Goal: Task Accomplishment & Management: Use online tool/utility

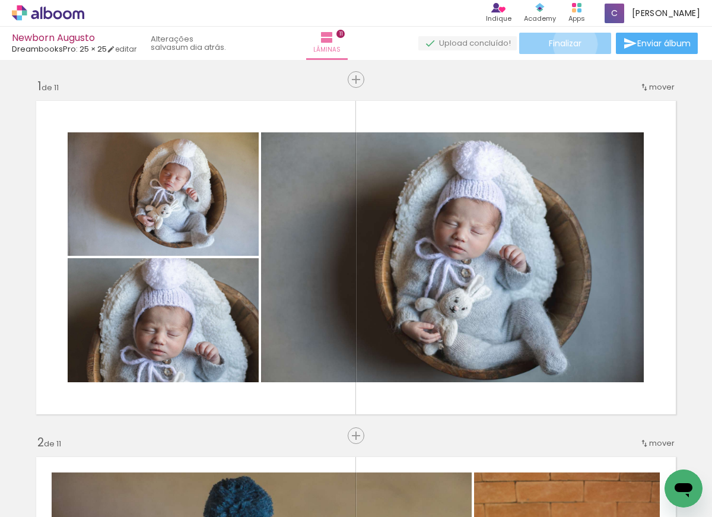
click at [571, 44] on span "Finalizar" at bounding box center [565, 43] width 33 height 8
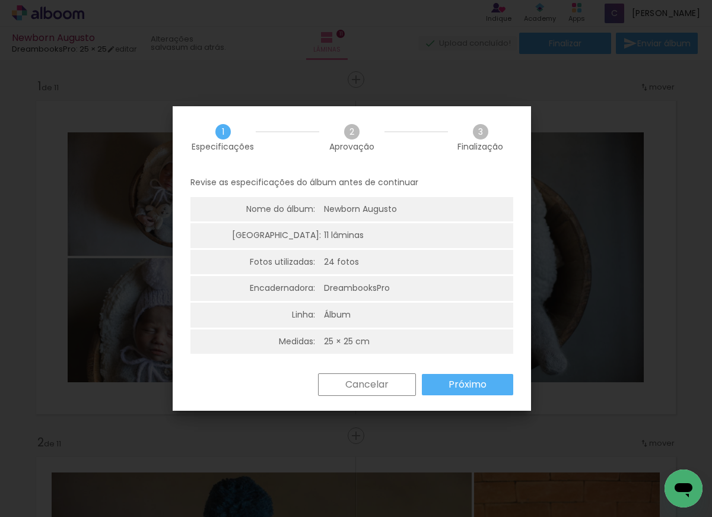
click at [0, 0] on slot "Próximo" at bounding box center [0, 0] width 0 height 0
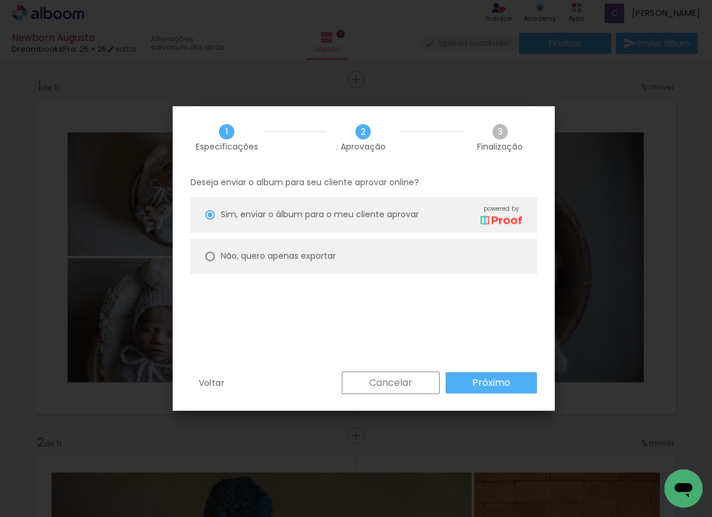
click at [485, 390] on paper-button "Próximo" at bounding box center [490, 382] width 91 height 21
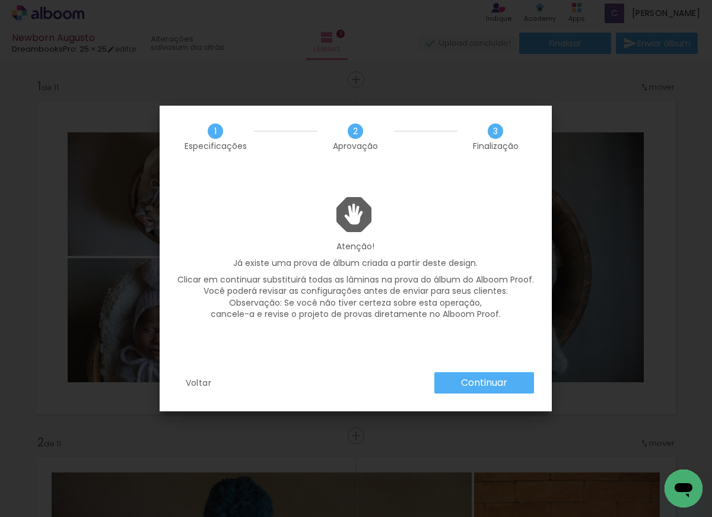
click at [485, 390] on paper-button "Continuar" at bounding box center [484, 382] width 100 height 21
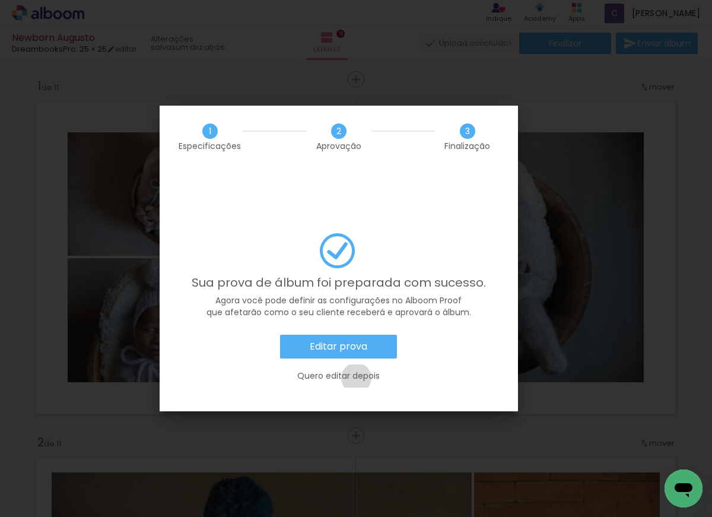
click at [0, 0] on slot "Quero editar depois" at bounding box center [0, 0] width 0 height 0
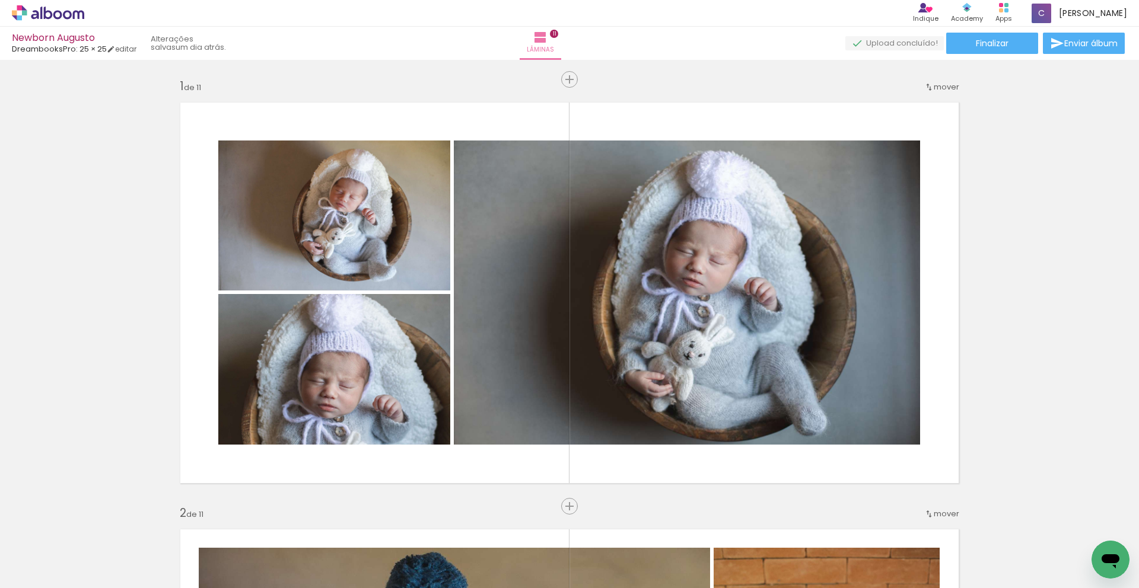
click at [55, 15] on icon at bounding box center [57, 14] width 9 height 9
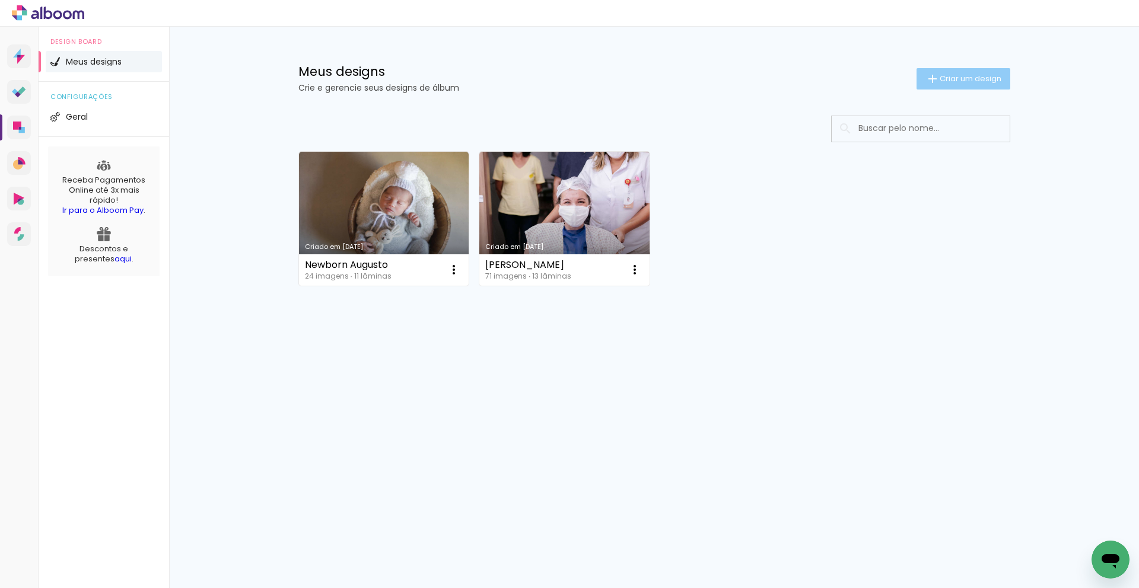
click at [1003, 78] on paper-button "Criar um design" at bounding box center [963, 78] width 94 height 21
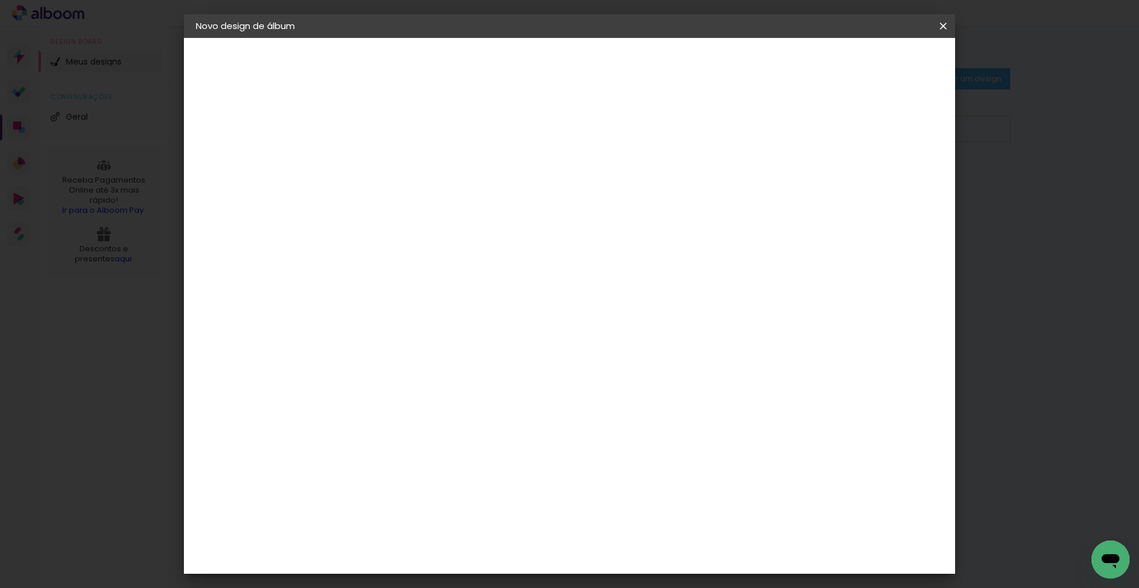
click at [390, 159] on input at bounding box center [390, 159] width 0 height 18
type input "Newborn [PERSON_NAME]"
click at [511, 57] on paper-button "Avançar" at bounding box center [482, 63] width 58 height 20
click at [456, 334] on paper-item "DreambooksPro" at bounding box center [420, 347] width 128 height 26
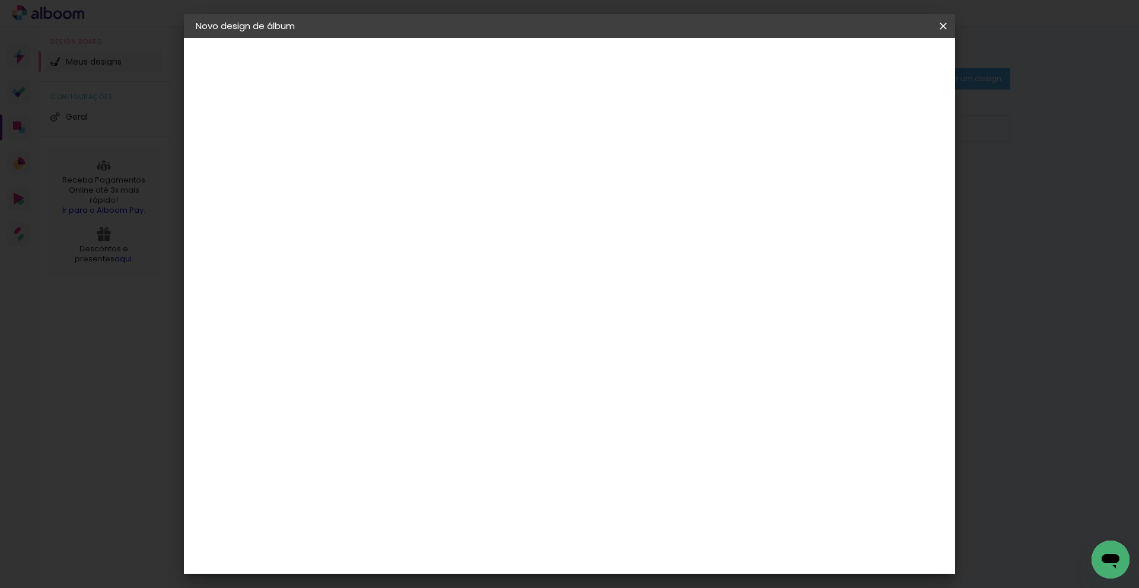
click at [456, 334] on paper-item "DreambooksPro" at bounding box center [420, 347] width 128 height 26
click at [0, 0] on slot "Avançar" at bounding box center [0, 0] width 0 height 0
click at [436, 198] on input "text" at bounding box center [413, 207] width 46 height 18
click at [661, 198] on paper-item "Álbum" at bounding box center [646, 197] width 237 height 24
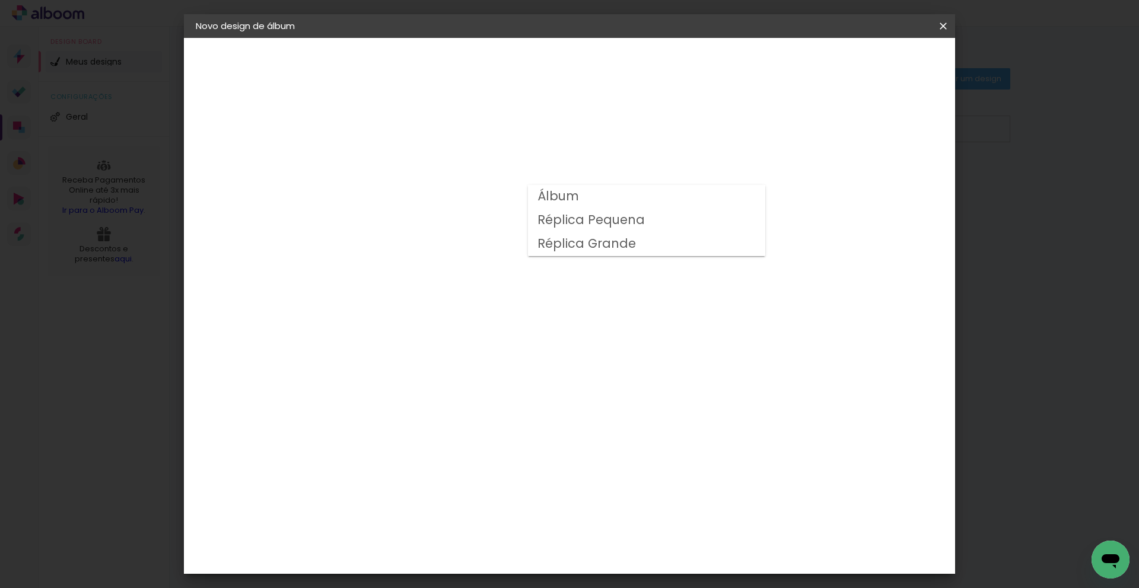
type input "Álbum"
click at [514, 539] on span "25 × 25 cm" at bounding box center [492, 551] width 44 height 24
click at [583, 68] on paper-button "Avançar" at bounding box center [554, 63] width 58 height 20
click at [881, 139] on div "mm Mostrar sangria" at bounding box center [618, 128] width 525 height 27
click at [0, 0] on slot "Mostrar sangria" at bounding box center [0, 0] width 0 height 0
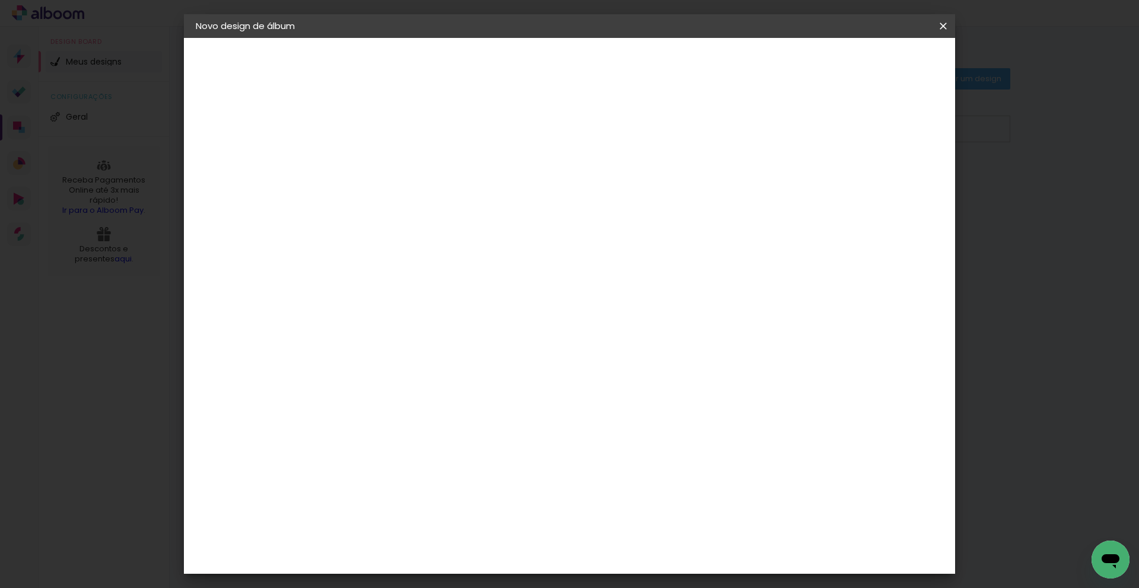
type paper-checkbox "on"
click at [881, 71] on paper-button "Iniciar design" at bounding box center [842, 63] width 78 height 20
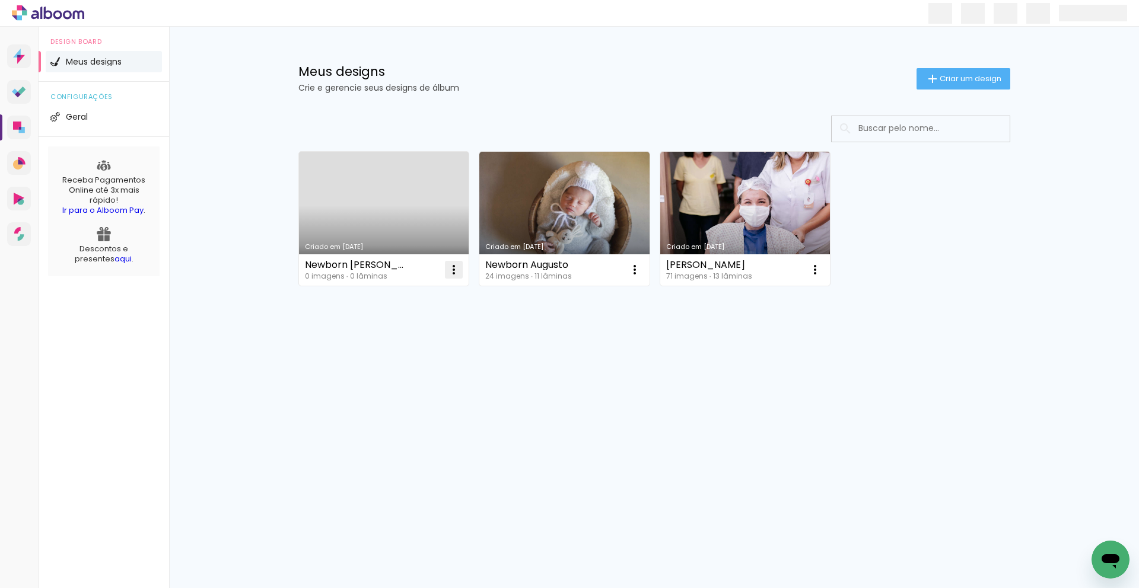
click at [448, 274] on iron-icon at bounding box center [454, 270] width 14 height 14
click at [450, 348] on paper-item "Excluir" at bounding box center [406, 348] width 117 height 24
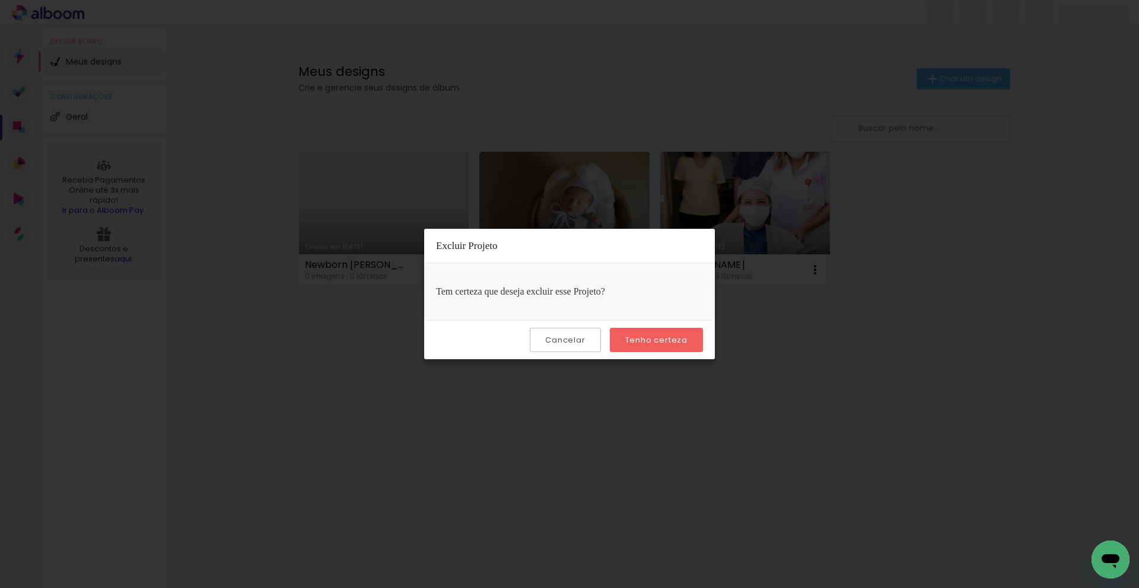
click at [0, 0] on slot "Tenho certeza" at bounding box center [0, 0] width 0 height 0
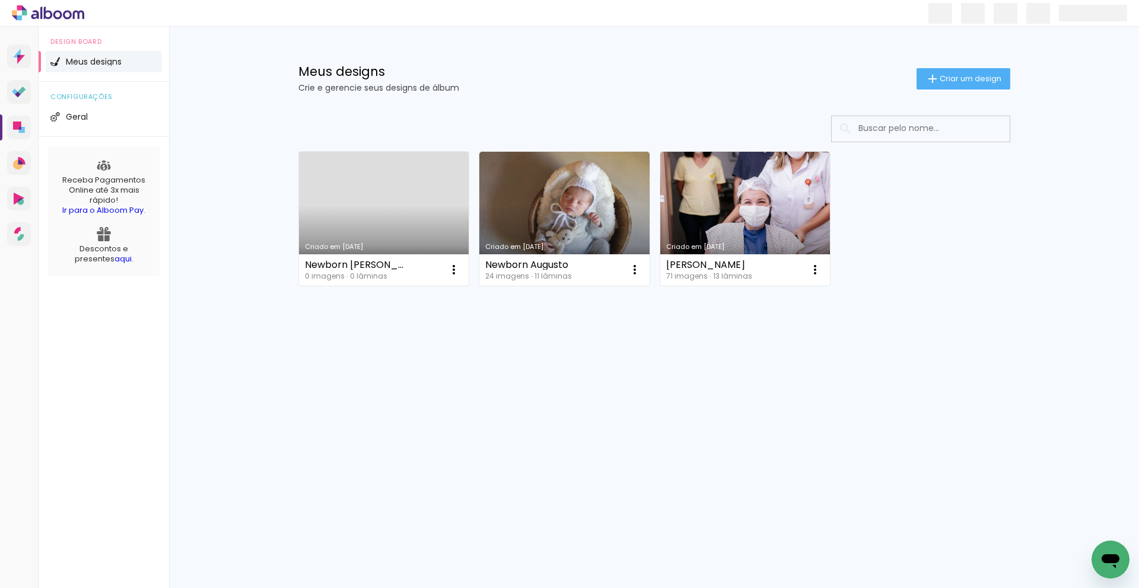
click at [663, 343] on div "Criado em 09/10/25 Newborn Bernardo 0 imagens ∙ 0 lâminas Abrir Fazer uma cópia…" at bounding box center [654, 250] width 771 height 293
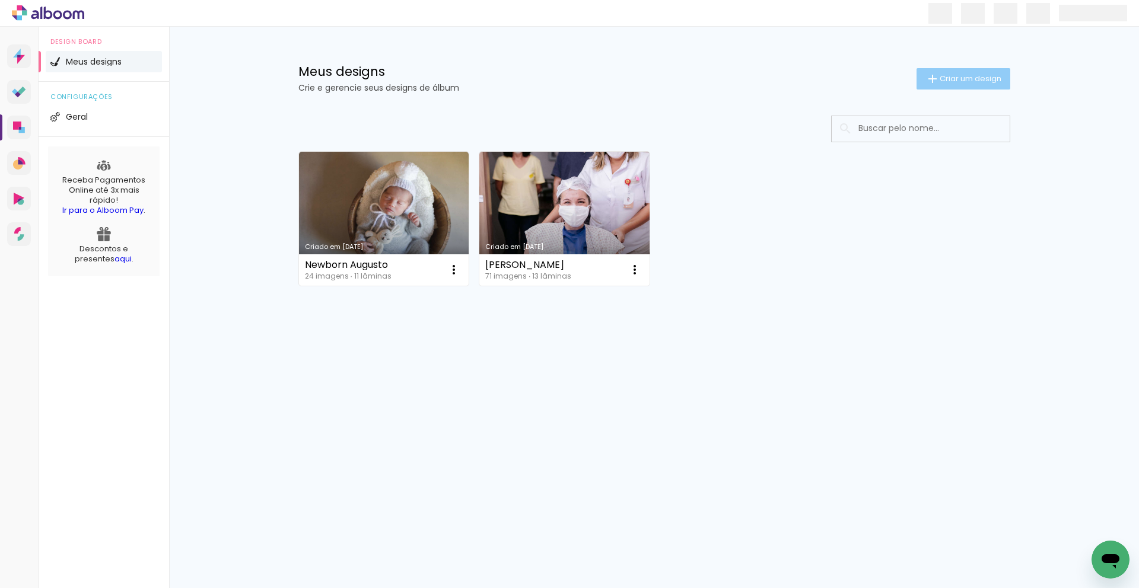
click at [992, 79] on span "Criar um design" at bounding box center [971, 79] width 62 height 8
click at [994, 79] on body "link( href="../../bower_components/polymer/polymer.html" rel="import" ) picture…" at bounding box center [569, 294] width 1139 height 588
click at [985, 82] on span "Criar um design" at bounding box center [971, 79] width 62 height 8
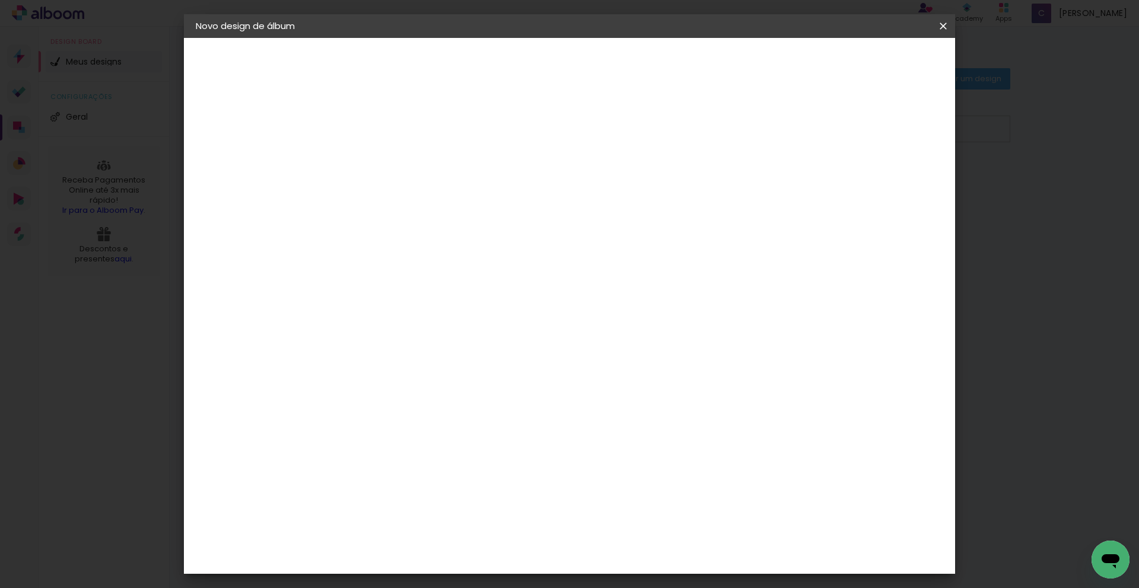
click at [390, 168] on div at bounding box center [390, 168] width 0 height 1
type input "Newborn [PERSON_NAME]"
type paper-input "Newborn [PERSON_NAME]"
click at [0, 0] on slot "Avançar" at bounding box center [0, 0] width 0 height 0
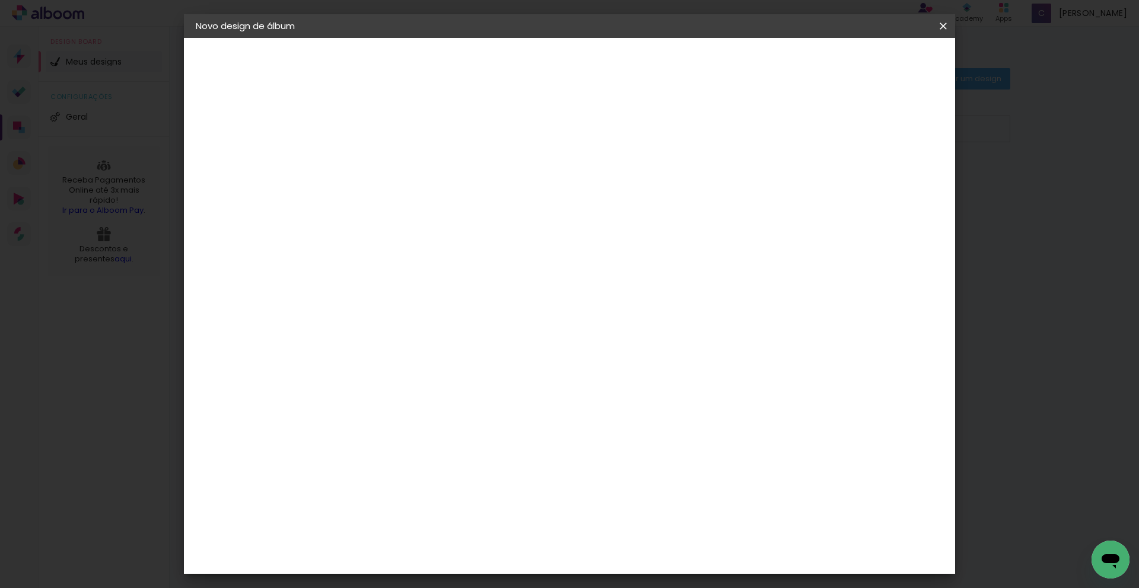
click at [459, 454] on div "DreambooksPro" at bounding box center [420, 458] width 77 height 9
click at [612, 69] on paper-button "Avançar" at bounding box center [582, 63] width 58 height 20
click at [454, 192] on paper-input-container "Linha" at bounding box center [420, 207] width 69 height 30
click at [670, 195] on paper-item "Álbum" at bounding box center [646, 197] width 237 height 24
type input "Álbum"
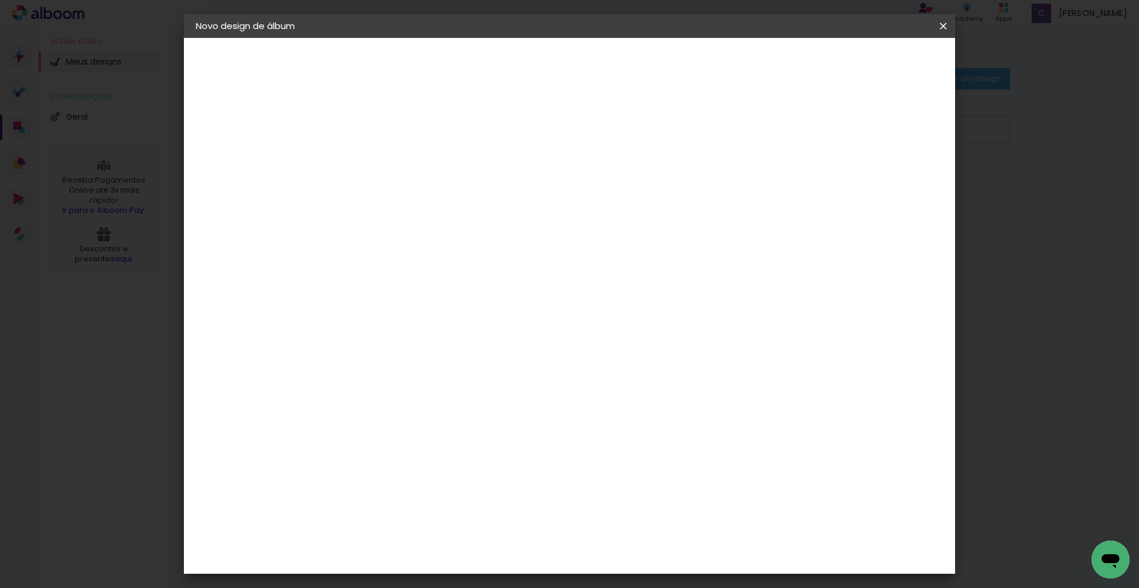
click at [514, 539] on span "25 × 25 cm" at bounding box center [492, 551] width 44 height 24
click at [0, 0] on slot "Avançar" at bounding box center [0, 0] width 0 height 0
click at [0, 0] on slot "Mostrar sangria" at bounding box center [0, 0] width 0 height 0
type paper-checkbox "on"
click at [881, 56] on paper-button "Iniciar design" at bounding box center [842, 63] width 78 height 20
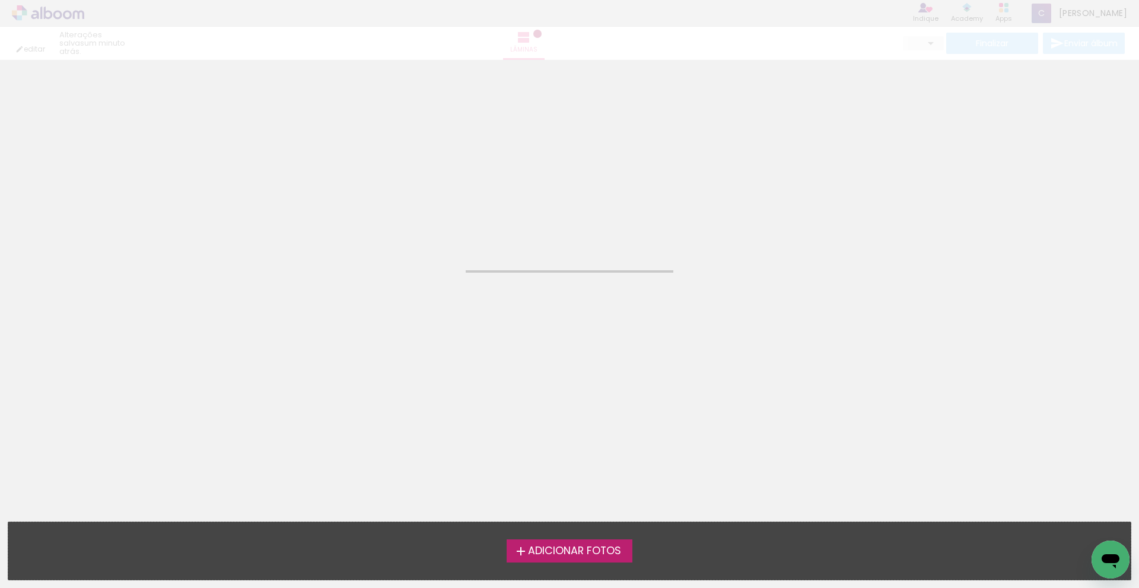
click at [545, 548] on span "Adicionar Fotos" at bounding box center [574, 551] width 93 height 11
click at [0, 0] on input "file" at bounding box center [0, 0] width 0 height 0
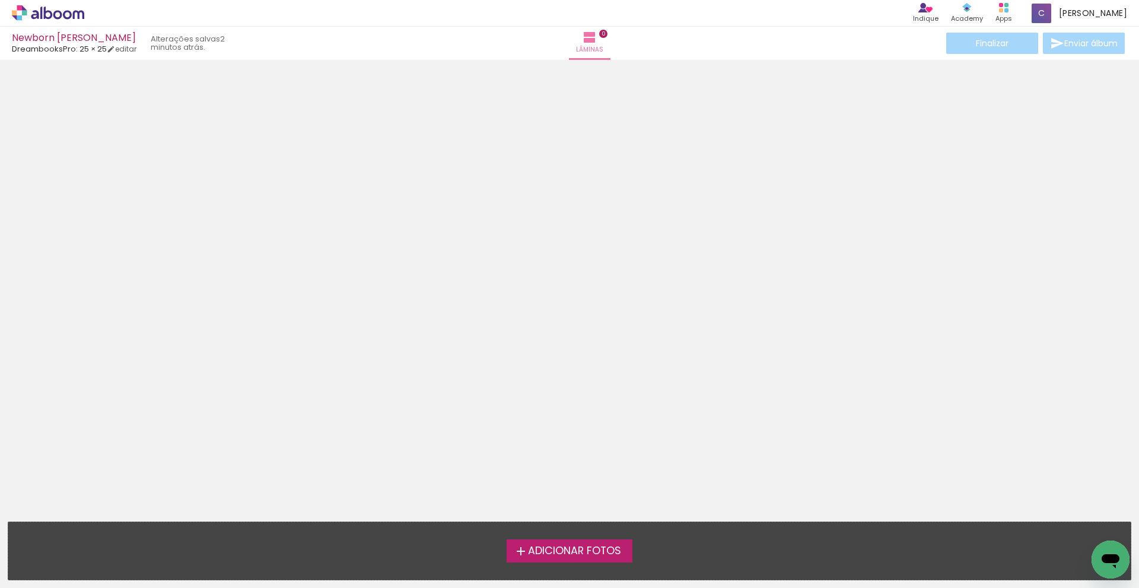
click at [629, 561] on label "Adicionar Fotos" at bounding box center [570, 551] width 126 height 23
click at [0, 0] on input "file" at bounding box center [0, 0] width 0 height 0
click at [615, 537] on div "Adicionar Fotos Solte suas fotos aqui..." at bounding box center [569, 552] width 1122 height 58
click at [621, 555] on span "Adicionar Fotos" at bounding box center [574, 551] width 93 height 11
click at [0, 0] on input "file" at bounding box center [0, 0] width 0 height 0
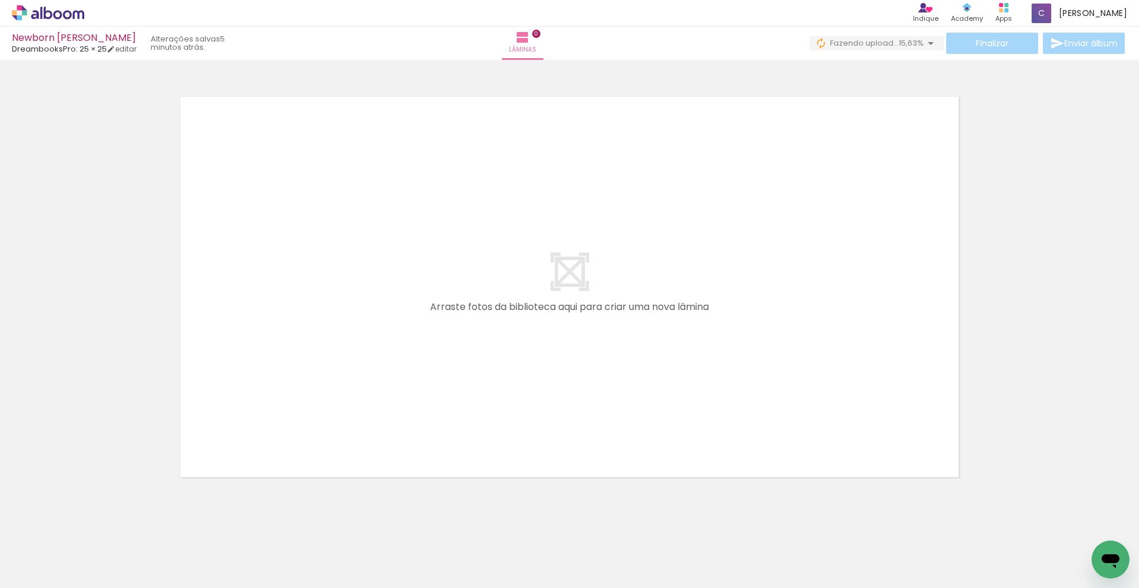
scroll to position [0, 65]
click at [65, 572] on paper-button "Adicionar Fotos" at bounding box center [37, 572] width 58 height 19
click at [0, 0] on input "file" at bounding box center [0, 0] width 0 height 0
drag, startPoint x: 724, startPoint y: 578, endPoint x: 750, endPoint y: 561, distance: 30.9
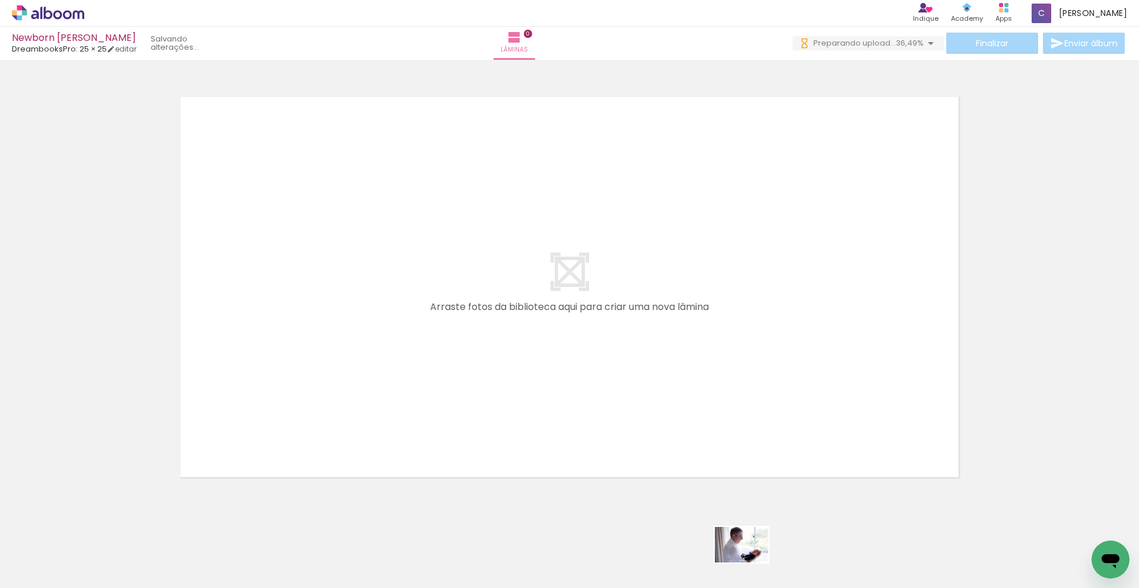
click at [750, 561] on quentale-thumb at bounding box center [736, 548] width 66 height 68
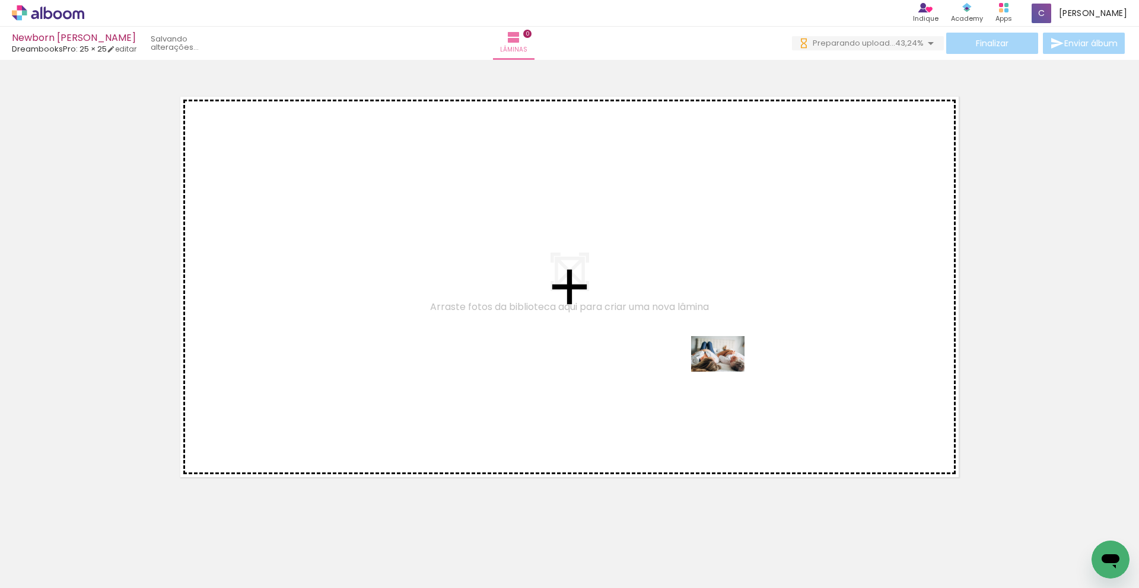
drag, startPoint x: 760, startPoint y: 552, endPoint x: 727, endPoint y: 372, distance: 182.9
click at [727, 372] on quentale-workspace at bounding box center [569, 294] width 1139 height 588
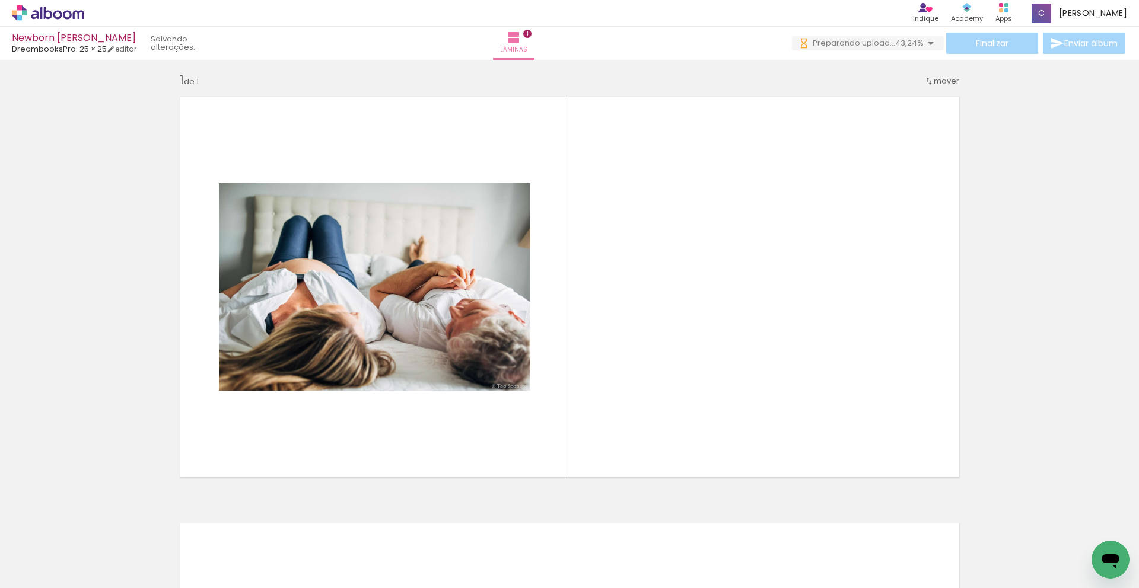
scroll to position [6, 0]
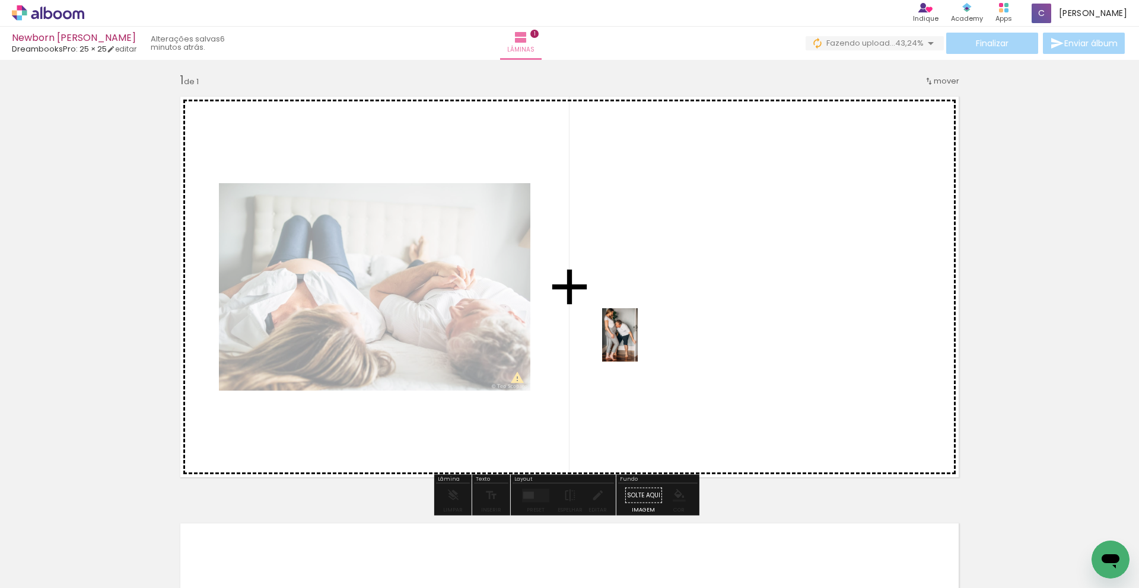
drag, startPoint x: 559, startPoint y: 540, endPoint x: 638, endPoint y: 344, distance: 211.4
click at [638, 344] on quentale-workspace at bounding box center [569, 294] width 1139 height 588
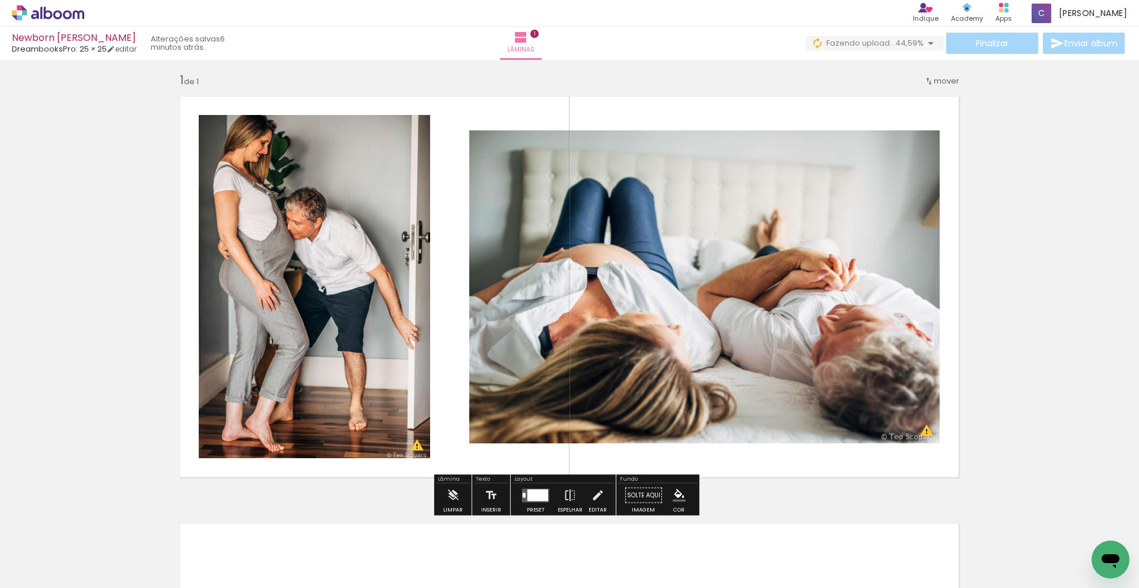
click at [531, 504] on div at bounding box center [536, 496] width 32 height 24
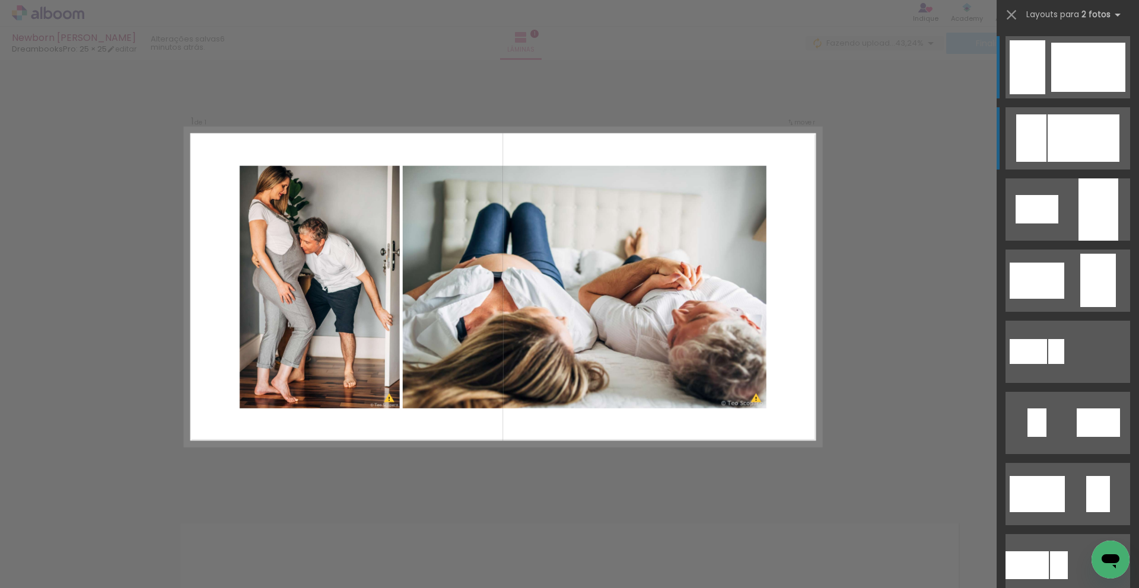
click at [1081, 132] on div at bounding box center [1084, 137] width 72 height 47
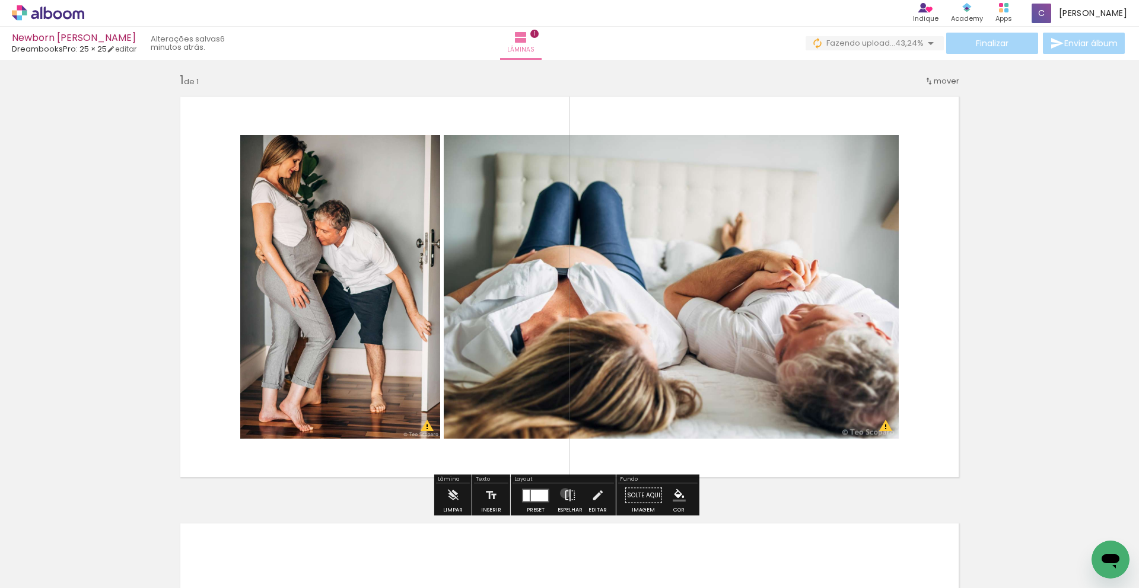
click at [564, 494] on iron-icon at bounding box center [570, 496] width 13 height 24
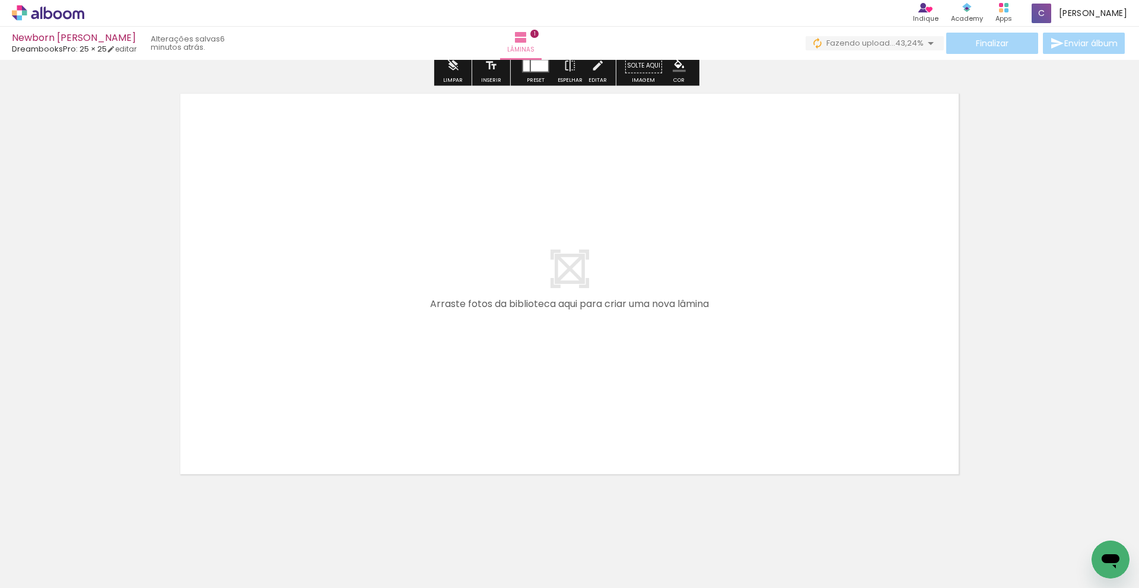
scroll to position [446, 0]
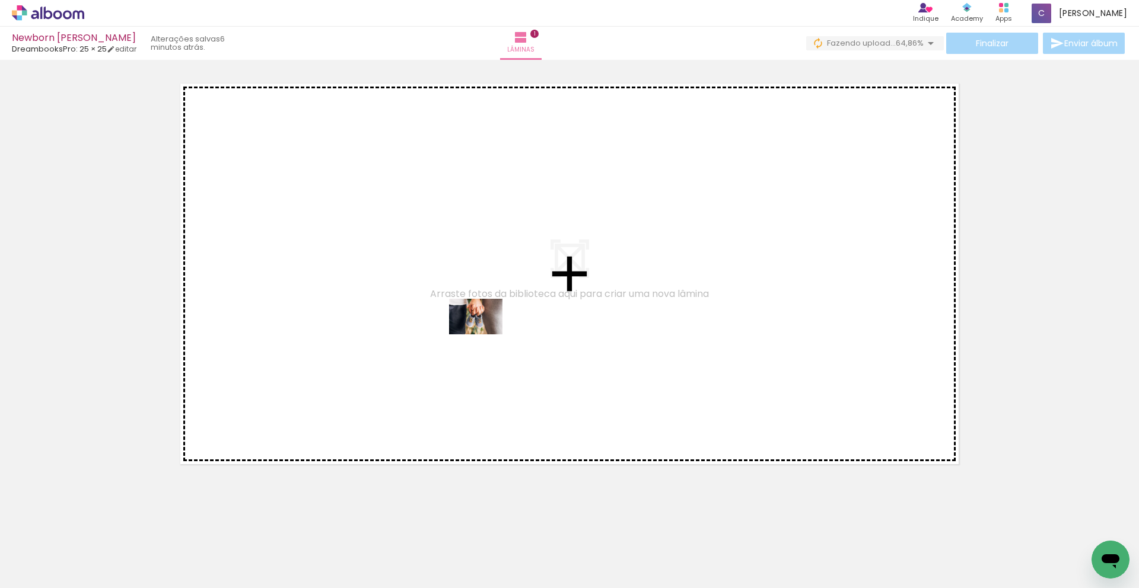
drag, startPoint x: 492, startPoint y: 553, endPoint x: 485, endPoint y: 335, distance: 219.0
click at [485, 335] on quentale-workspace at bounding box center [569, 294] width 1139 height 588
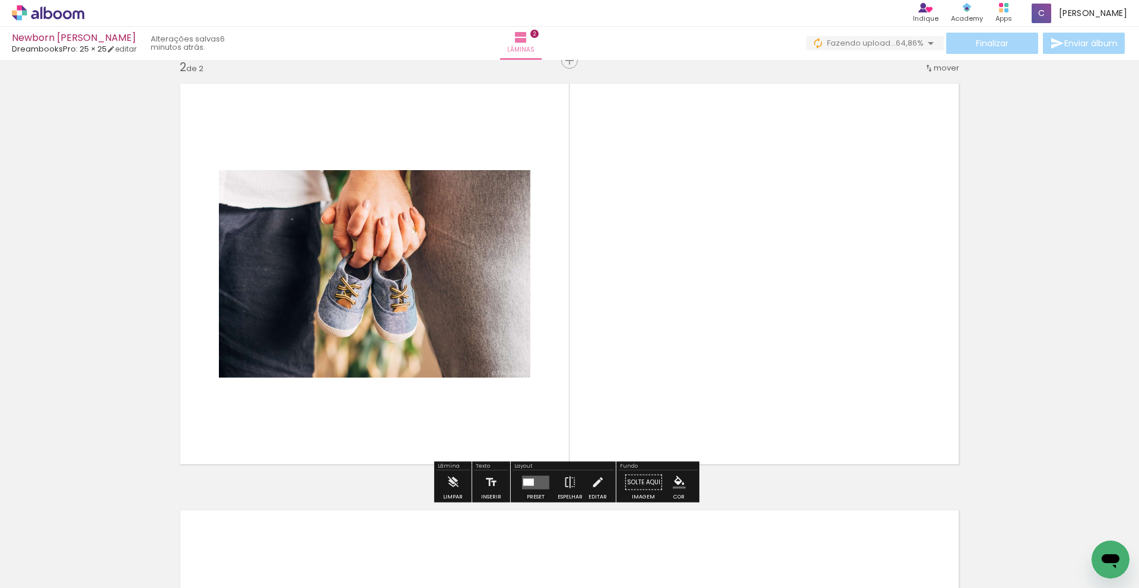
scroll to position [433, 0]
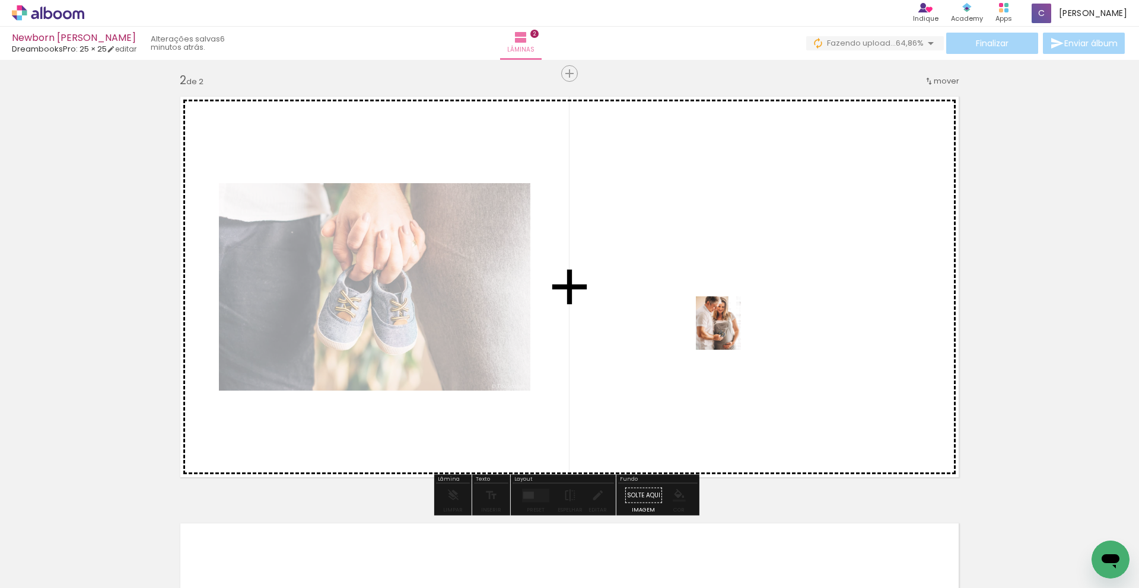
drag, startPoint x: 697, startPoint y: 550, endPoint x: 731, endPoint y: 332, distance: 221.0
click at [731, 332] on quentale-workspace at bounding box center [569, 294] width 1139 height 588
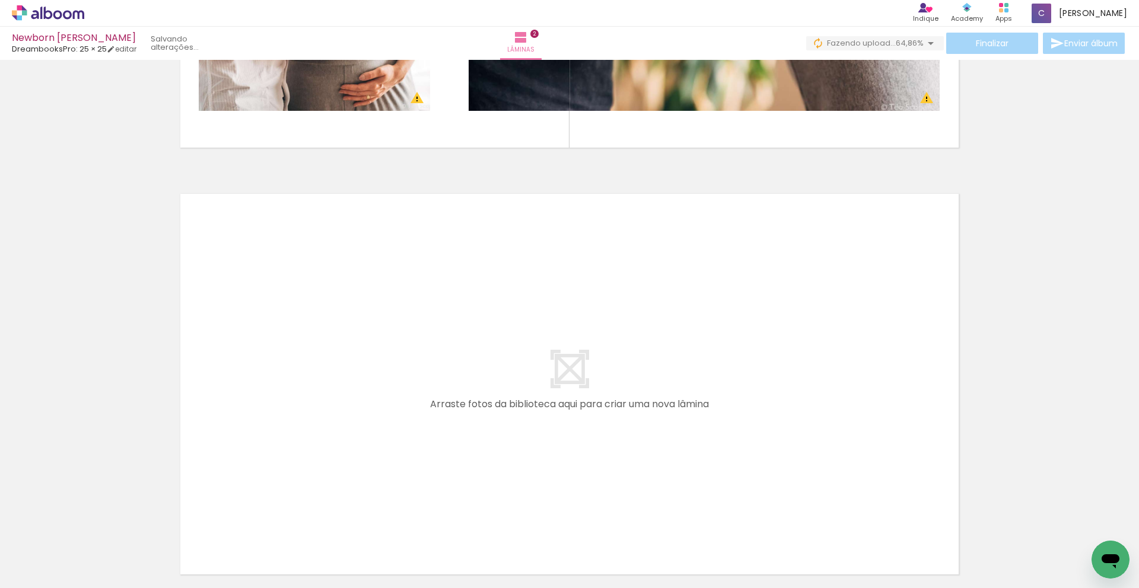
scroll to position [873, 0]
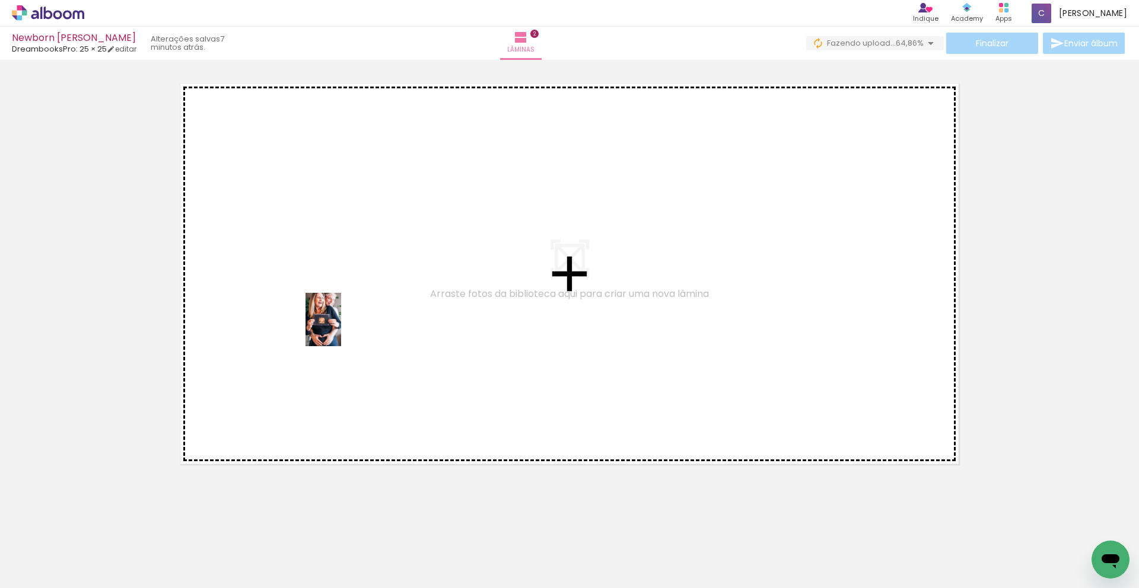
drag, startPoint x: 827, startPoint y: 556, endPoint x: 478, endPoint y: 367, distance: 396.8
click at [342, 329] on quentale-workspace at bounding box center [569, 294] width 1139 height 588
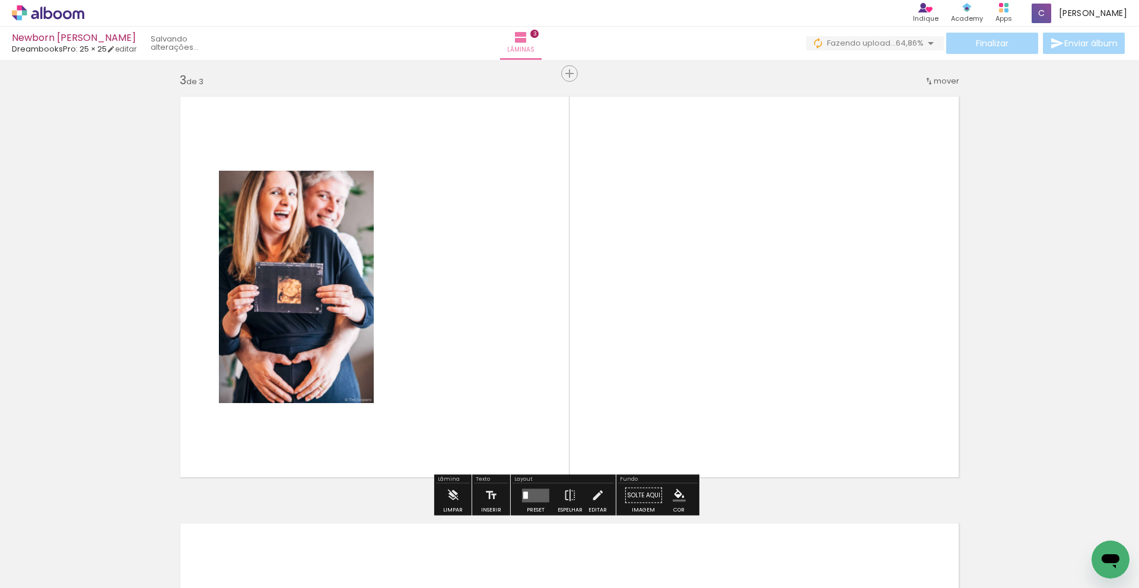
scroll to position [860, 0]
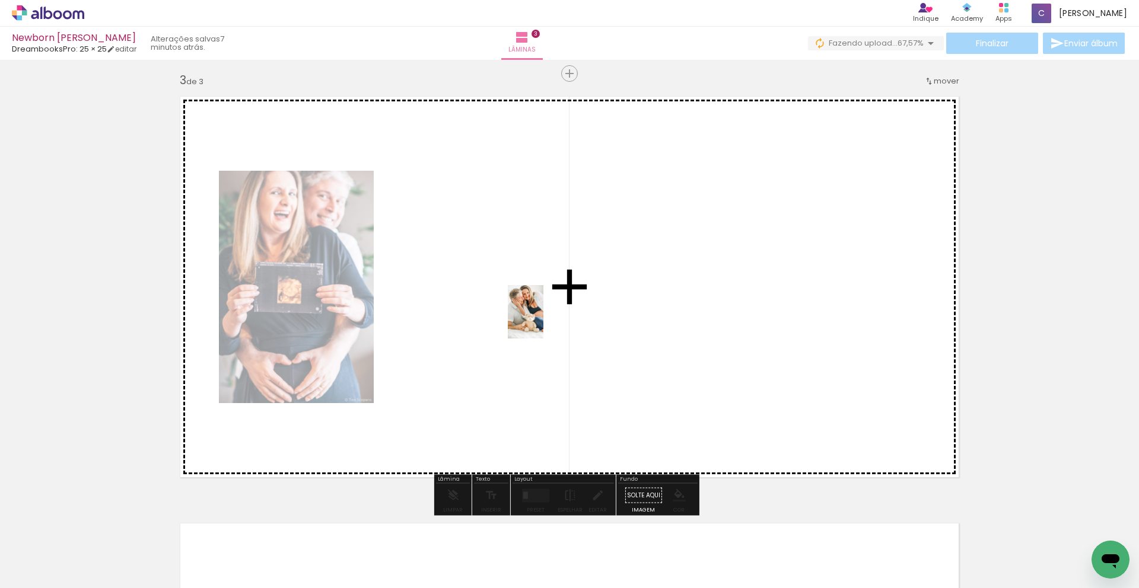
drag, startPoint x: 621, startPoint y: 559, endPoint x: 552, endPoint y: 325, distance: 243.6
click at [544, 321] on quentale-workspace at bounding box center [569, 294] width 1139 height 588
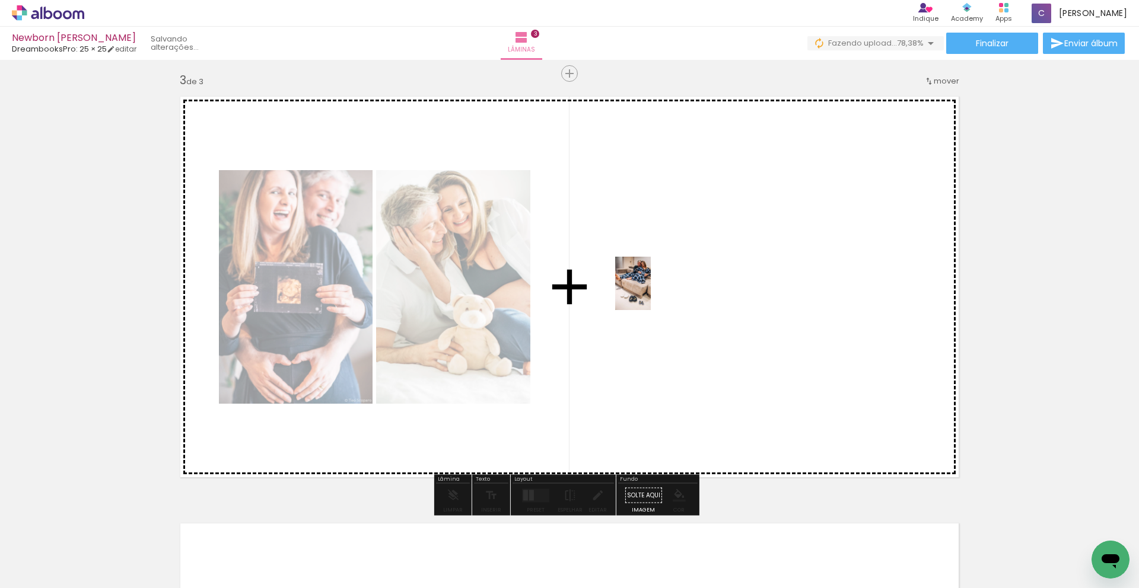
drag, startPoint x: 882, startPoint y: 549, endPoint x: 651, endPoint y: 292, distance: 345.7
click at [651, 292] on quentale-workspace at bounding box center [569, 294] width 1139 height 588
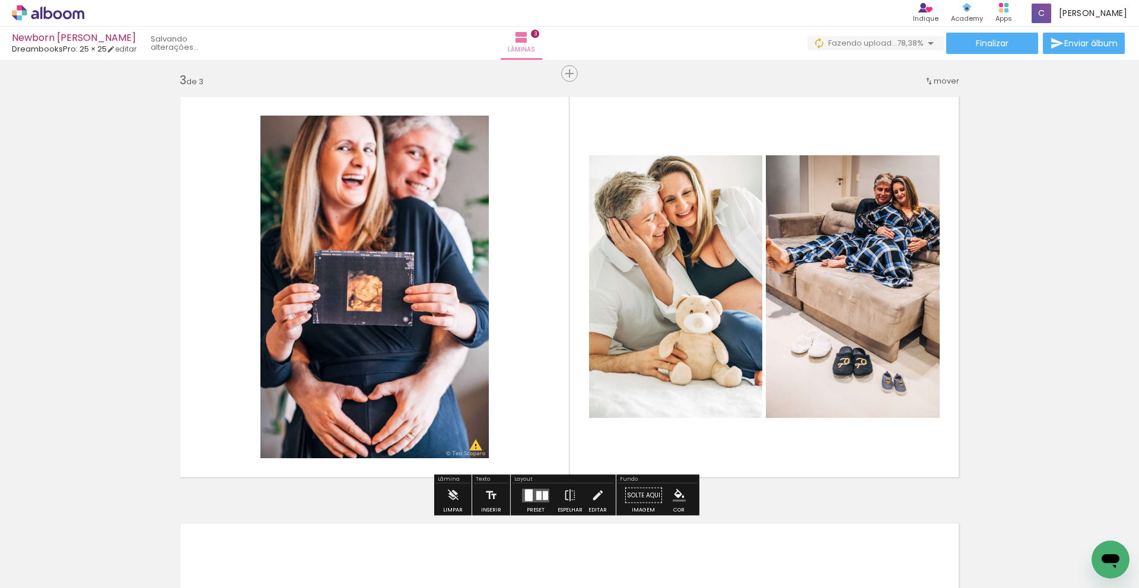
click at [545, 495] on quentale-layouter at bounding box center [535, 496] width 27 height 14
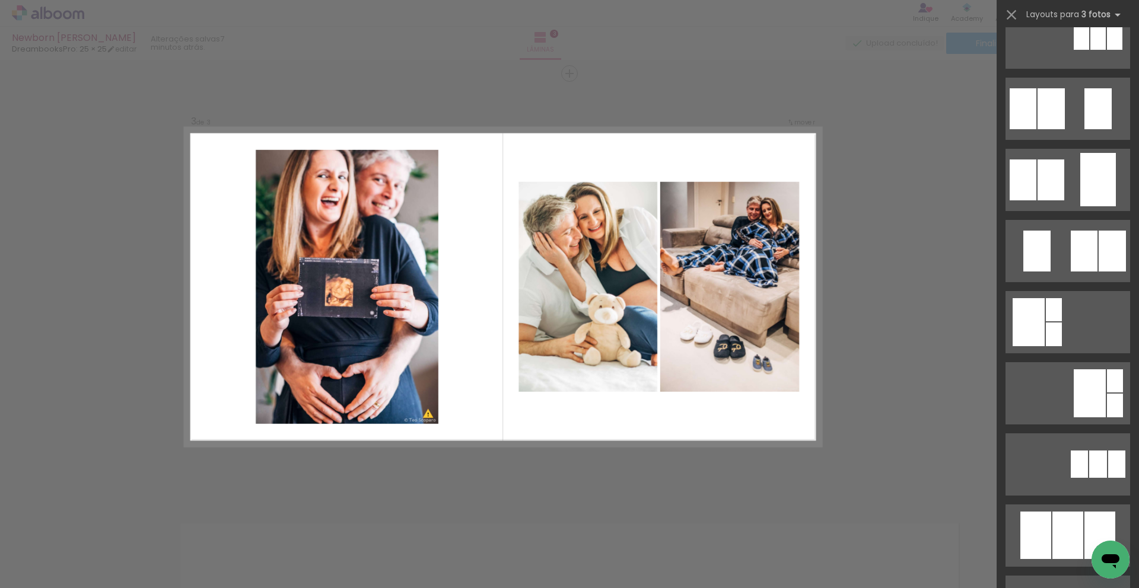
scroll to position [215, 0]
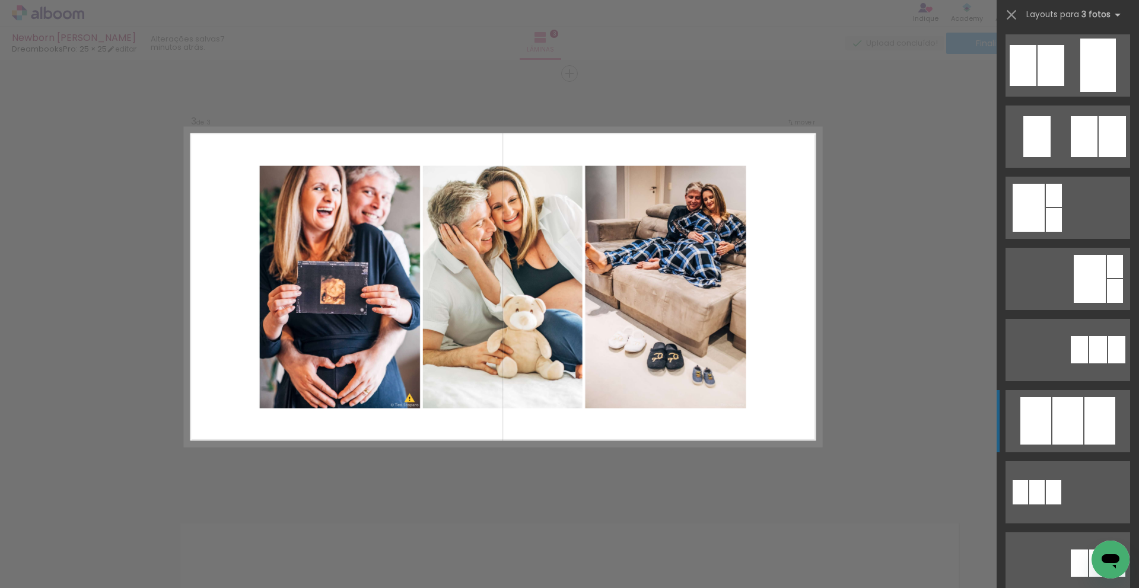
click at [1053, 426] on div at bounding box center [1067, 420] width 31 height 47
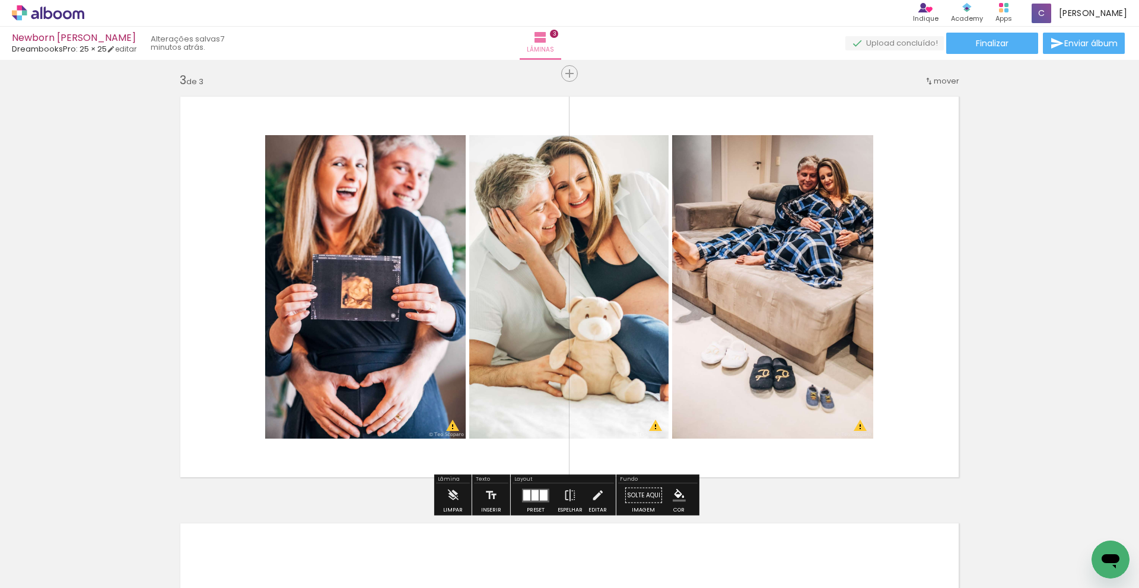
click at [531, 495] on div at bounding box center [534, 495] width 7 height 11
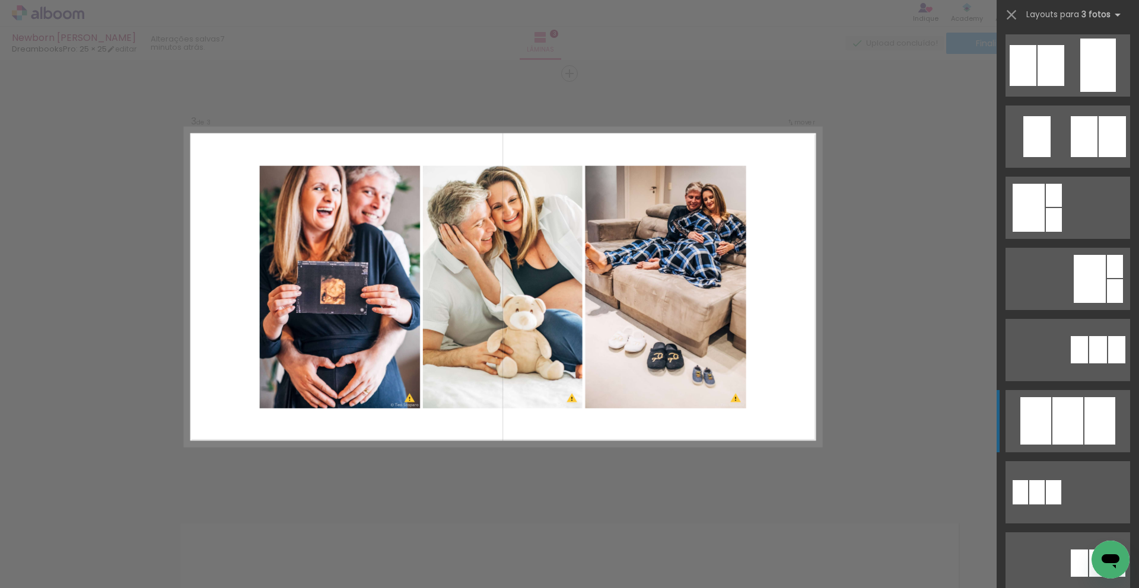
scroll to position [569, 0]
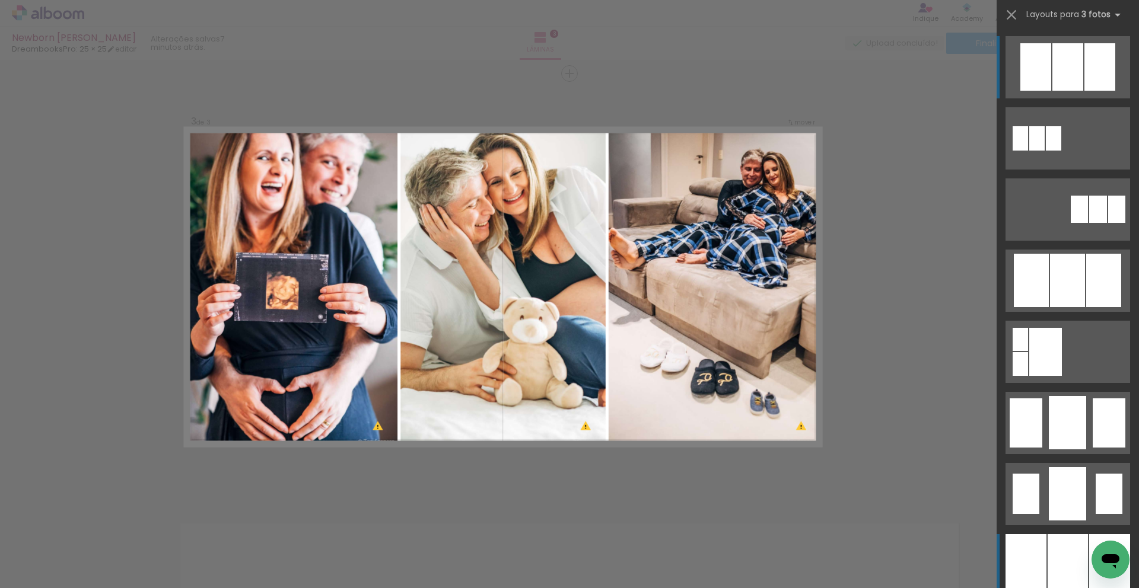
click at [1067, 564] on div at bounding box center [1068, 565] width 40 height 62
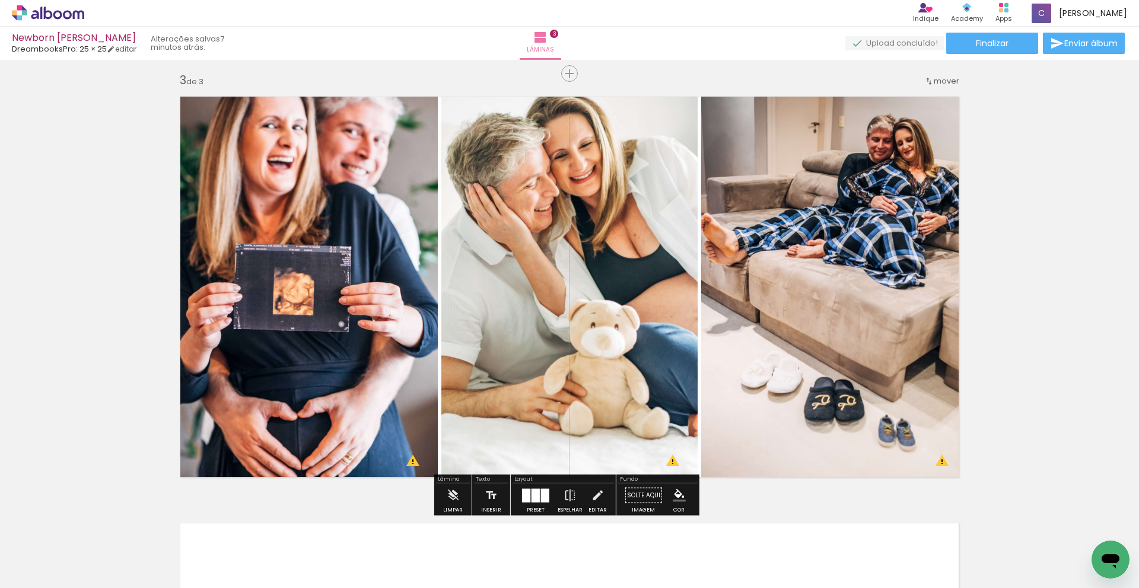
click at [1017, 467] on div "Inserir lâmina 1 de 3 Inserir lâmina 2 de 3 Inserir lâmina 3 de 3 O Designbox p…" at bounding box center [569, 58] width 1139 height 1709
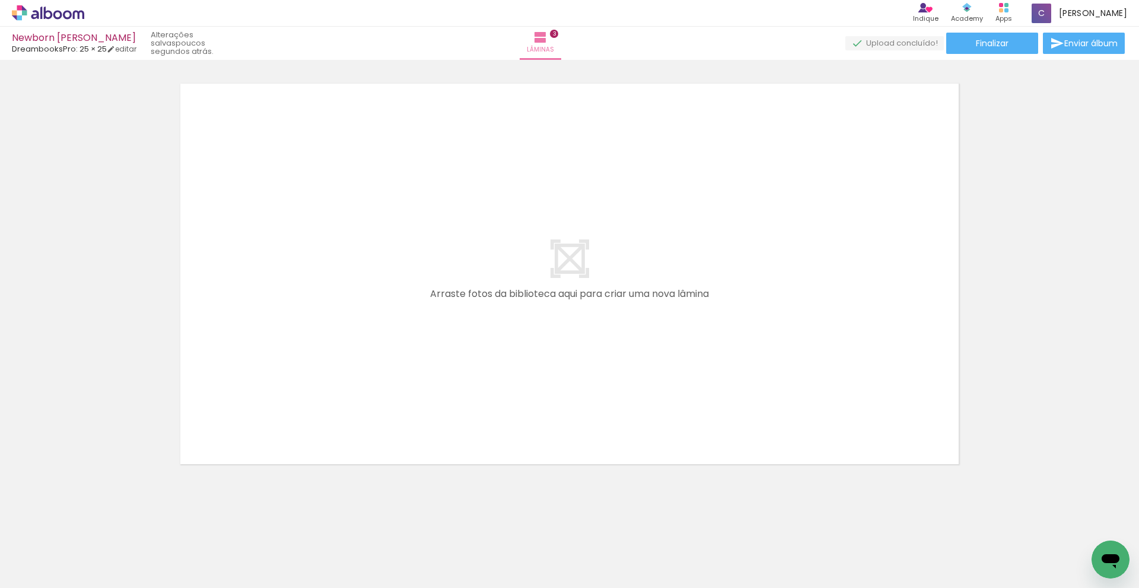
scroll to position [0, 3878]
click at [30, 571] on span "Adicionar Fotos" at bounding box center [42, 572] width 36 height 13
click at [0, 0] on input "file" at bounding box center [0, 0] width 0 height 0
click at [15, 569] on iron-icon at bounding box center [17, 572] width 14 height 14
click at [0, 0] on input "file" at bounding box center [0, 0] width 0 height 0
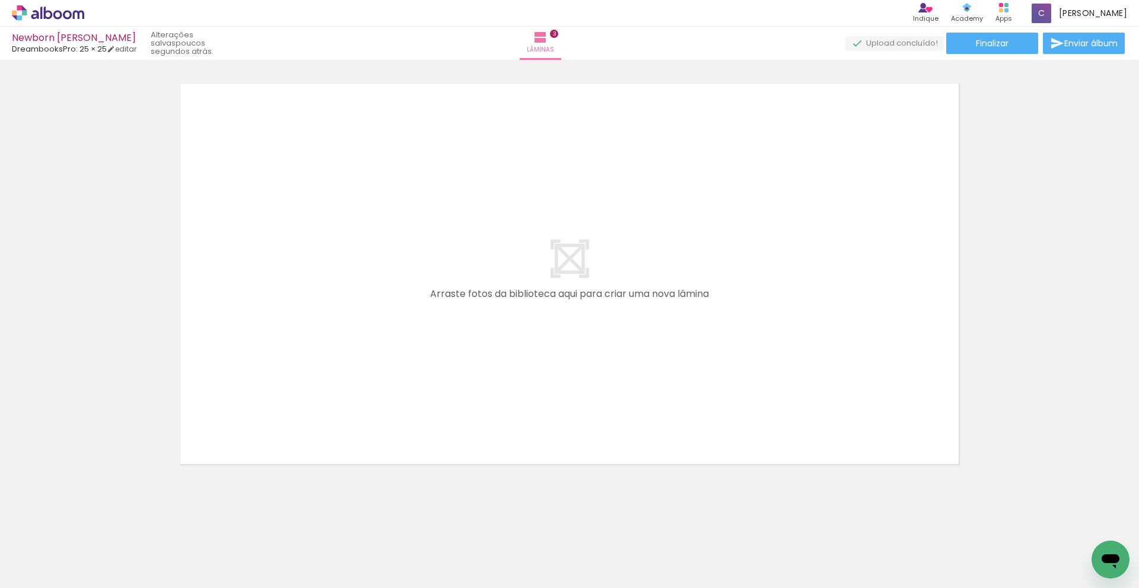
click at [30, 577] on span "Adicionar Fotos" at bounding box center [42, 572] width 36 height 13
click at [0, 0] on input "file" at bounding box center [0, 0] width 0 height 0
click at [65, 574] on paper-button "Adicionar Fotos" at bounding box center [37, 572] width 58 height 19
click at [0, 0] on input "file" at bounding box center [0, 0] width 0 height 0
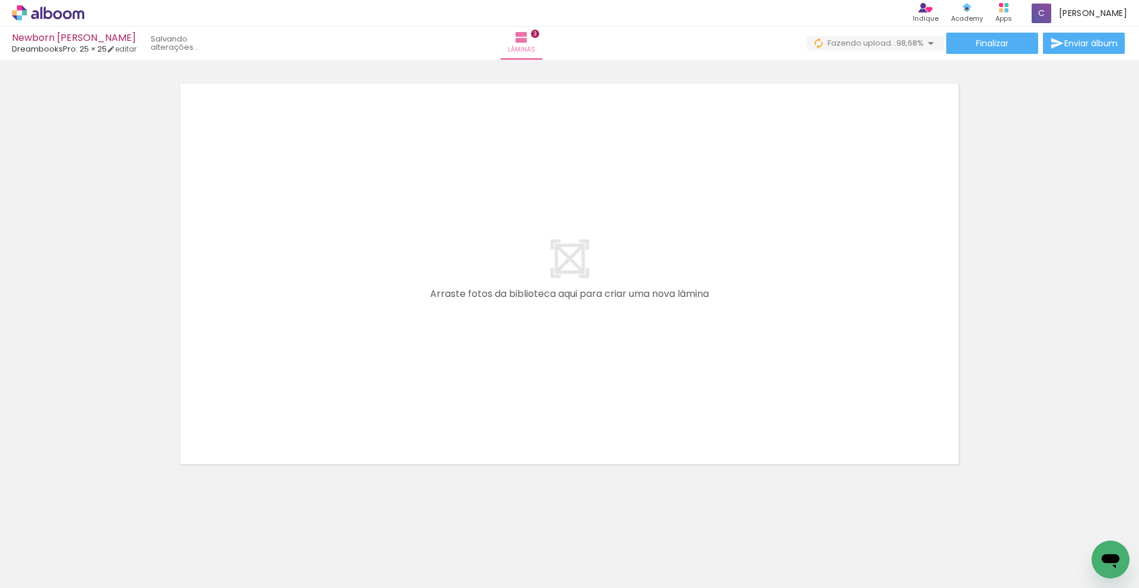
click at [1002, 530] on iron-icon at bounding box center [998, 524] width 12 height 12
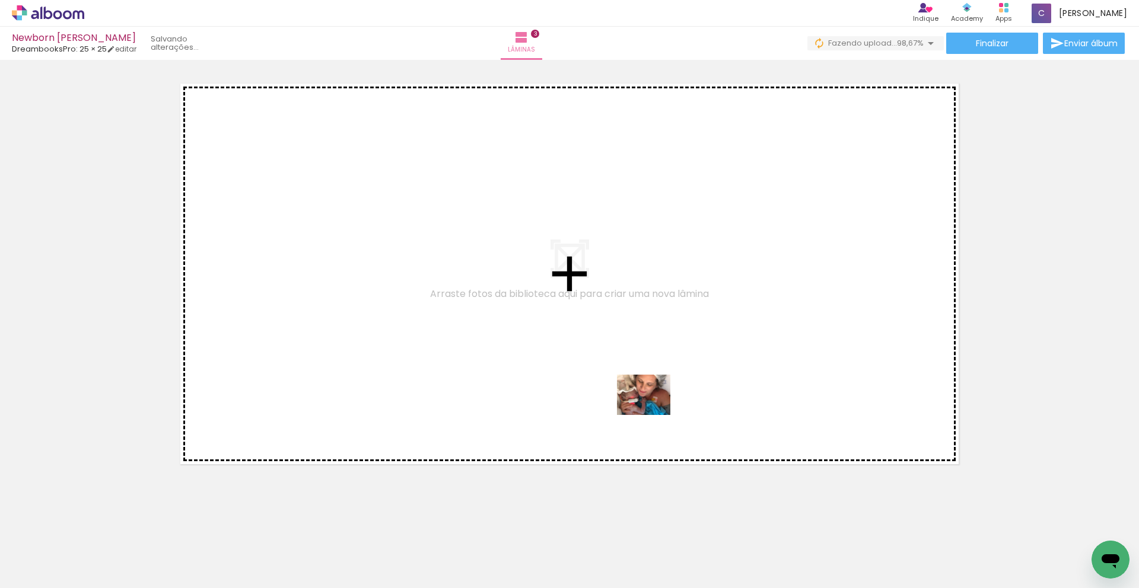
drag, startPoint x: 1083, startPoint y: 548, endPoint x: 651, endPoint y: 409, distance: 454.2
click at [651, 409] on quentale-workspace at bounding box center [569, 294] width 1139 height 588
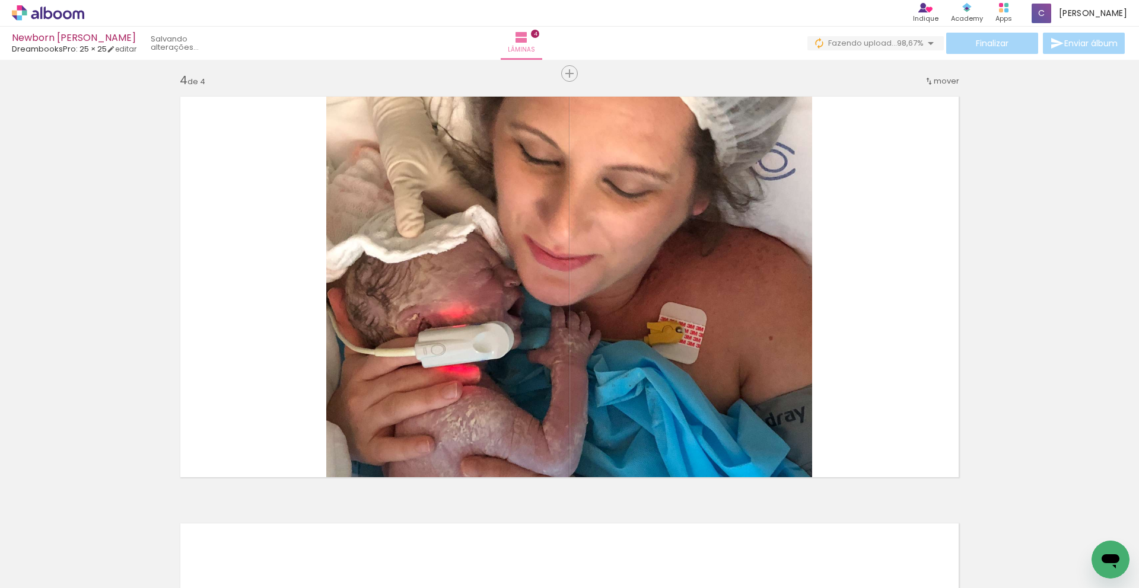
scroll to position [0, 0]
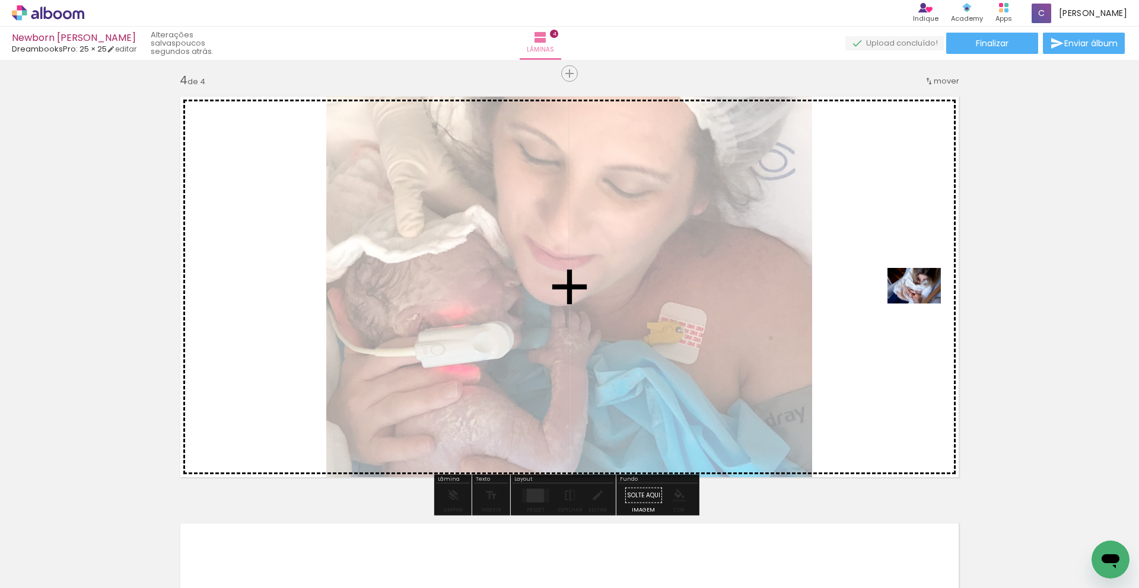
drag, startPoint x: 129, startPoint y: 547, endPoint x: 923, endPoint y: 304, distance: 830.7
click at [923, 304] on quentale-workspace at bounding box center [569, 294] width 1139 height 588
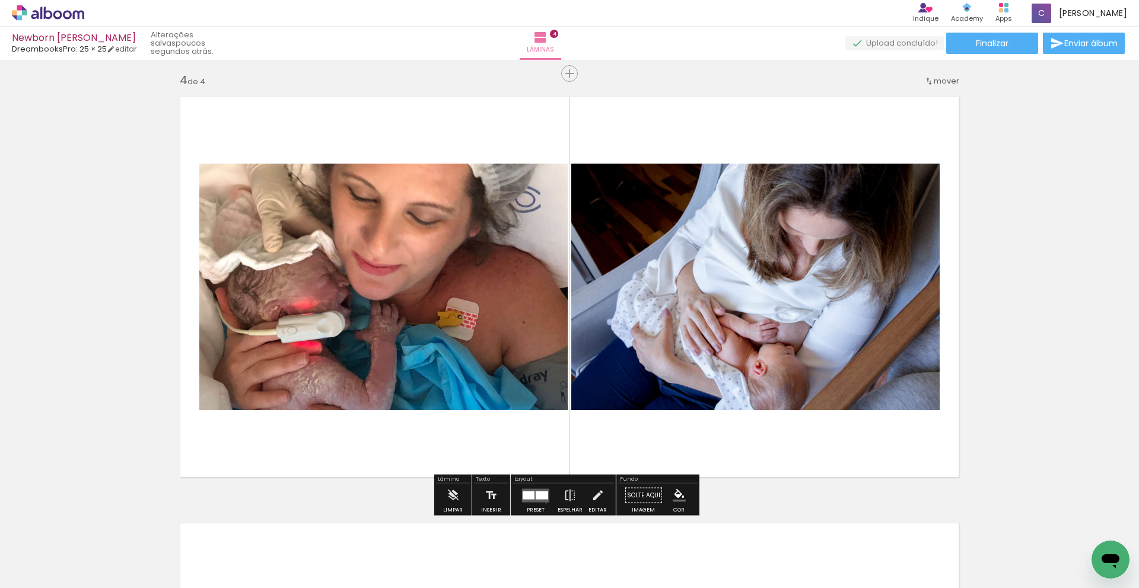
click at [543, 503] on div at bounding box center [536, 496] width 32 height 24
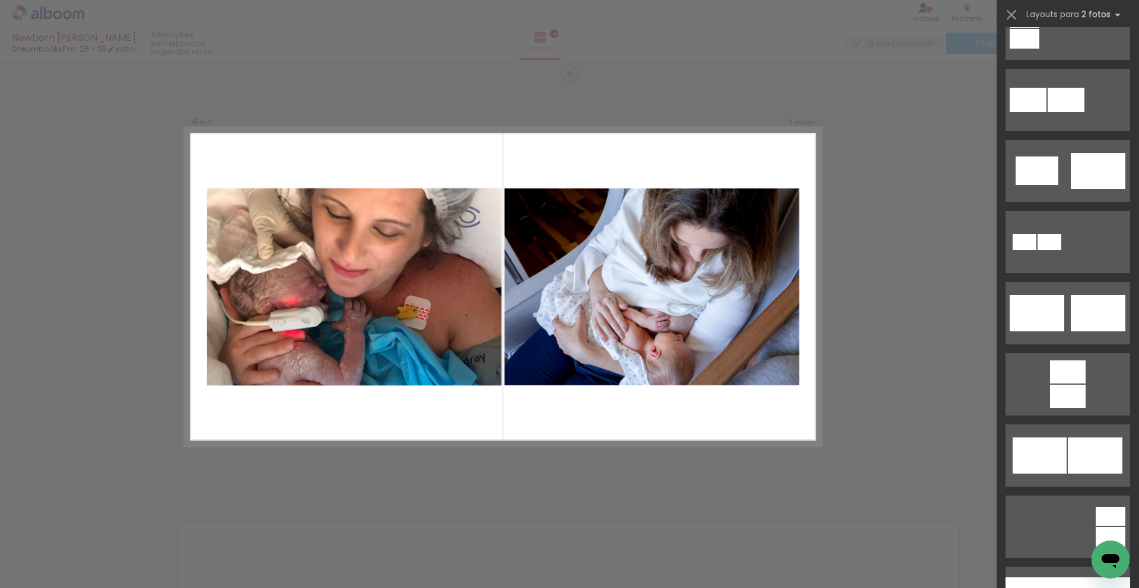
scroll to position [324, 0]
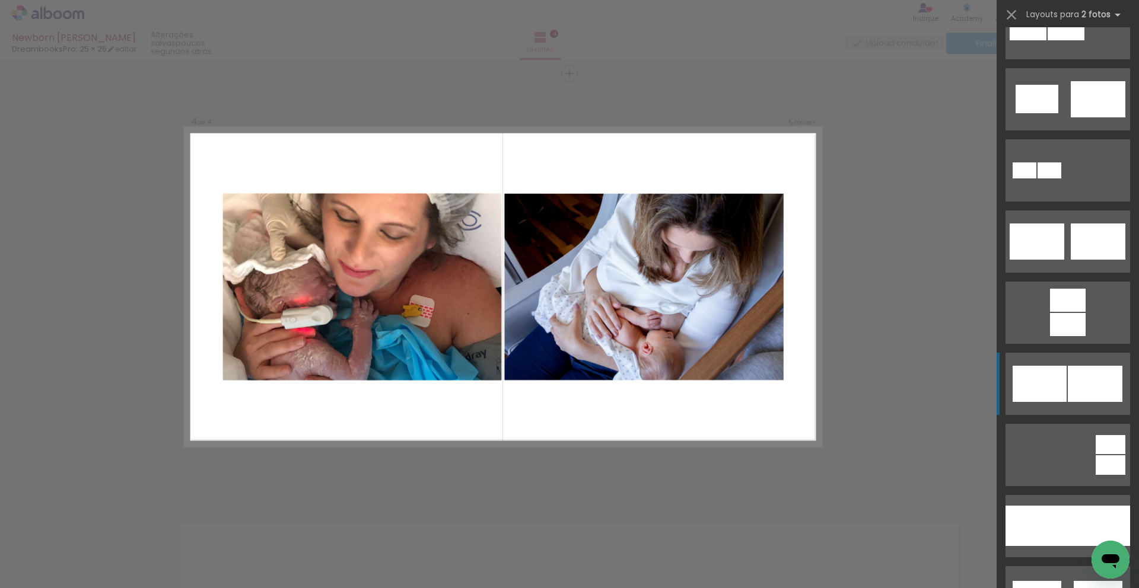
click at [1042, 395] on div at bounding box center [1040, 384] width 54 height 36
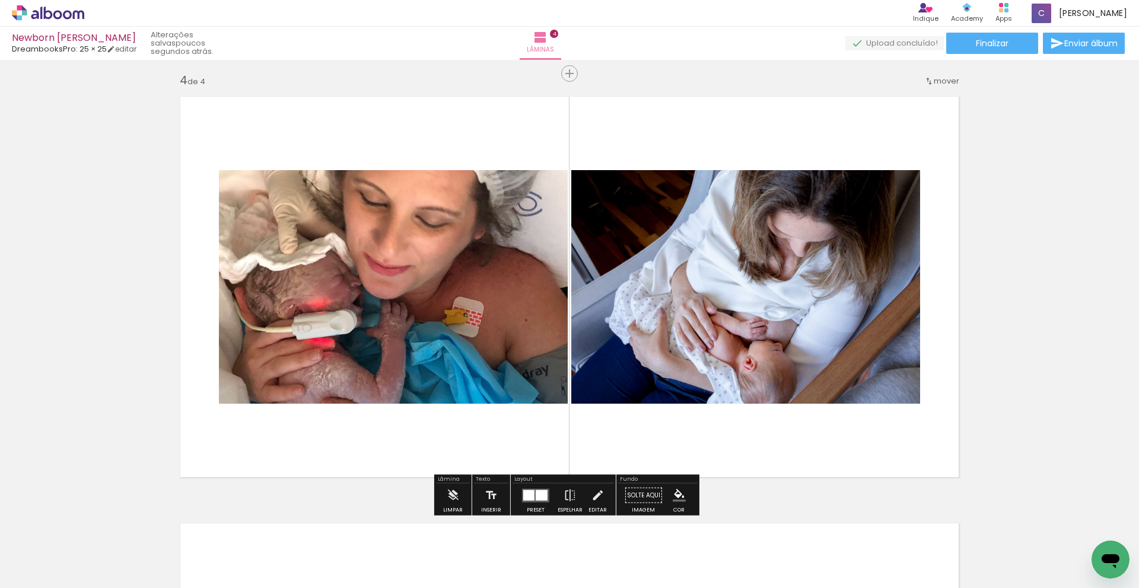
click at [529, 489] on quentale-layouter at bounding box center [535, 496] width 27 height 14
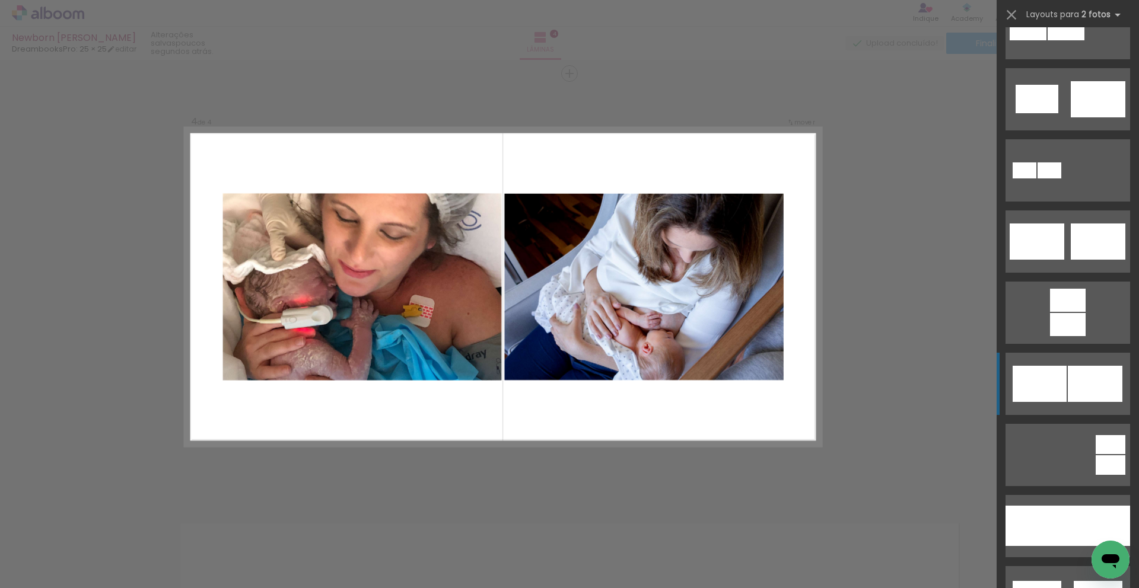
scroll to position [641, 0]
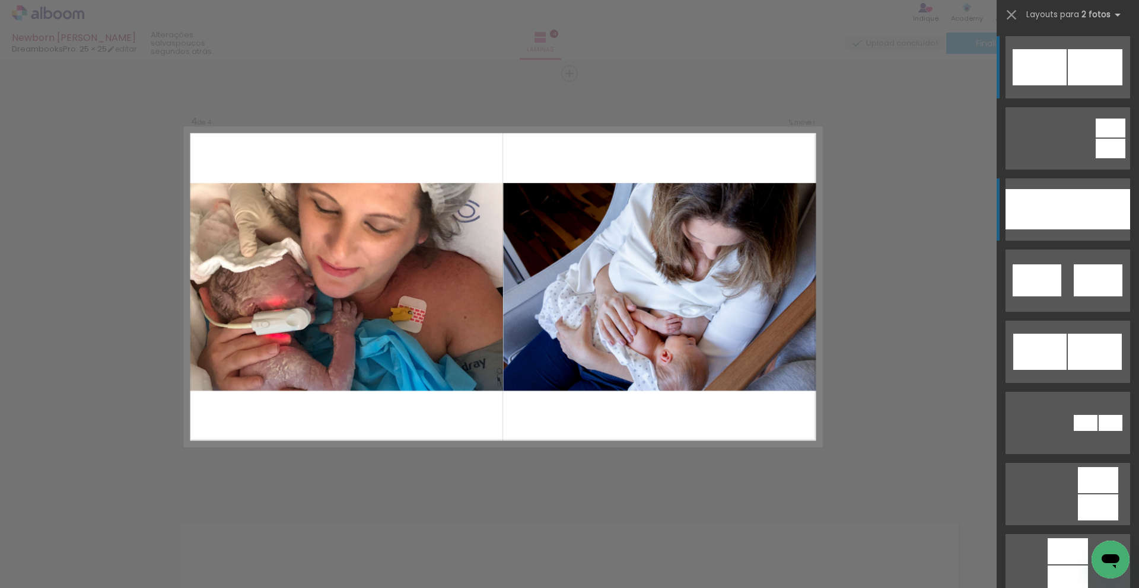
click at [1062, 199] on div at bounding box center [1036, 209] width 62 height 40
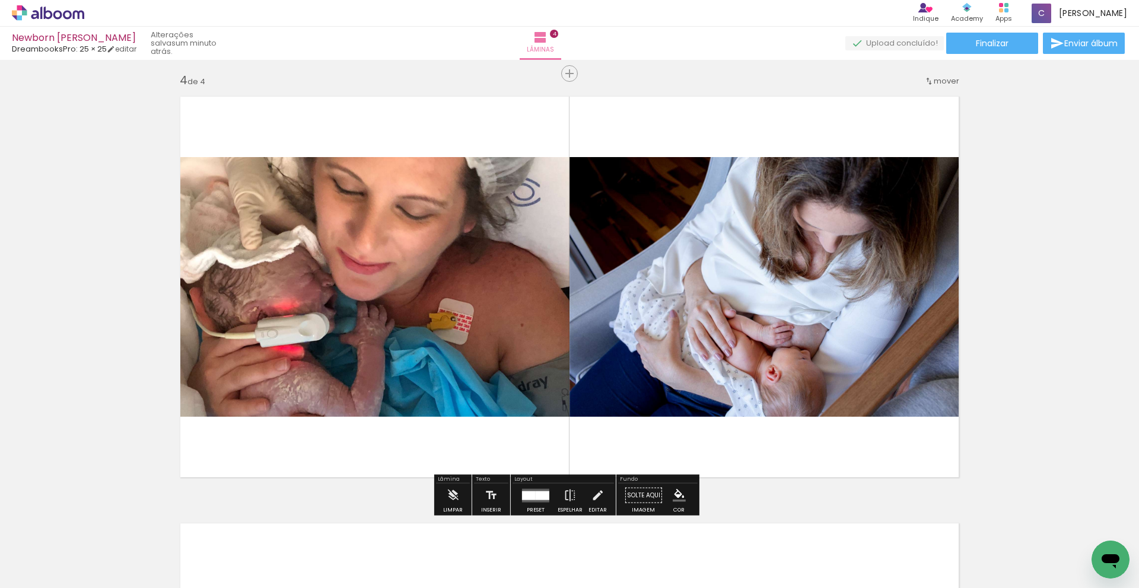
scroll to position [1727, 0]
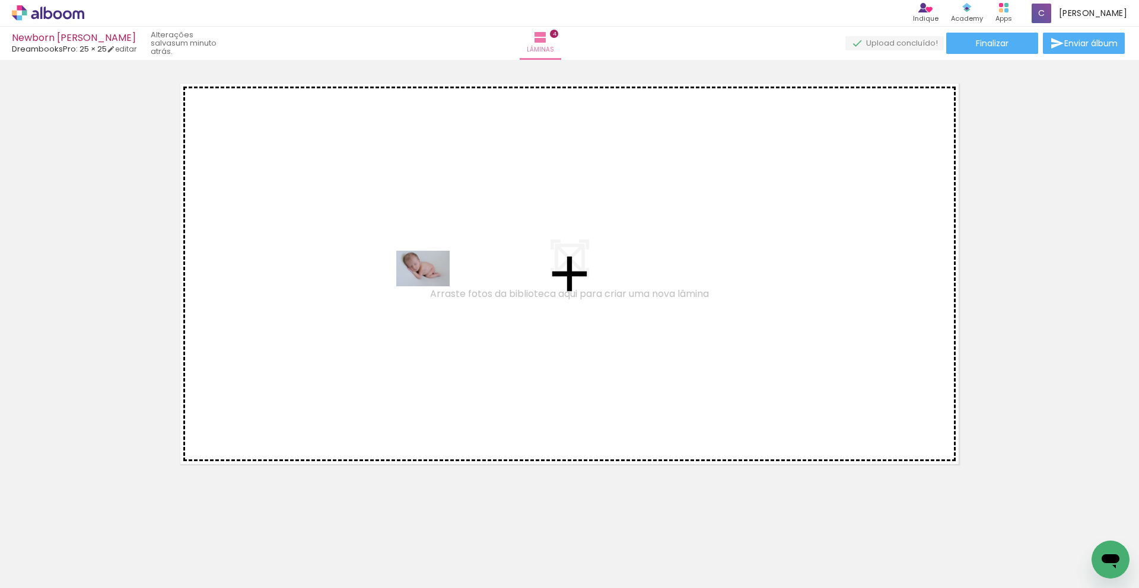
drag, startPoint x: 723, startPoint y: 551, endPoint x: 432, endPoint y: 287, distance: 393.5
click at [432, 287] on quentale-workspace at bounding box center [569, 294] width 1139 height 588
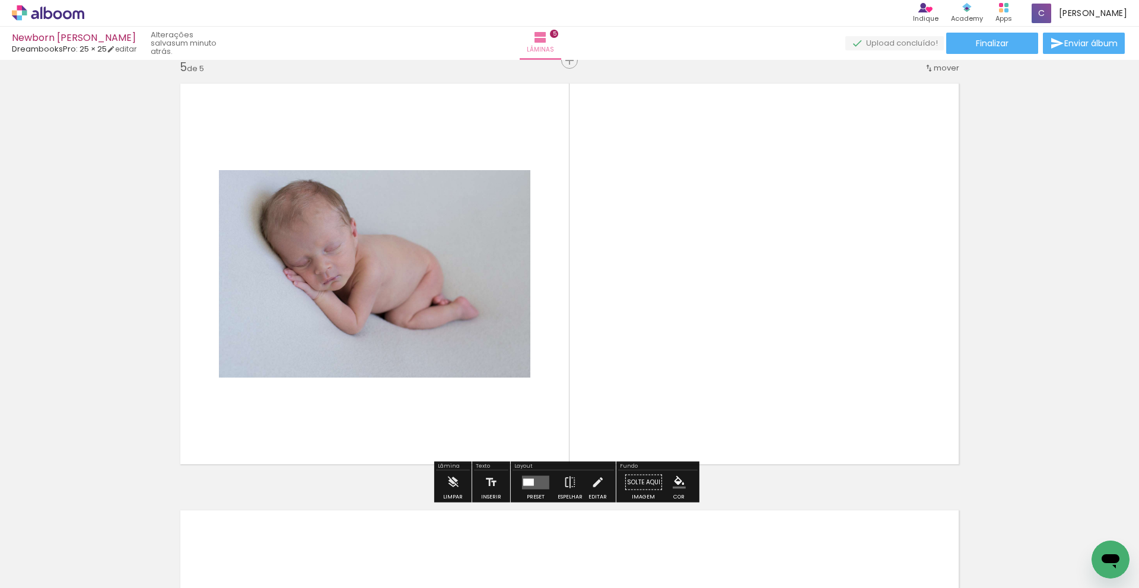
scroll to position [1714, 0]
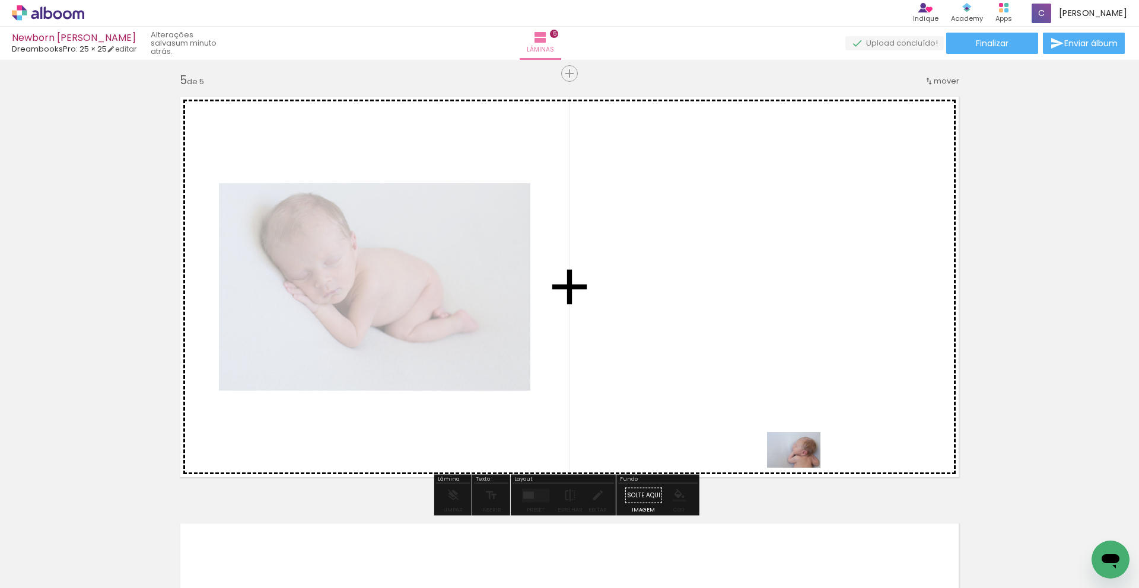
drag, startPoint x: 1053, startPoint y: 553, endPoint x: 803, endPoint y: 468, distance: 264.5
click at [803, 468] on quentale-workspace at bounding box center [569, 294] width 1139 height 588
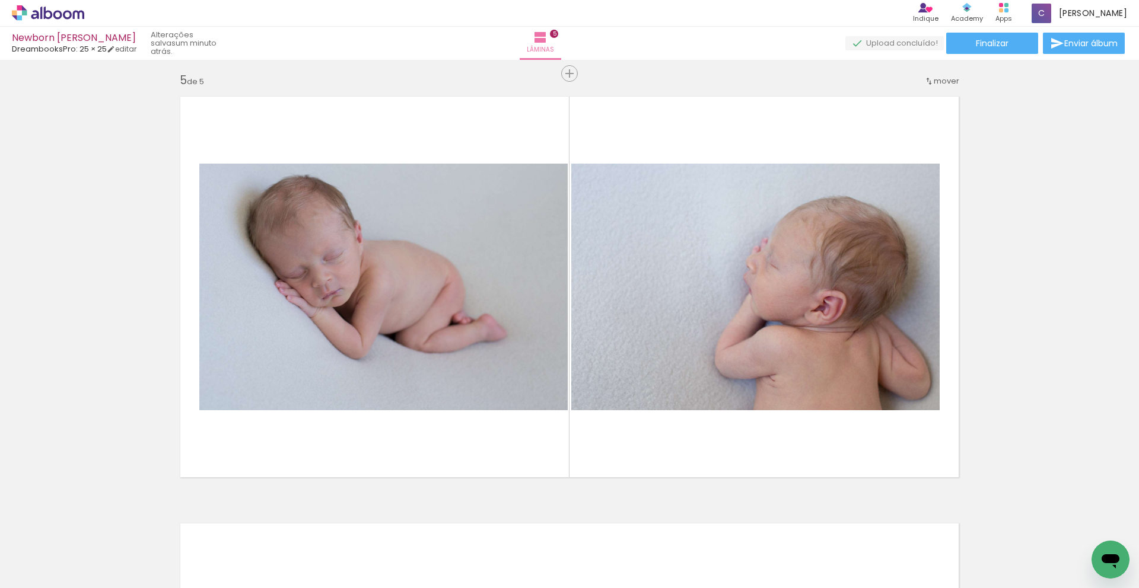
scroll to position [0, 421]
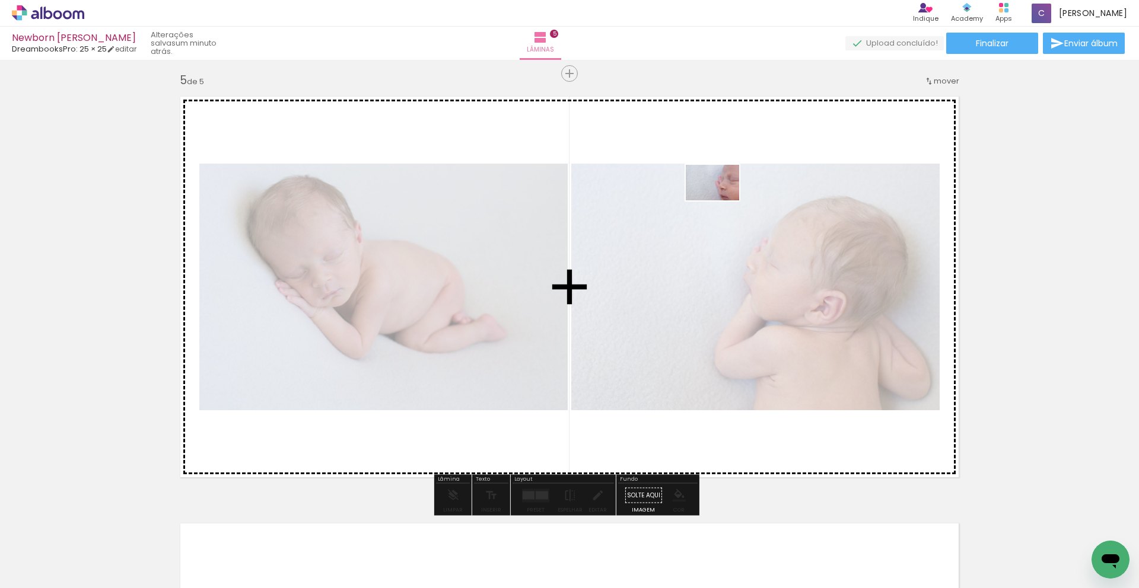
drag, startPoint x: 695, startPoint y: 557, endPoint x: 721, endPoint y: 200, distance: 357.5
click at [721, 200] on quentale-workspace at bounding box center [569, 294] width 1139 height 588
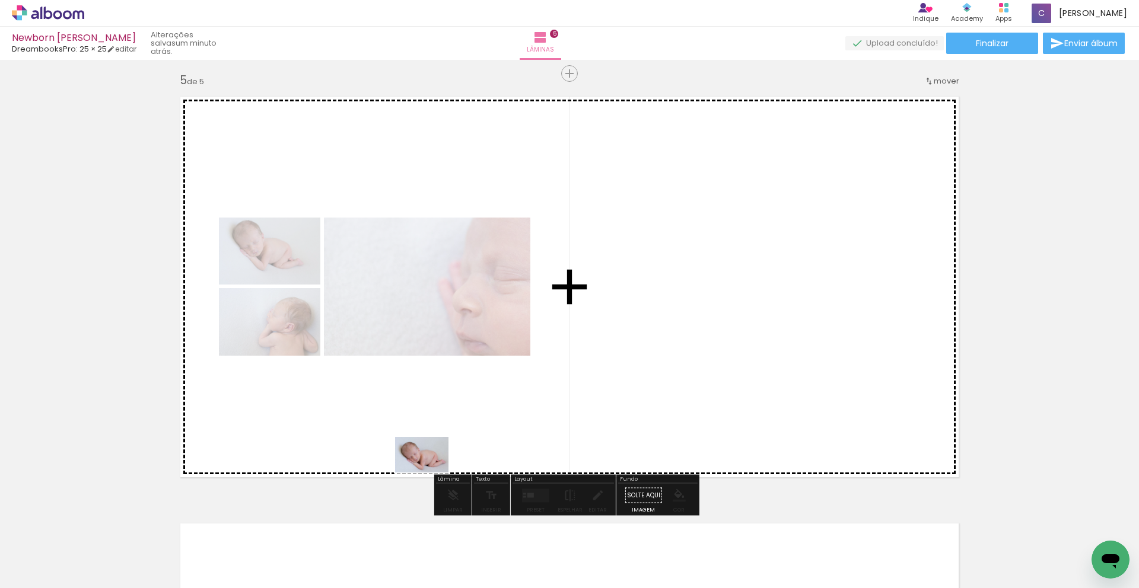
drag, startPoint x: 430, startPoint y: 565, endPoint x: 431, endPoint y: 473, distance: 91.9
click at [431, 473] on quentale-workspace at bounding box center [569, 294] width 1139 height 588
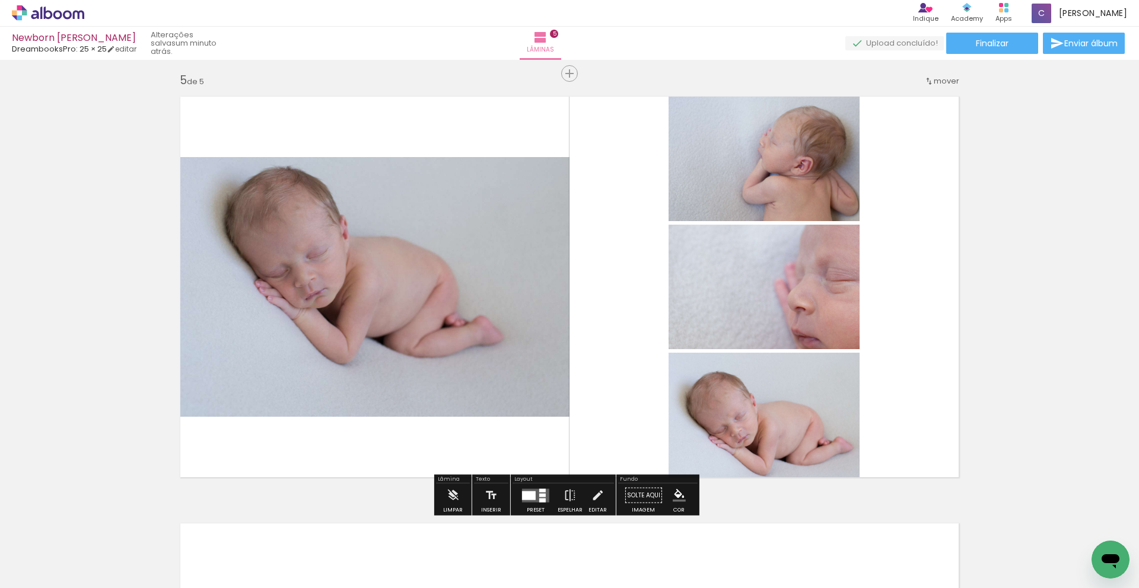
click at [530, 499] on div at bounding box center [529, 495] width 14 height 9
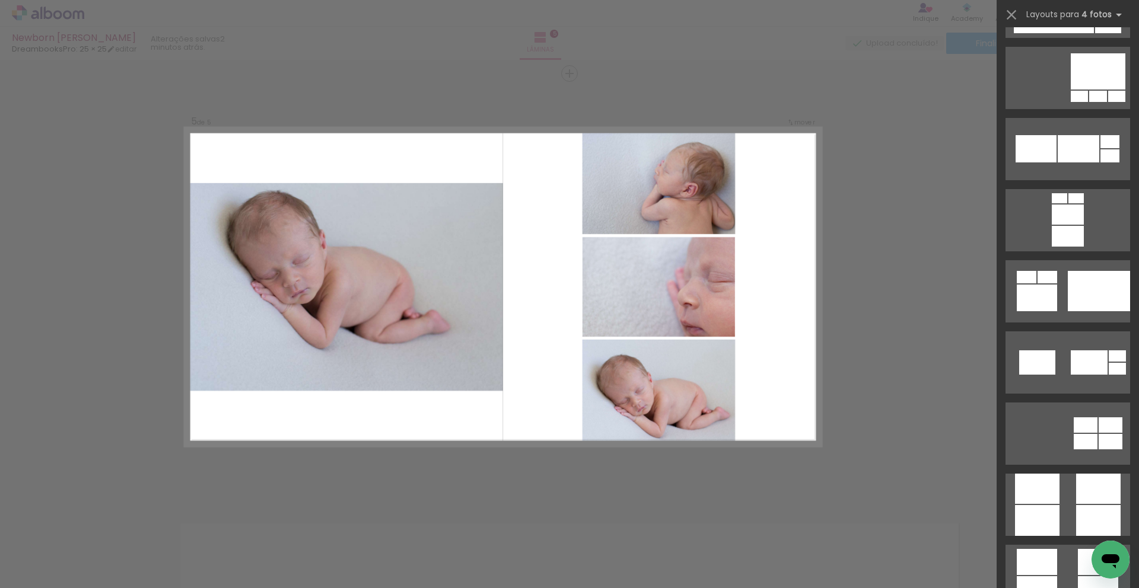
scroll to position [3160, 0]
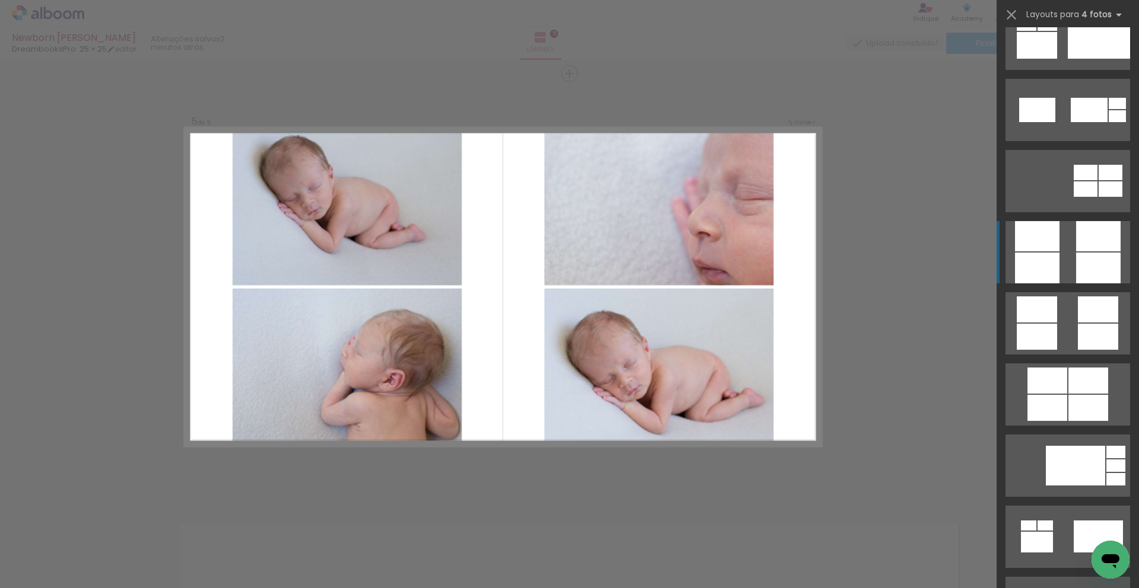
click at [1089, 255] on div at bounding box center [1098, 268] width 44 height 31
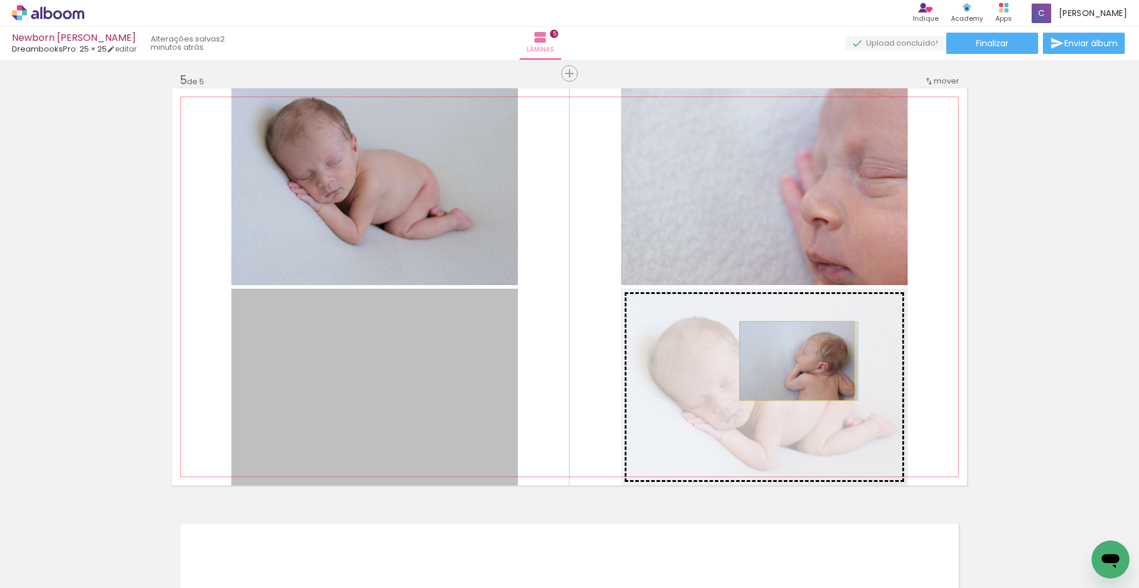
drag, startPoint x: 575, startPoint y: 386, endPoint x: 806, endPoint y: 359, distance: 231.7
click at [0, 0] on slot at bounding box center [0, 0] width 0 height 0
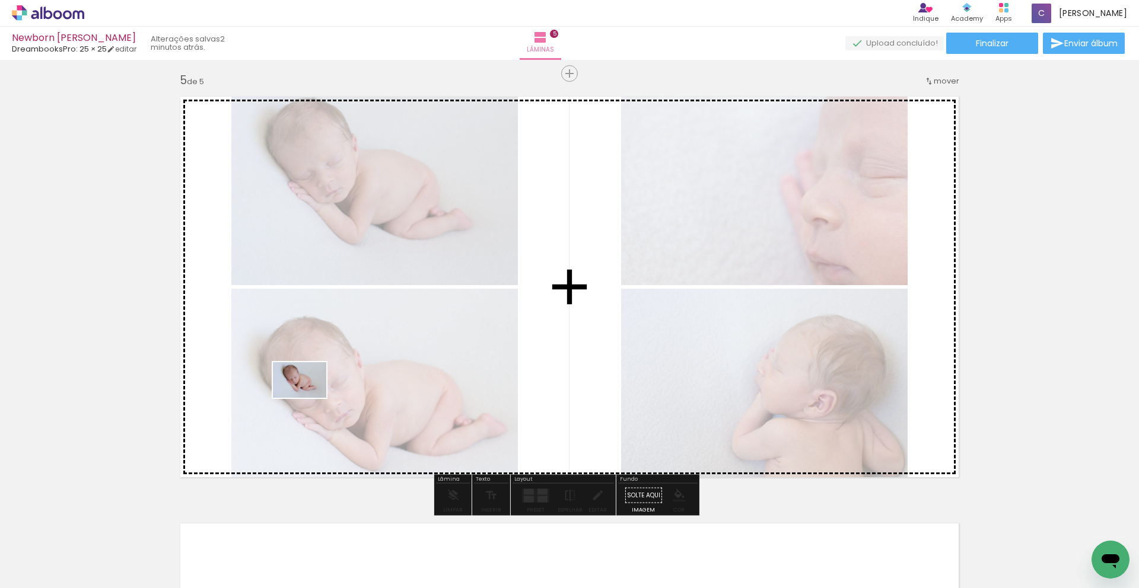
drag, startPoint x: 500, startPoint y: 552, endPoint x: 316, endPoint y: 399, distance: 238.9
click at [314, 398] on quentale-workspace at bounding box center [569, 294] width 1139 height 588
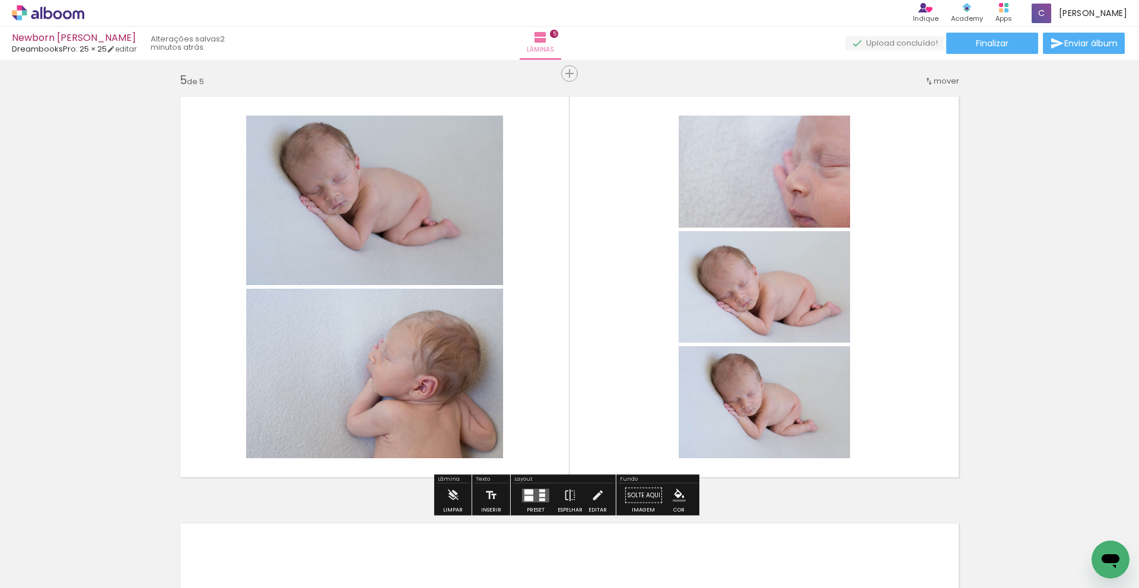
drag, startPoint x: 752, startPoint y: 290, endPoint x: 854, endPoint y: 297, distance: 101.6
click at [962, 232] on quentale-layouter at bounding box center [569, 286] width 795 height 397
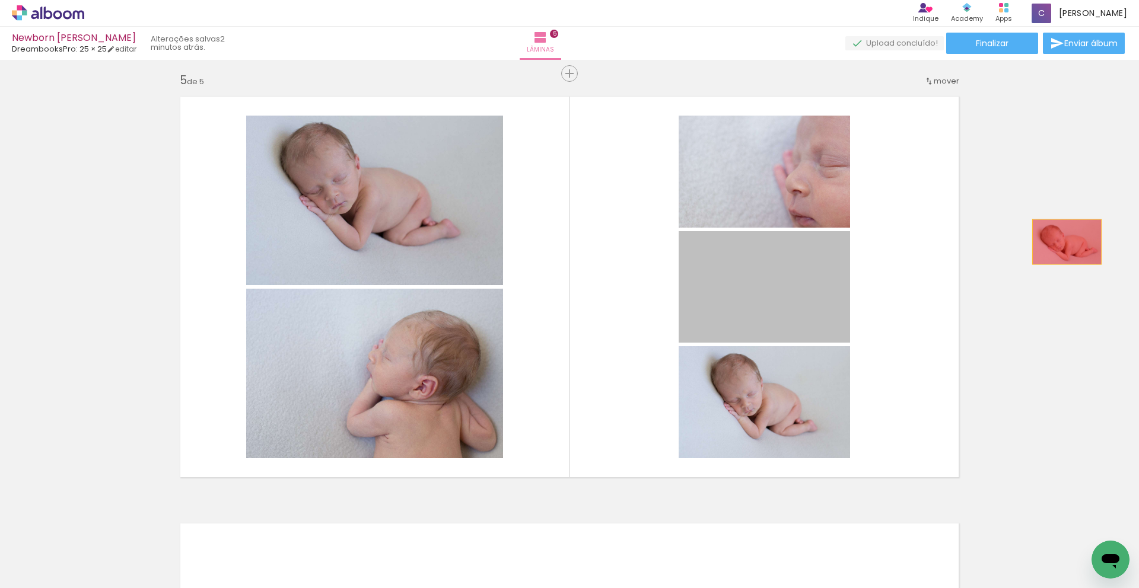
drag, startPoint x: 795, startPoint y: 300, endPoint x: 1062, endPoint y: 242, distance: 273.8
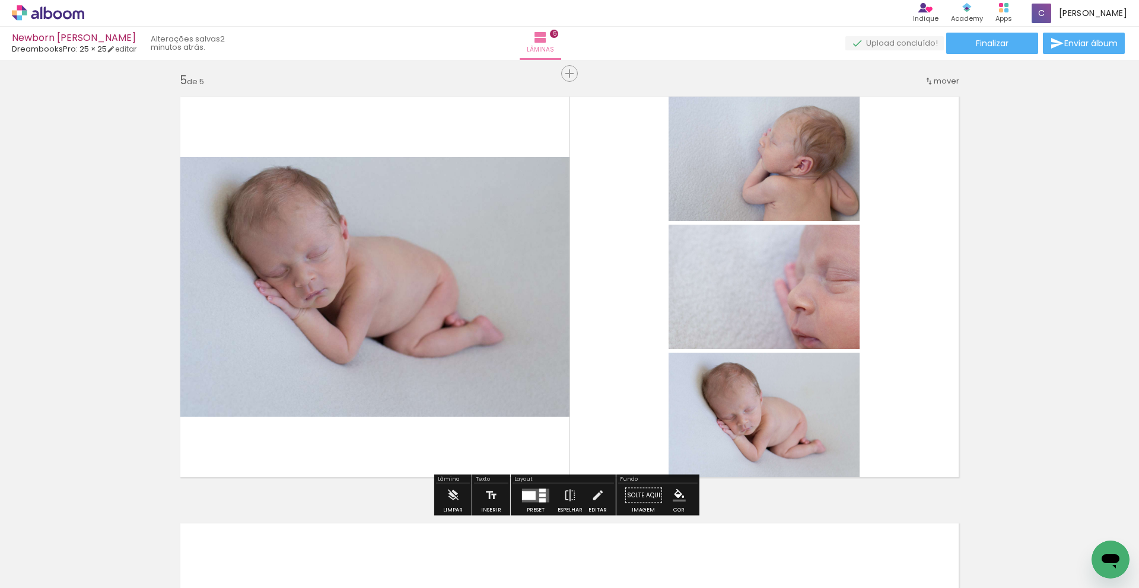
click at [529, 505] on div at bounding box center [536, 496] width 32 height 24
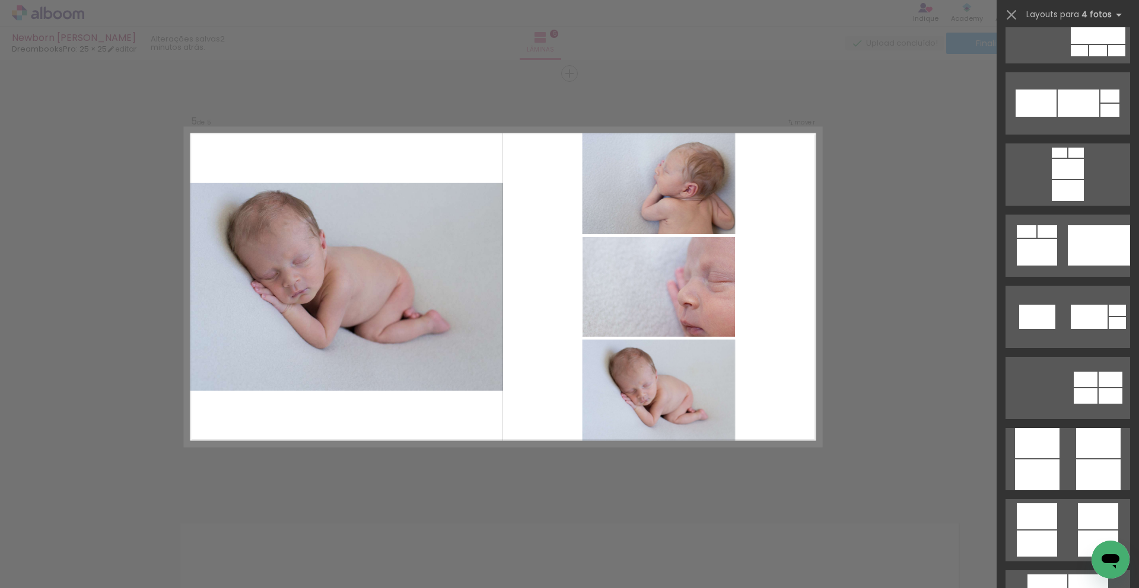
scroll to position [3010, 0]
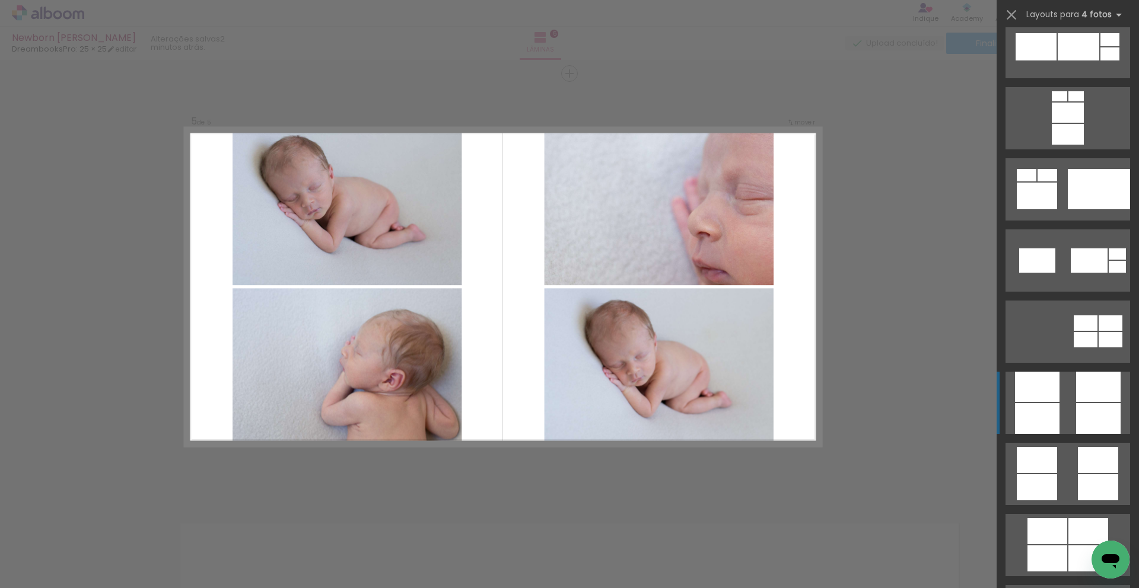
click at [1051, 391] on div at bounding box center [1037, 387] width 44 height 30
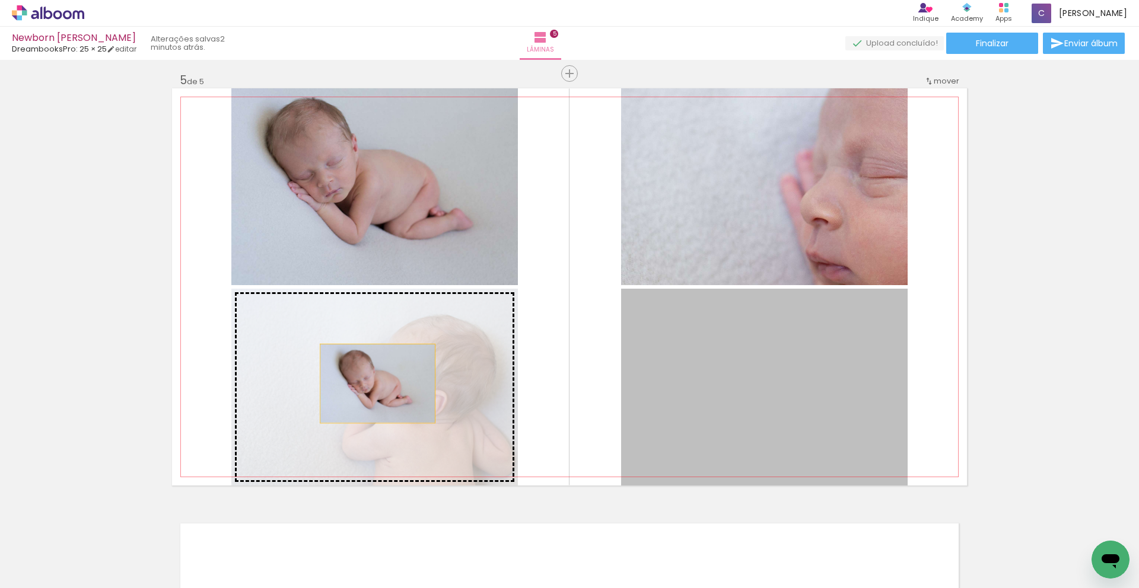
drag, startPoint x: 667, startPoint y: 366, endPoint x: 373, endPoint y: 384, distance: 294.2
click at [0, 0] on slot at bounding box center [0, 0] width 0 height 0
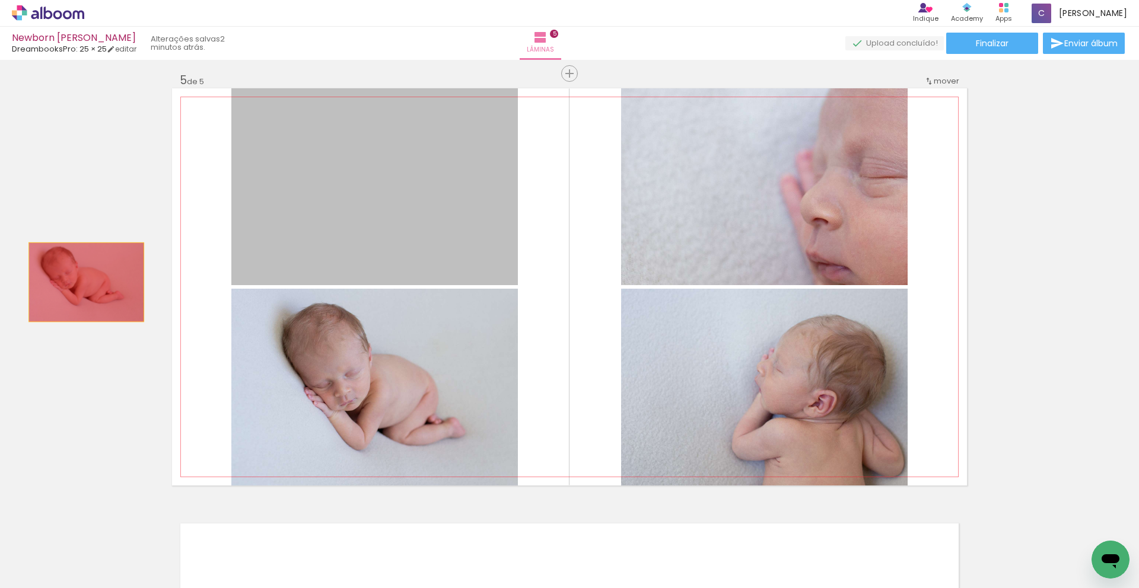
drag, startPoint x: 394, startPoint y: 258, endPoint x: 82, endPoint y: 282, distance: 313.0
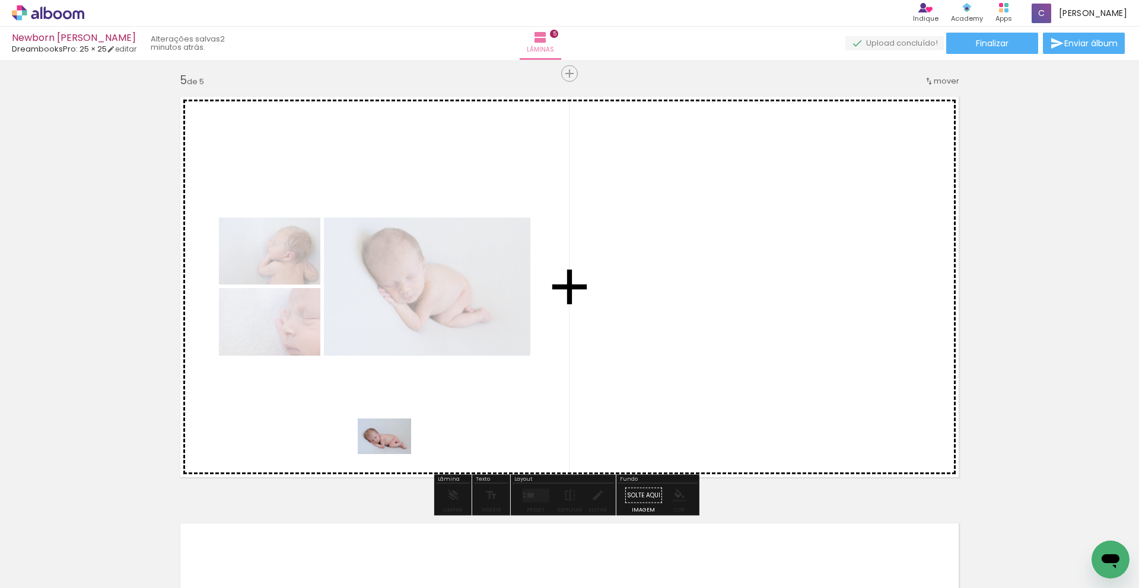
drag, startPoint x: 552, startPoint y: 550, endPoint x: 393, endPoint y: 454, distance: 185.8
click at [393, 454] on quentale-workspace at bounding box center [569, 294] width 1139 height 588
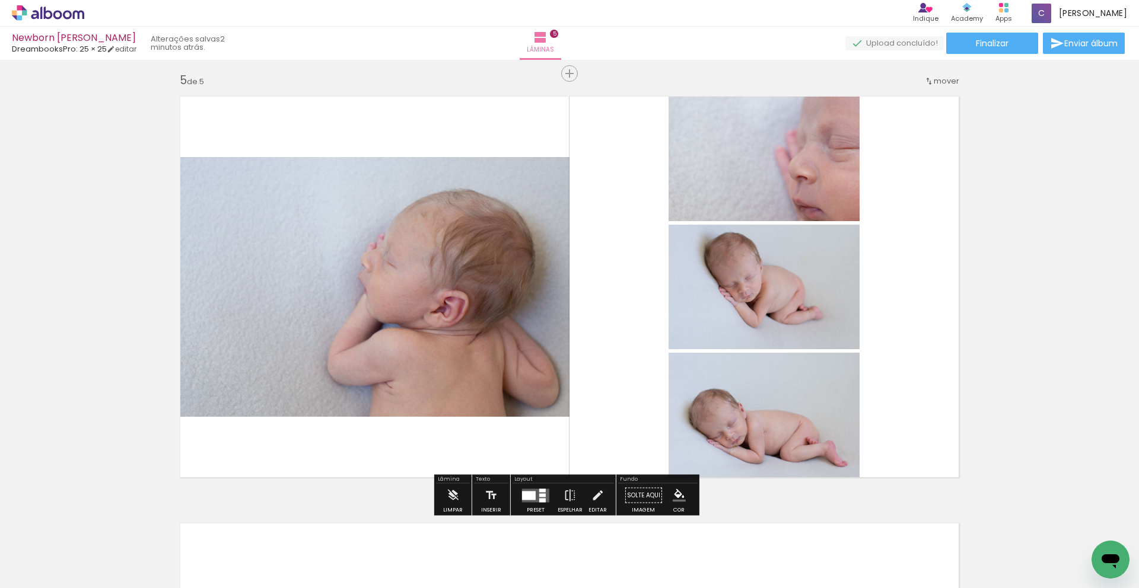
click at [535, 497] on quentale-layouter at bounding box center [535, 496] width 27 height 14
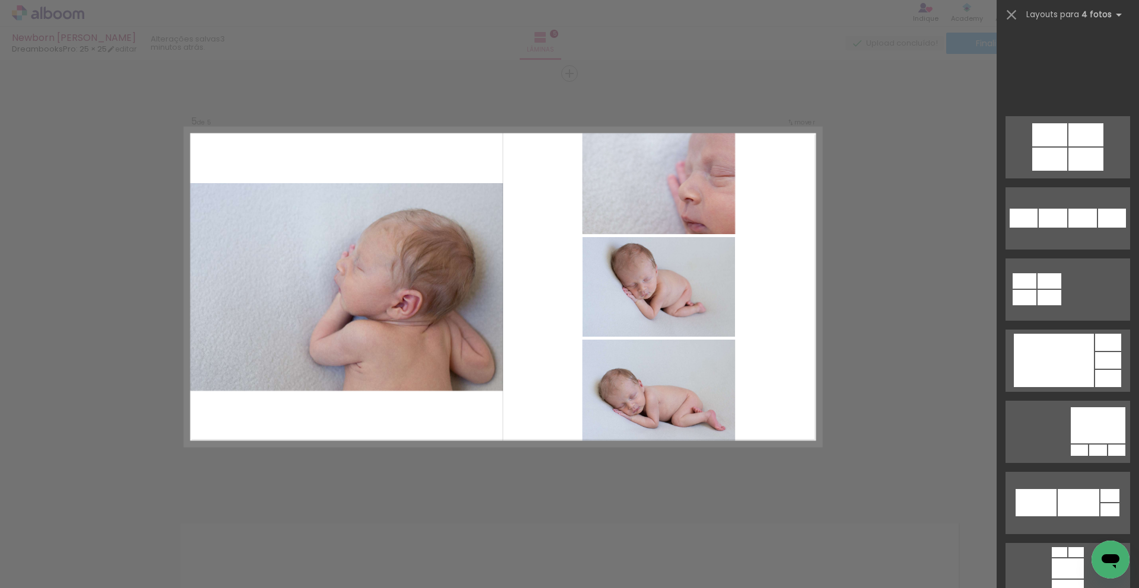
scroll to position [3031, 0]
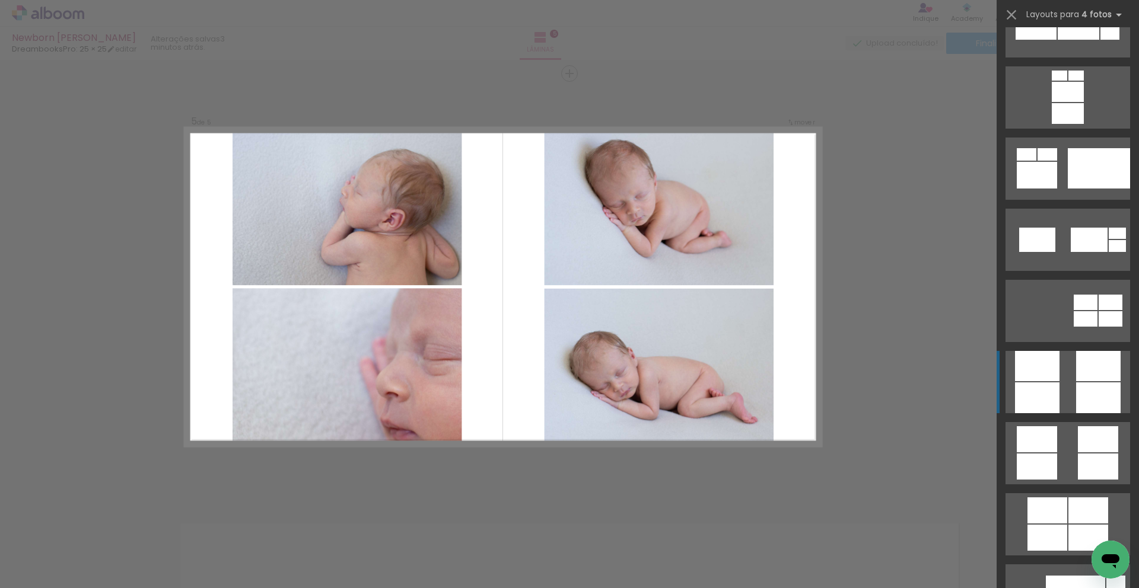
click at [1076, 395] on div at bounding box center [1098, 398] width 44 height 31
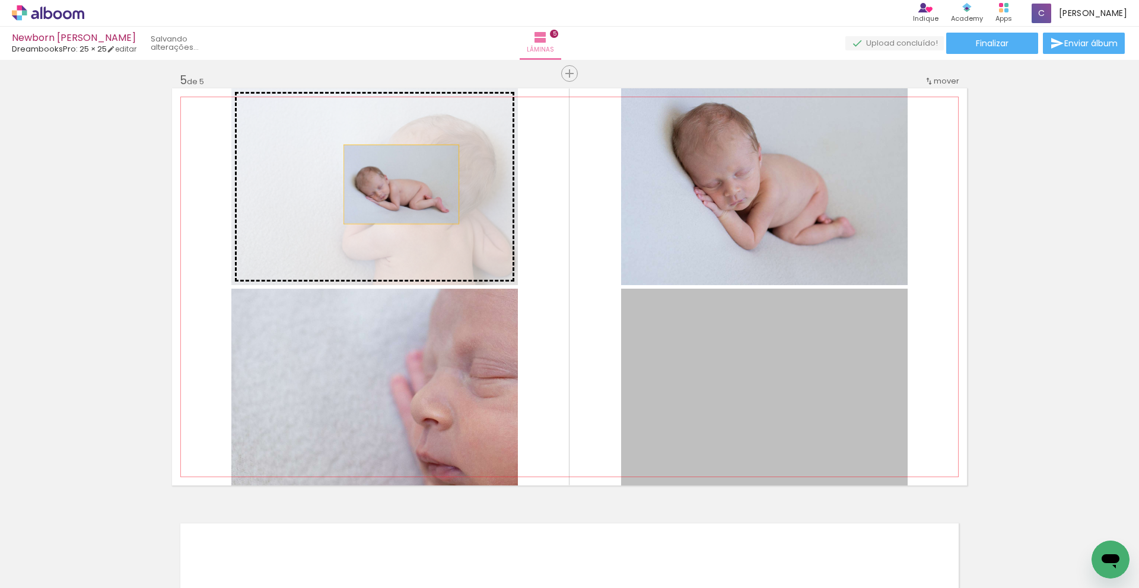
drag, startPoint x: 670, startPoint y: 396, endPoint x: 397, endPoint y: 184, distance: 345.9
click at [0, 0] on slot at bounding box center [0, 0] width 0 height 0
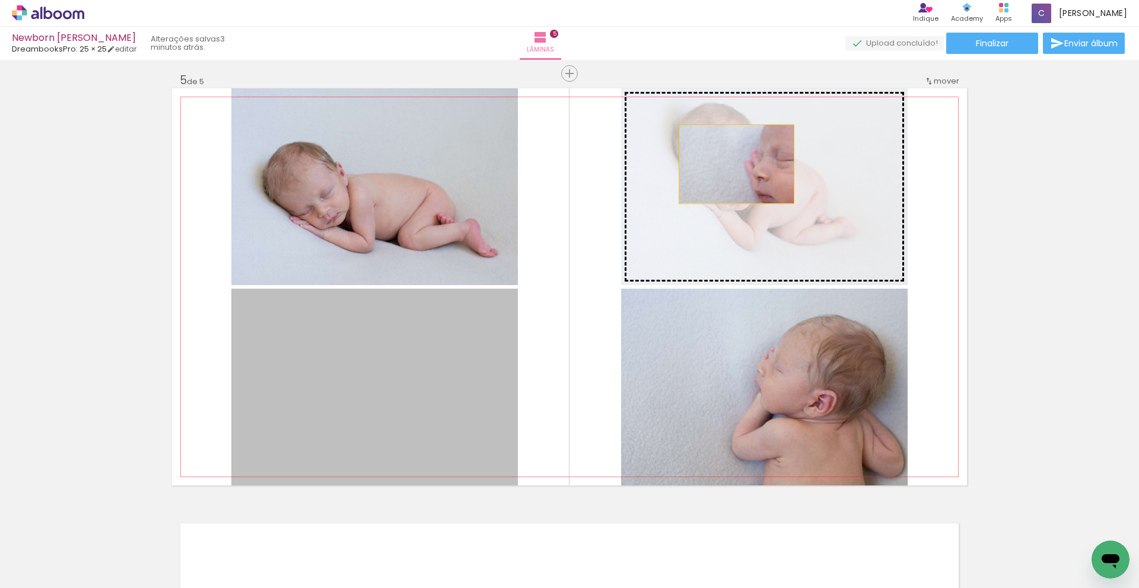
drag, startPoint x: 456, startPoint y: 383, endPoint x: 732, endPoint y: 164, distance: 352.6
click at [0, 0] on slot at bounding box center [0, 0] width 0 height 0
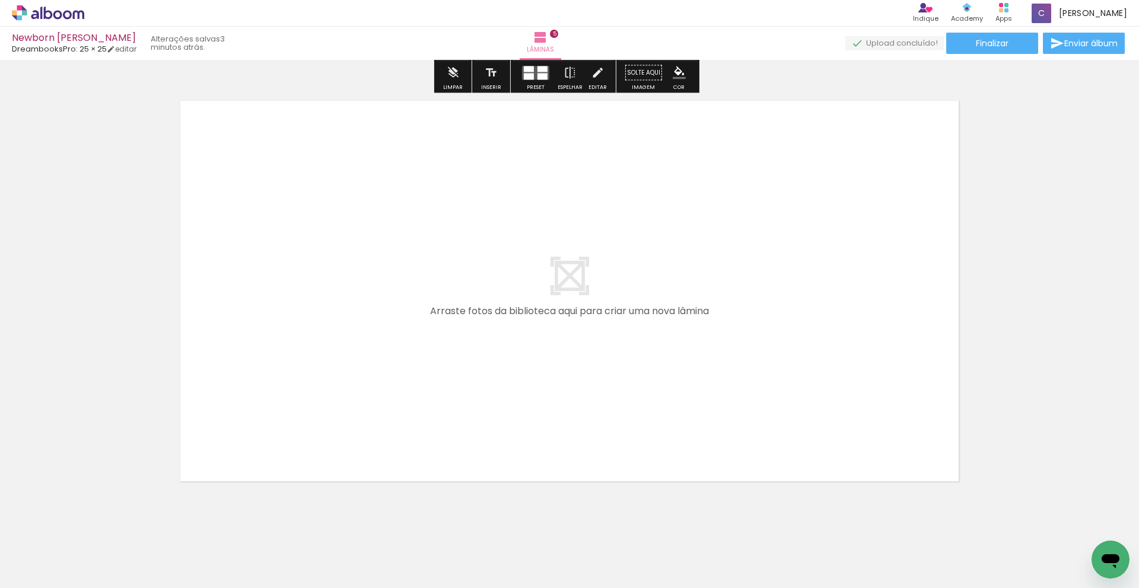
scroll to position [2154, 0]
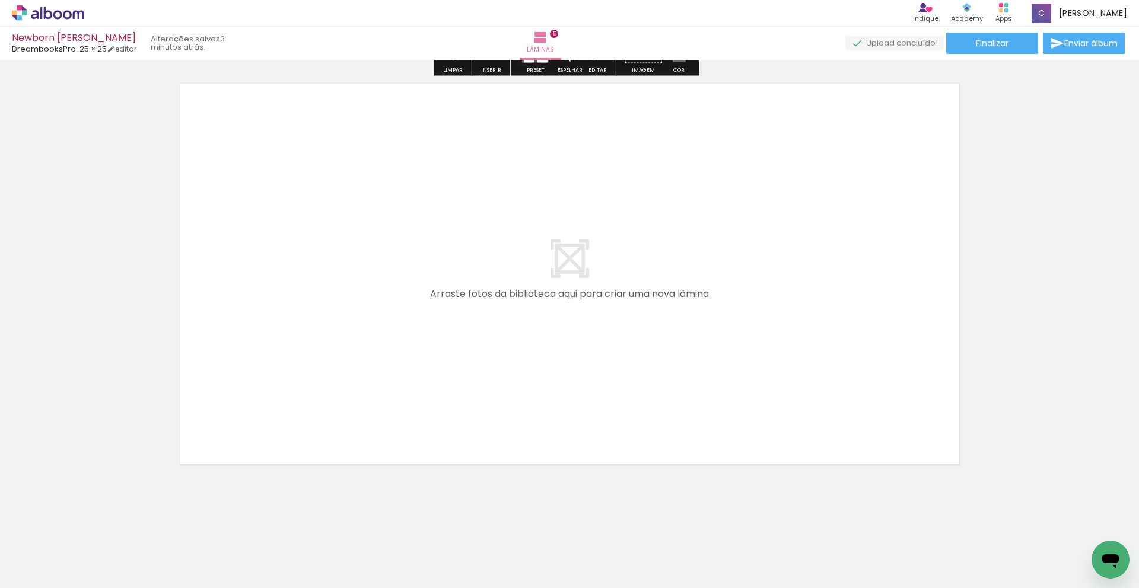
drag, startPoint x: 1138, startPoint y: 453, endPoint x: 1132, endPoint y: 543, distance: 89.8
click at [1132, 543] on quentale-workspace at bounding box center [569, 294] width 1139 height 588
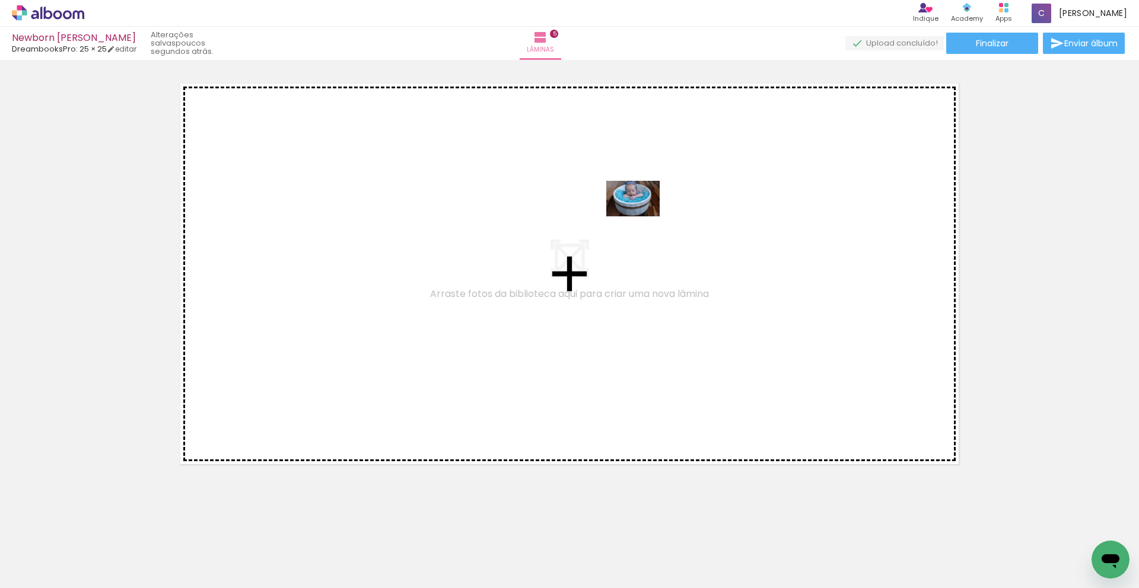
drag, startPoint x: 597, startPoint y: 556, endPoint x: 642, endPoint y: 217, distance: 342.8
click at [642, 217] on quentale-workspace at bounding box center [569, 294] width 1139 height 588
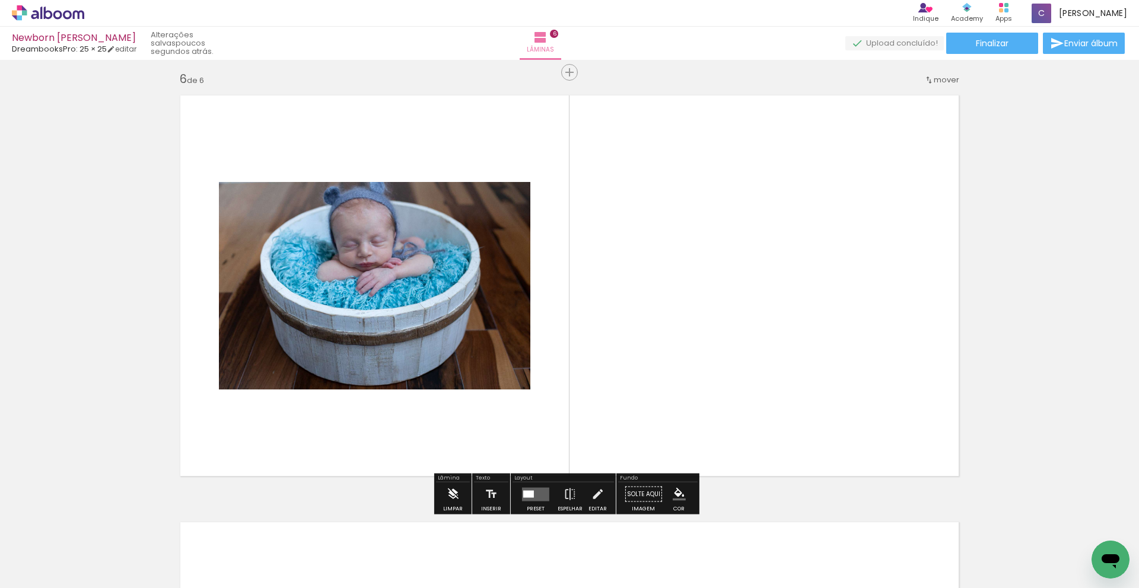
scroll to position [2141, 0]
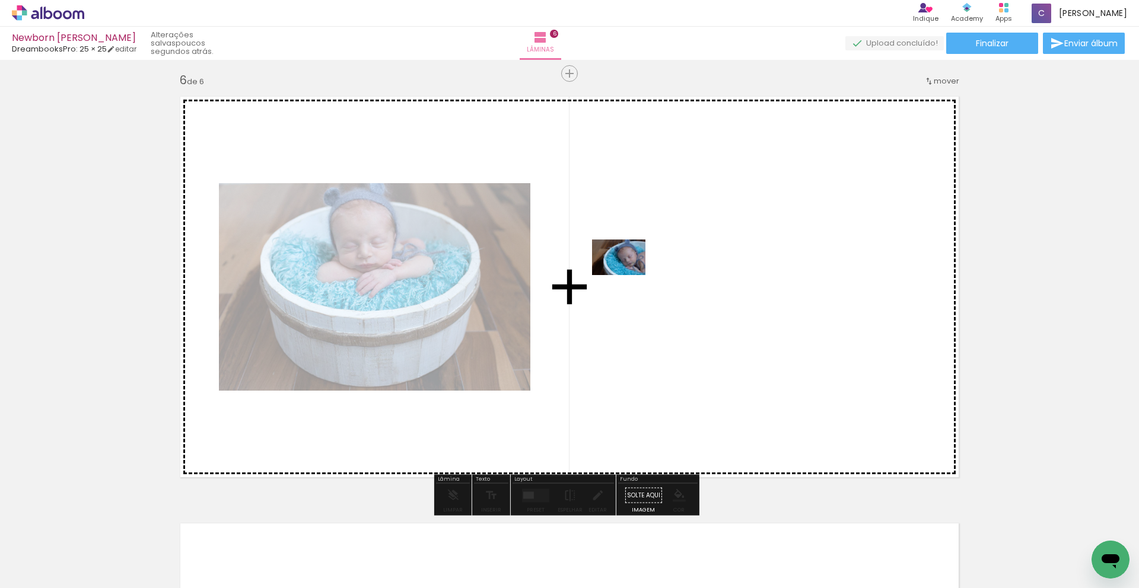
drag, startPoint x: 383, startPoint y: 556, endPoint x: 633, endPoint y: 272, distance: 378.2
click at [633, 272] on quentale-workspace at bounding box center [569, 294] width 1139 height 588
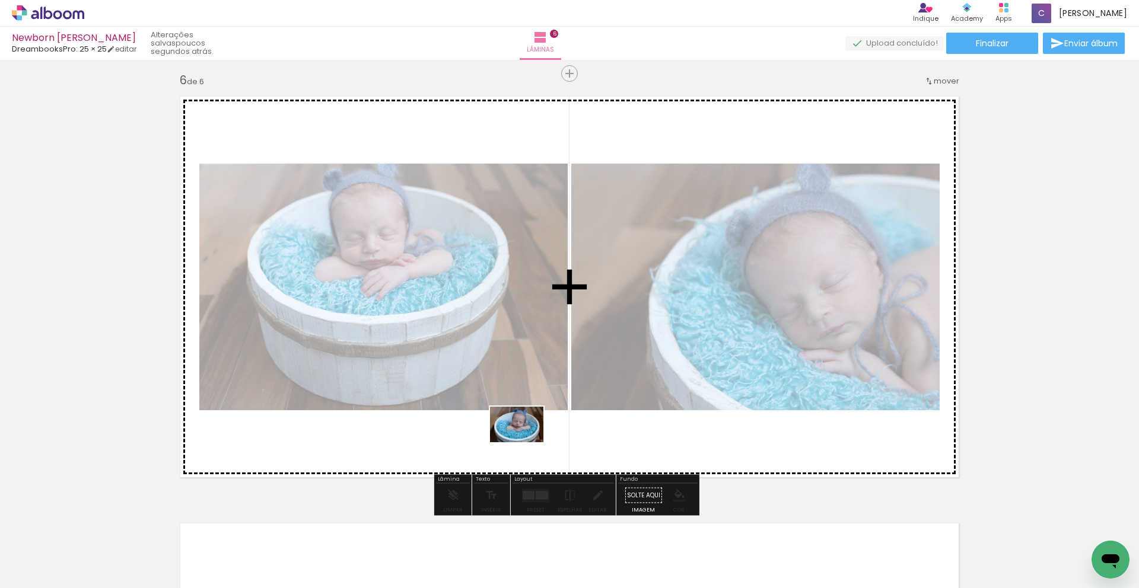
drag, startPoint x: 510, startPoint y: 557, endPoint x: 526, endPoint y: 443, distance: 115.5
click at [526, 443] on quentale-workspace at bounding box center [569, 294] width 1139 height 588
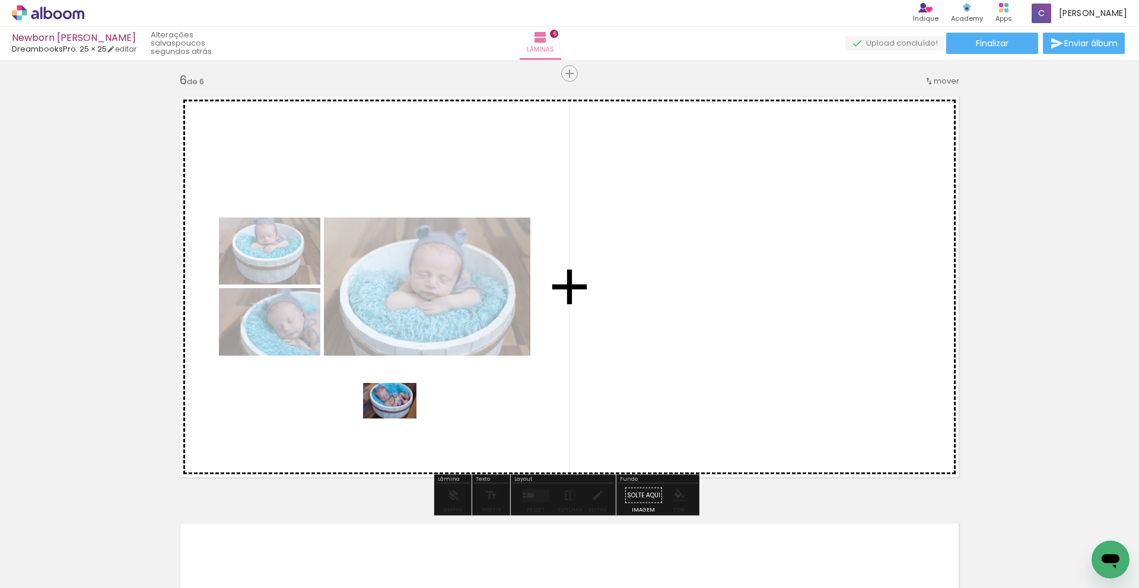
drag, startPoint x: 324, startPoint y: 551, endPoint x: 399, endPoint y: 419, distance: 151.6
click at [399, 419] on quentale-workspace at bounding box center [569, 294] width 1139 height 588
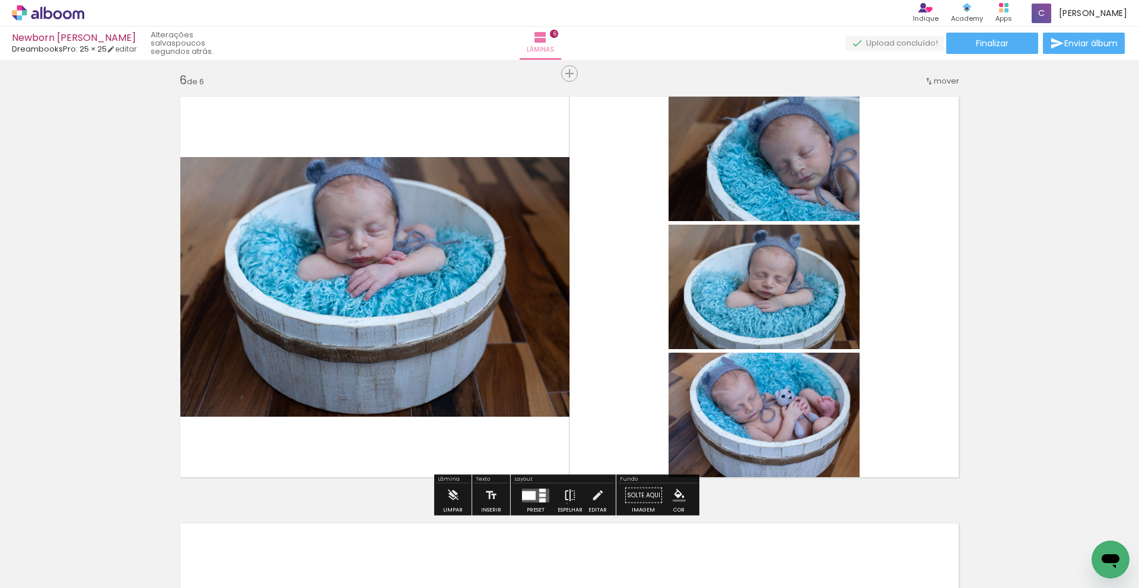
click at [564, 504] on iron-icon at bounding box center [570, 496] width 13 height 24
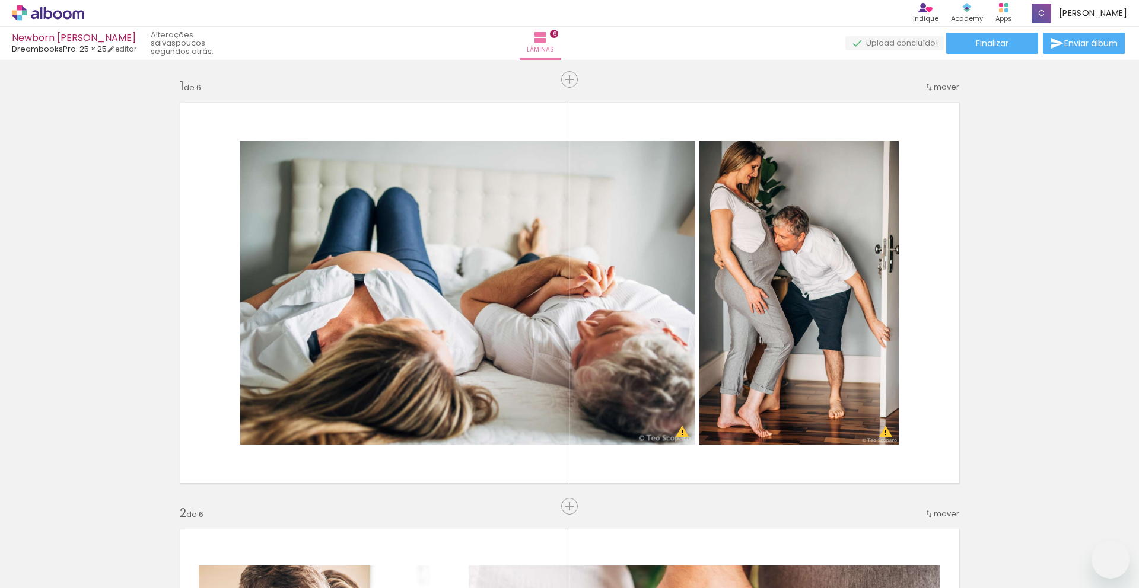
click at [0, 0] on div "Confirmar Cancelar" at bounding box center [0, 0] width 0 height 0
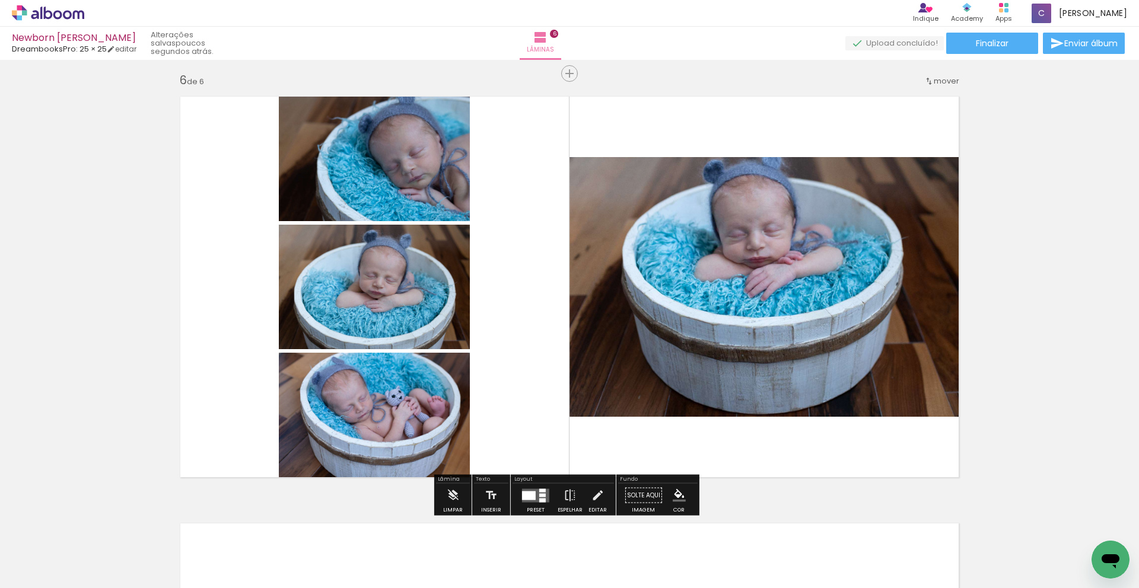
scroll to position [0, 1010]
click at [530, 498] on div at bounding box center [529, 495] width 14 height 9
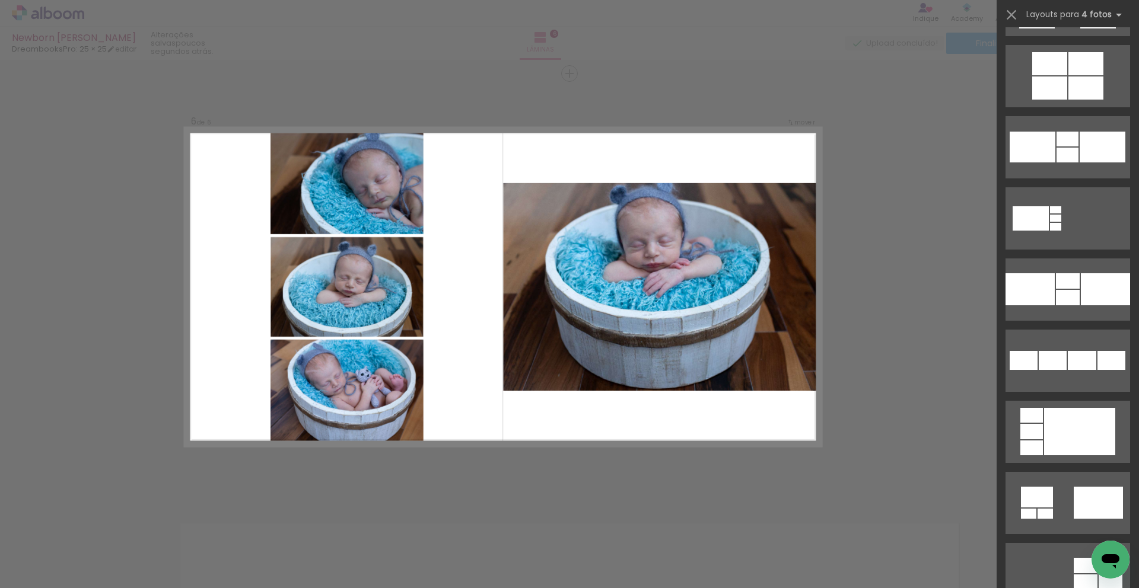
scroll to position [1570, 0]
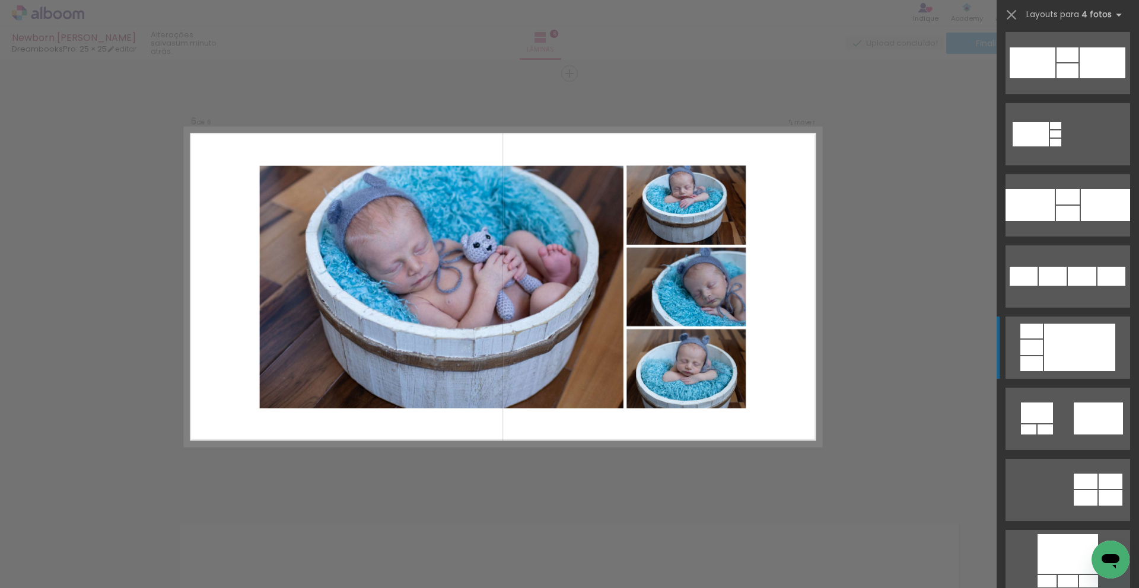
click at [1021, 352] on div at bounding box center [1031, 347] width 23 height 15
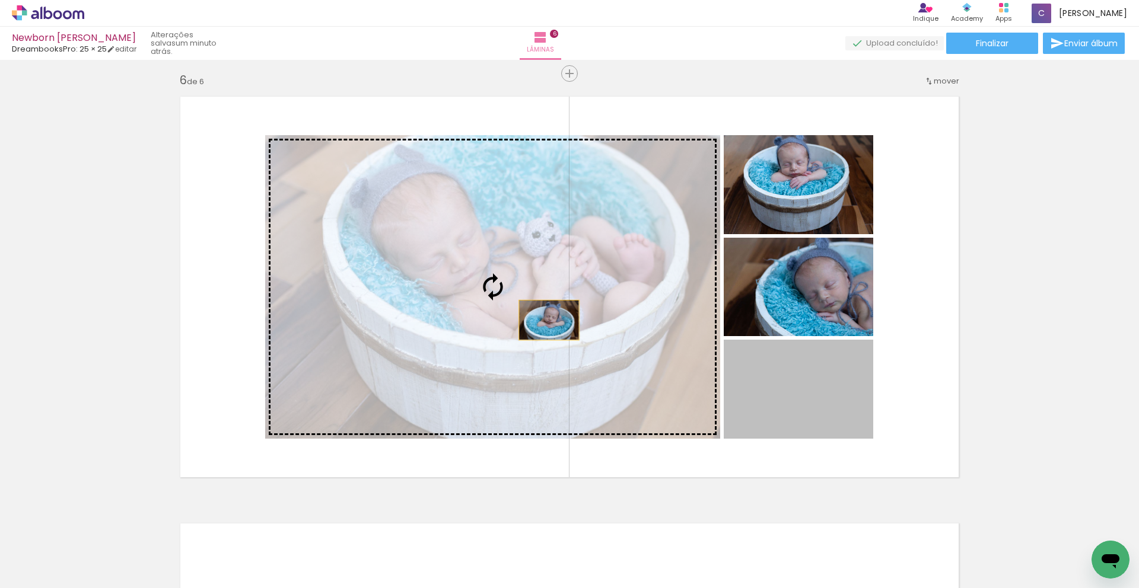
drag, startPoint x: 756, startPoint y: 392, endPoint x: 545, endPoint y: 320, distance: 223.0
click at [0, 0] on slot at bounding box center [0, 0] width 0 height 0
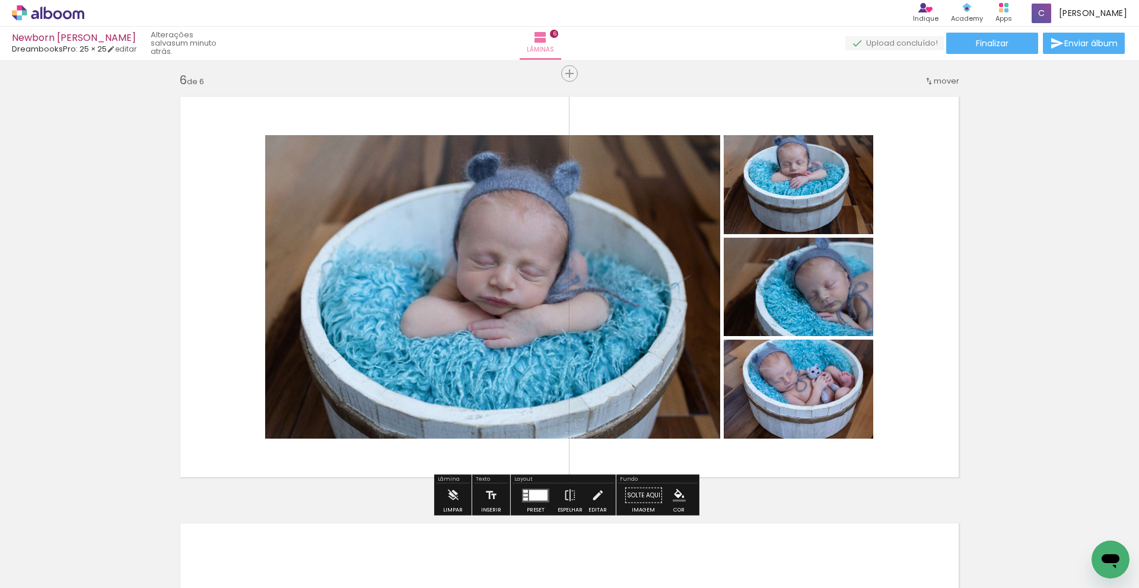
click at [542, 495] on div at bounding box center [538, 495] width 18 height 11
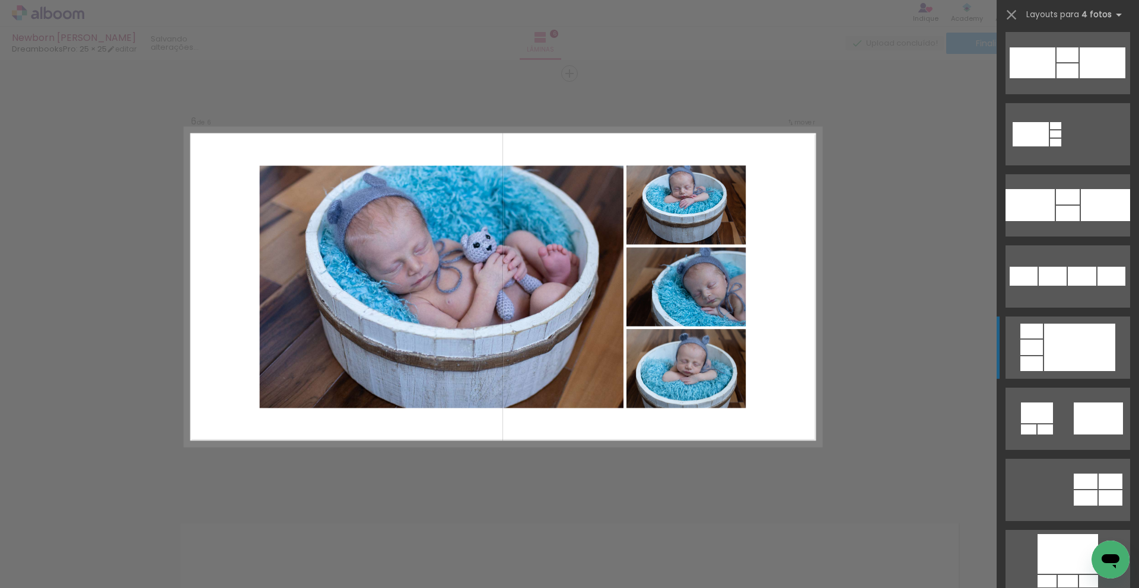
scroll to position [1851, 0]
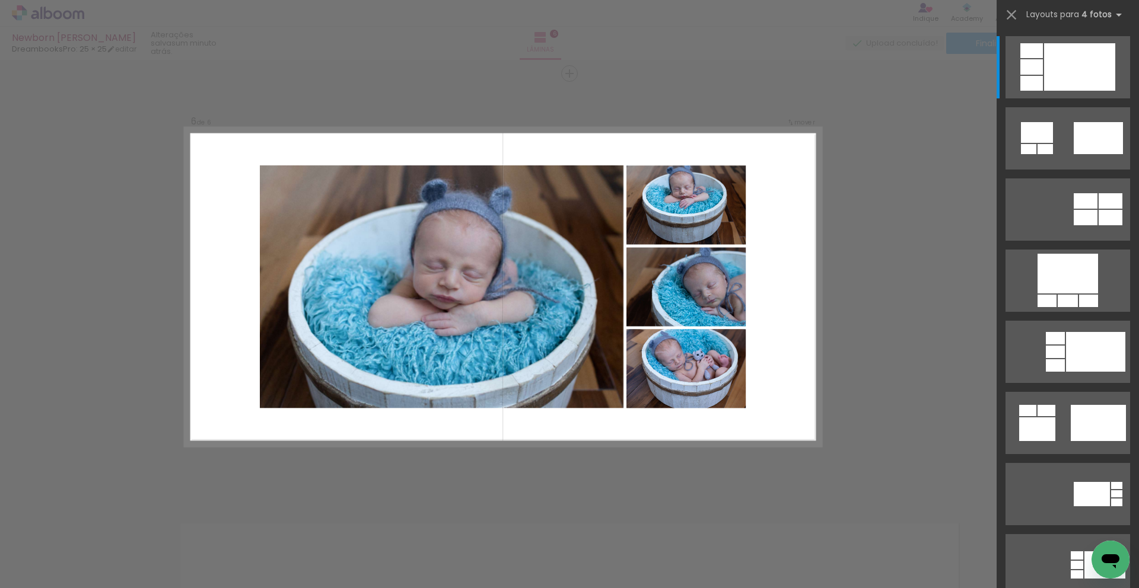
click at [998, 15] on div "Layouts para 4 fotos Procurando layouts para mais de 4 fotos? É só colocar mais…" at bounding box center [1068, 15] width 142 height 30
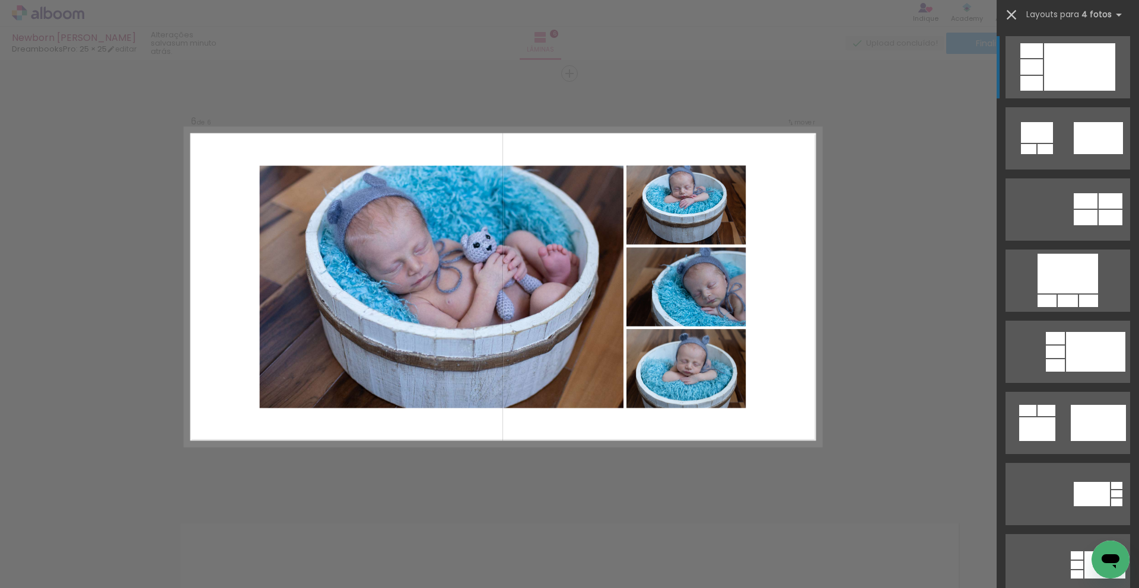
click at [1011, 20] on iron-icon at bounding box center [1011, 15] width 17 height 17
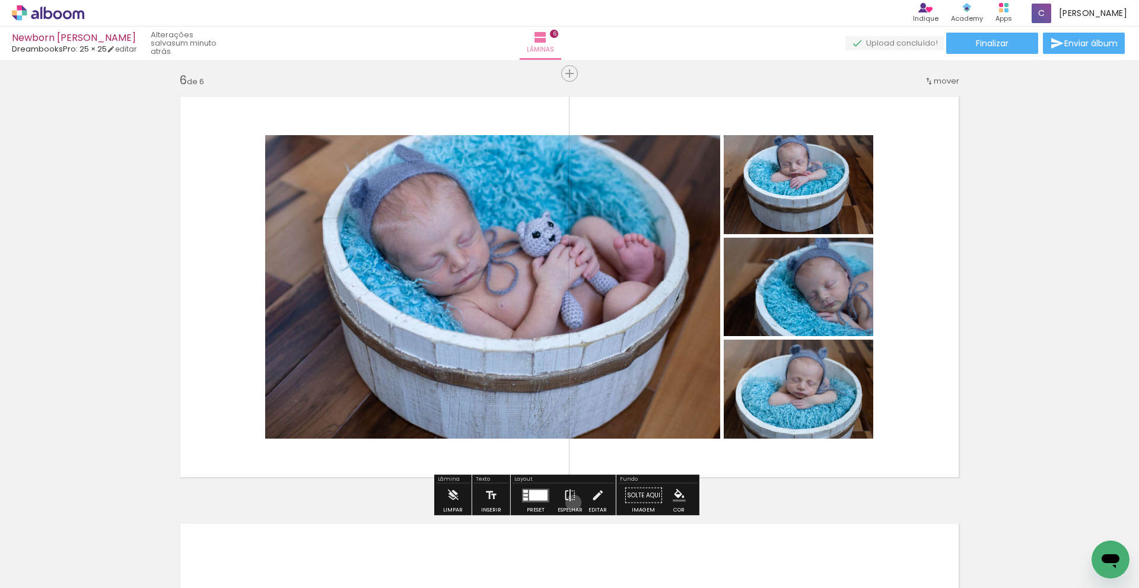
click at [571, 503] on iron-icon at bounding box center [570, 496] width 13 height 24
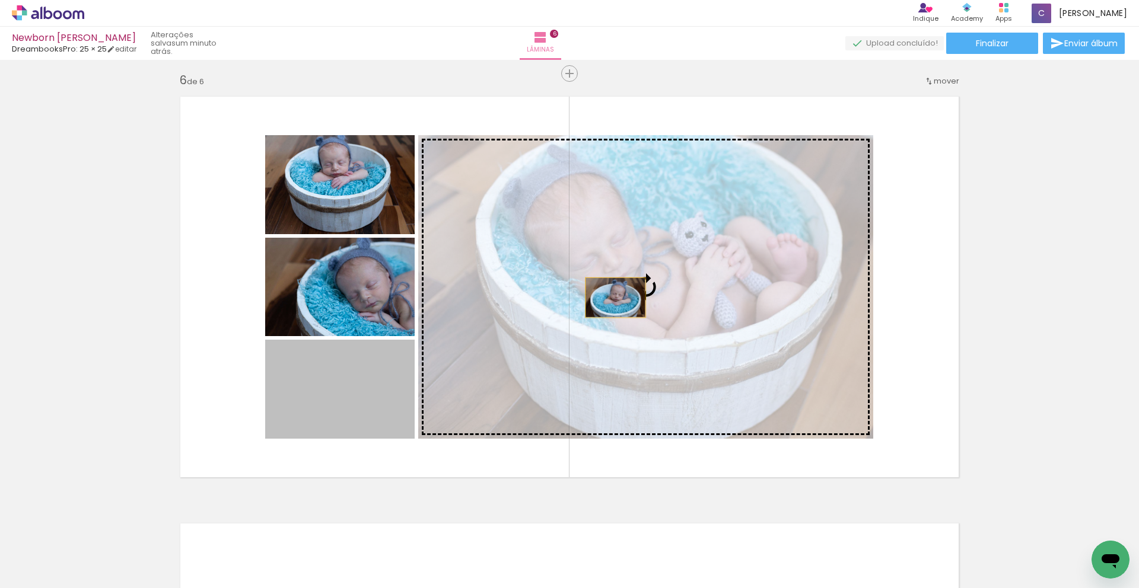
drag, startPoint x: 326, startPoint y: 395, endPoint x: 613, endPoint y: 294, distance: 304.5
click at [0, 0] on slot at bounding box center [0, 0] width 0 height 0
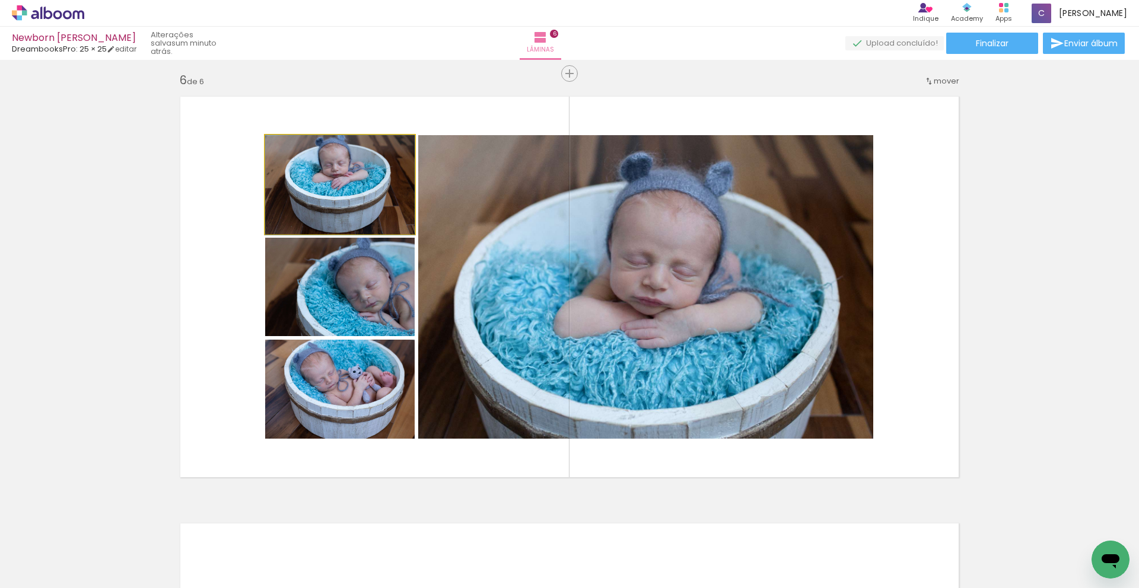
drag, startPoint x: 355, startPoint y: 184, endPoint x: 367, endPoint y: 218, distance: 36.6
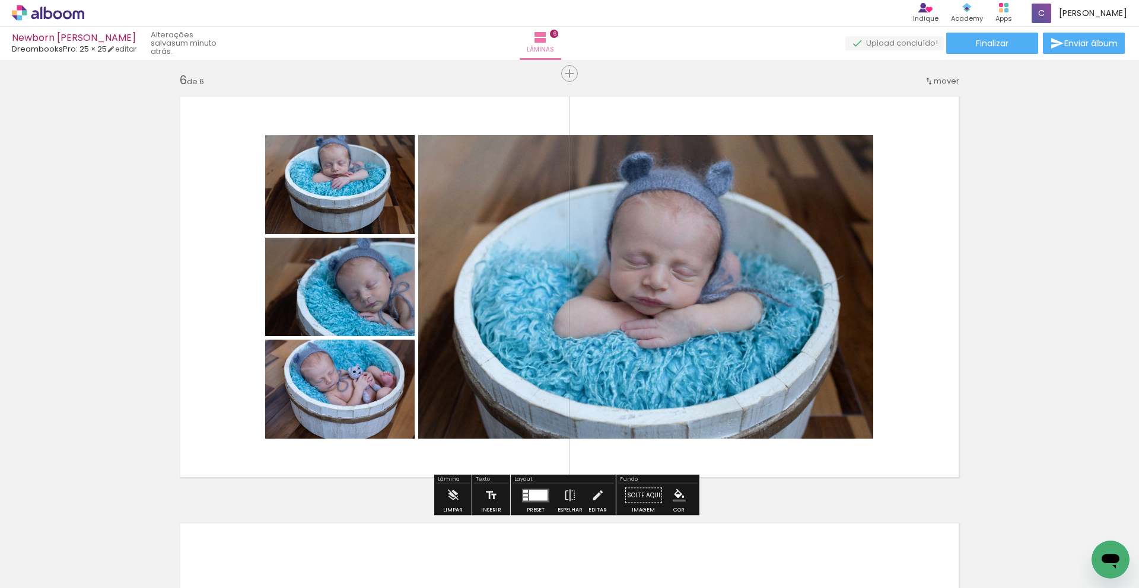
click at [544, 494] on div at bounding box center [538, 495] width 18 height 11
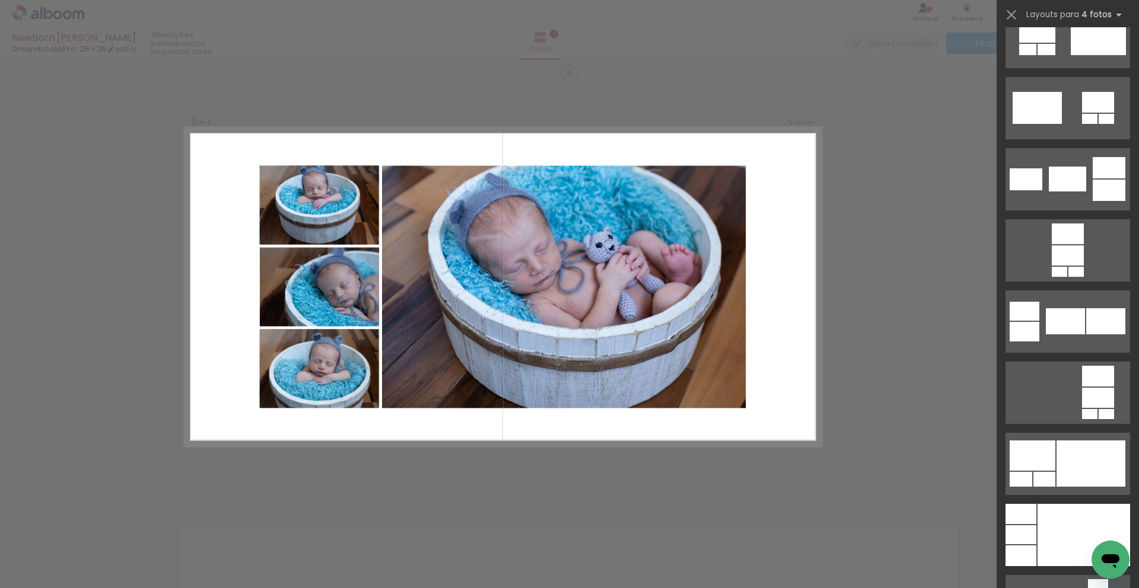
scroll to position [3831, 0]
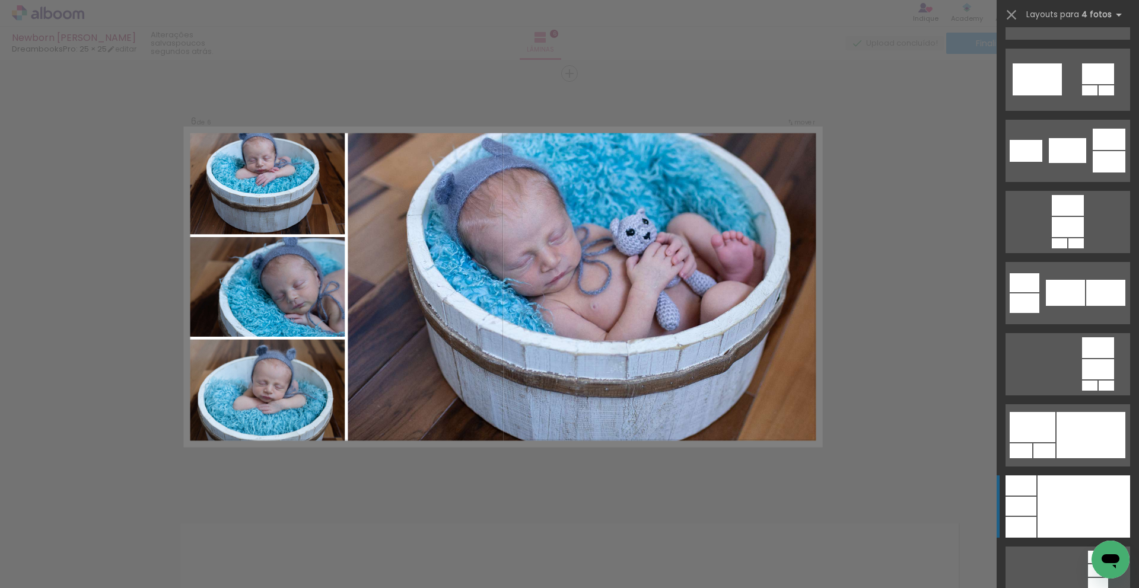
click at [1052, 499] on div at bounding box center [1083, 507] width 93 height 62
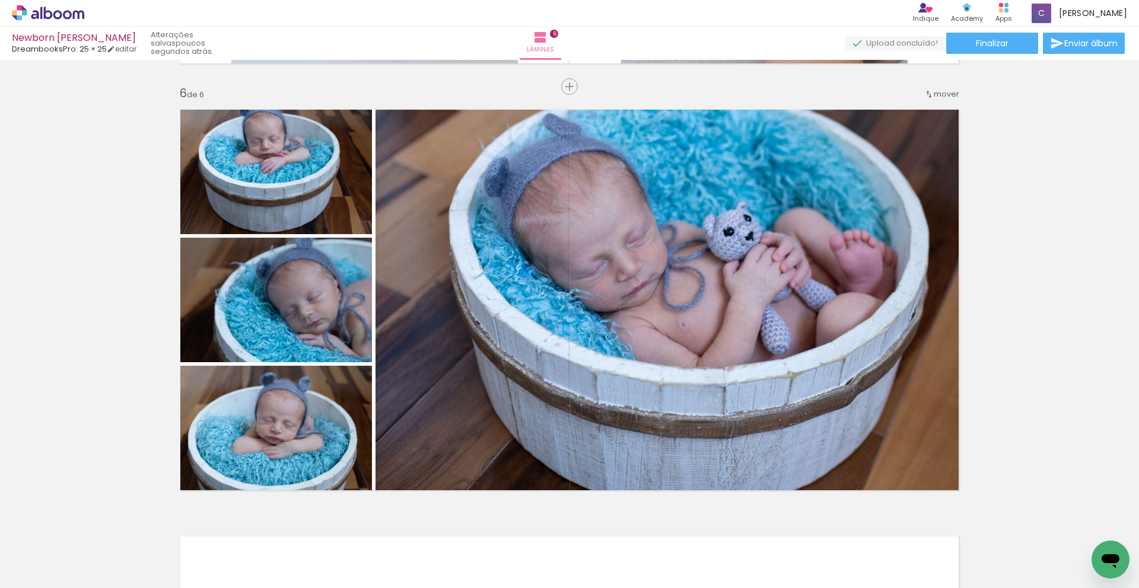
scroll to position [2115, 0]
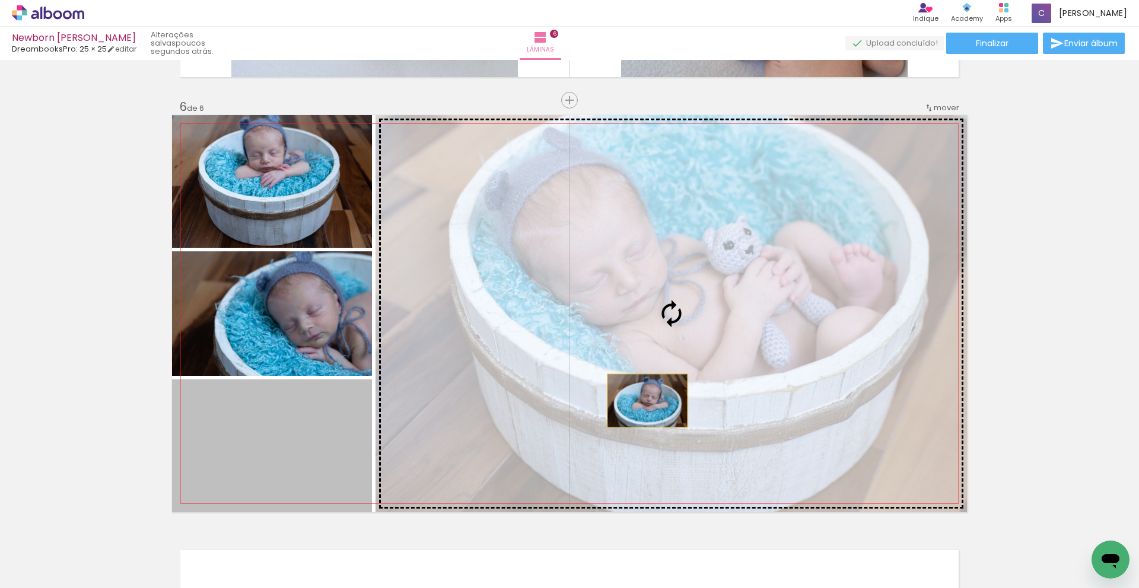
drag, startPoint x: 282, startPoint y: 466, endPoint x: 643, endPoint y: 401, distance: 366.4
click at [0, 0] on slot at bounding box center [0, 0] width 0 height 0
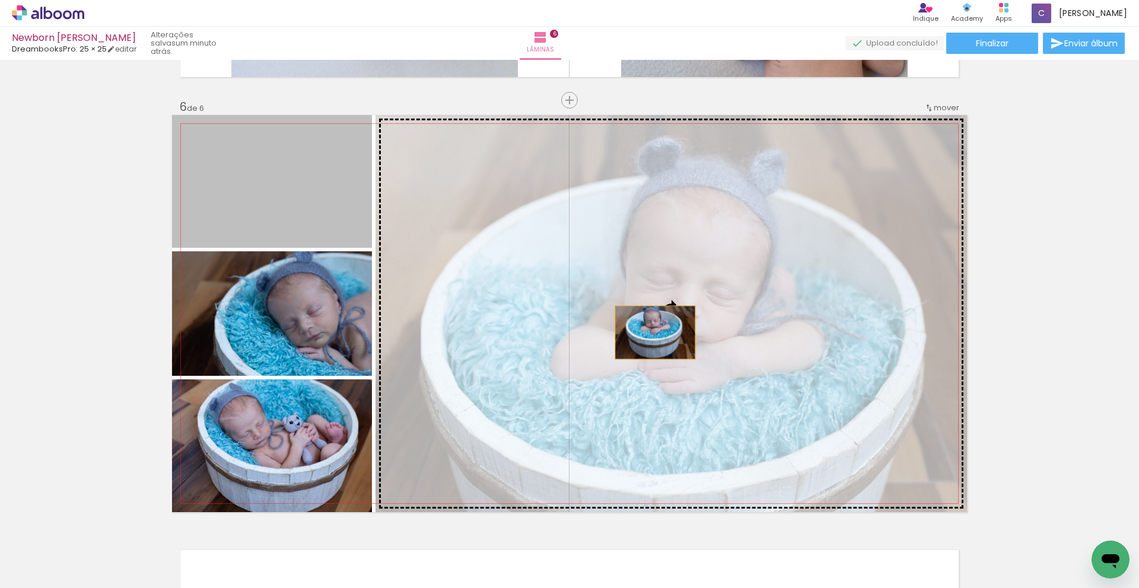
drag, startPoint x: 200, startPoint y: 205, endPoint x: 651, endPoint y: 333, distance: 468.7
click at [0, 0] on slot at bounding box center [0, 0] width 0 height 0
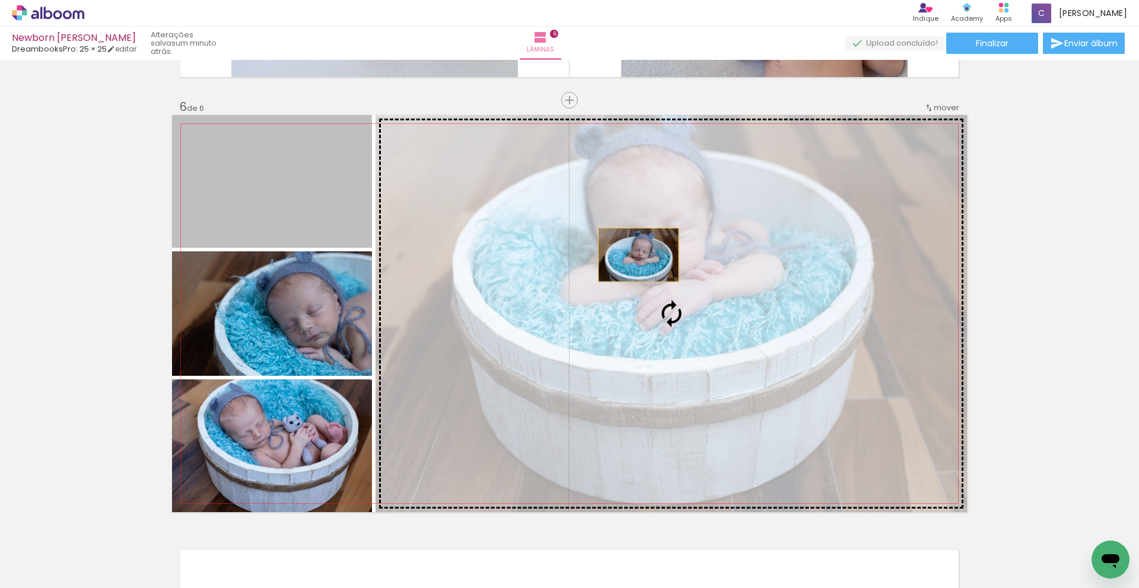
drag, startPoint x: 342, startPoint y: 216, endPoint x: 634, endPoint y: 255, distance: 295.0
click at [0, 0] on slot at bounding box center [0, 0] width 0 height 0
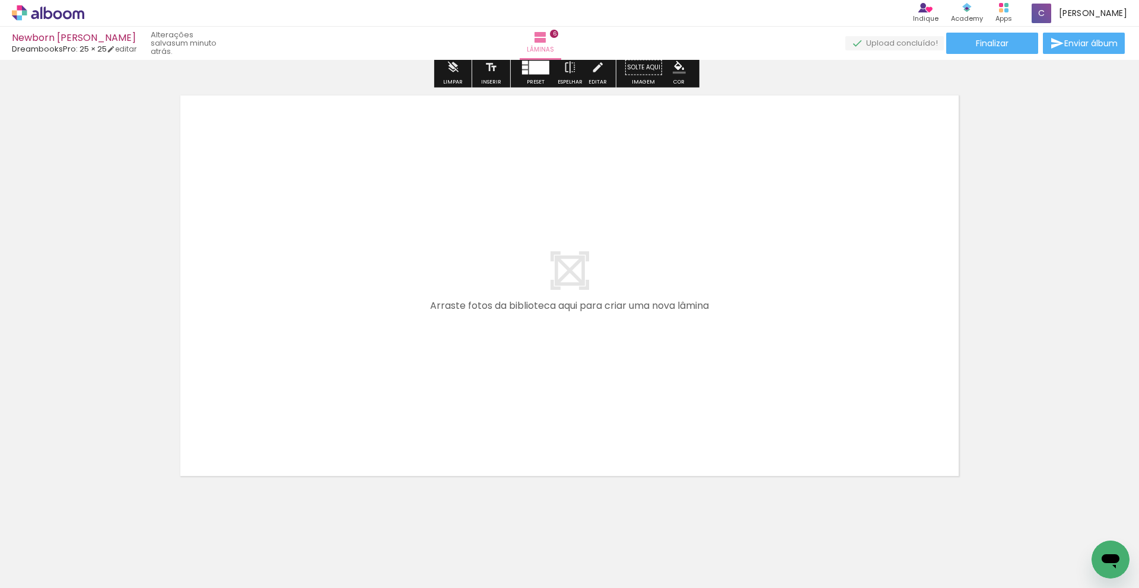
scroll to position [2581, 0]
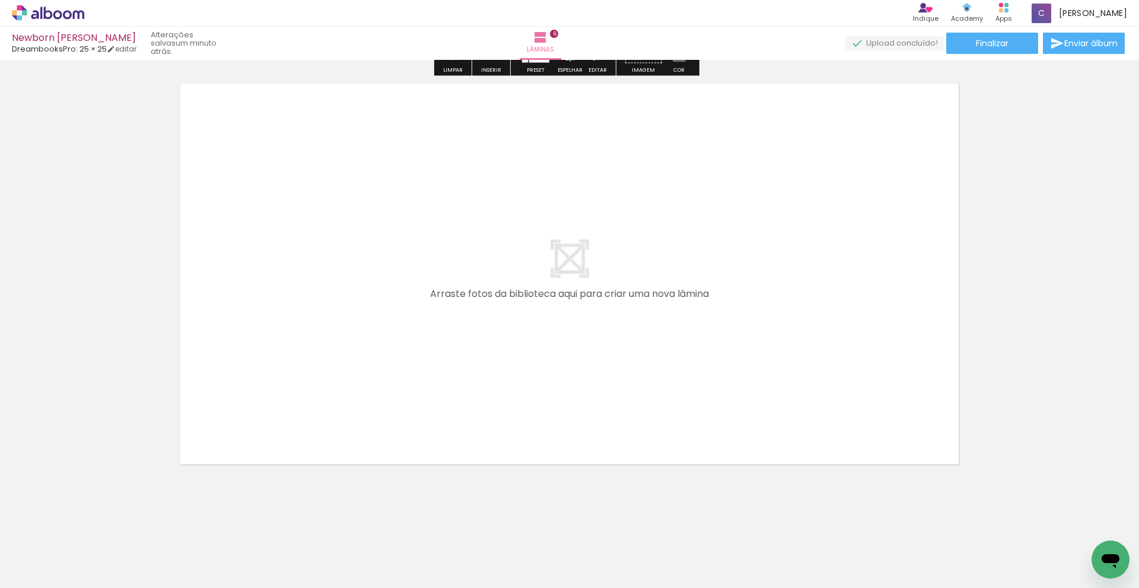
drag, startPoint x: 1138, startPoint y: 464, endPoint x: 1138, endPoint y: 558, distance: 94.3
click at [1138, 558] on quentale-workspace at bounding box center [569, 294] width 1139 height 588
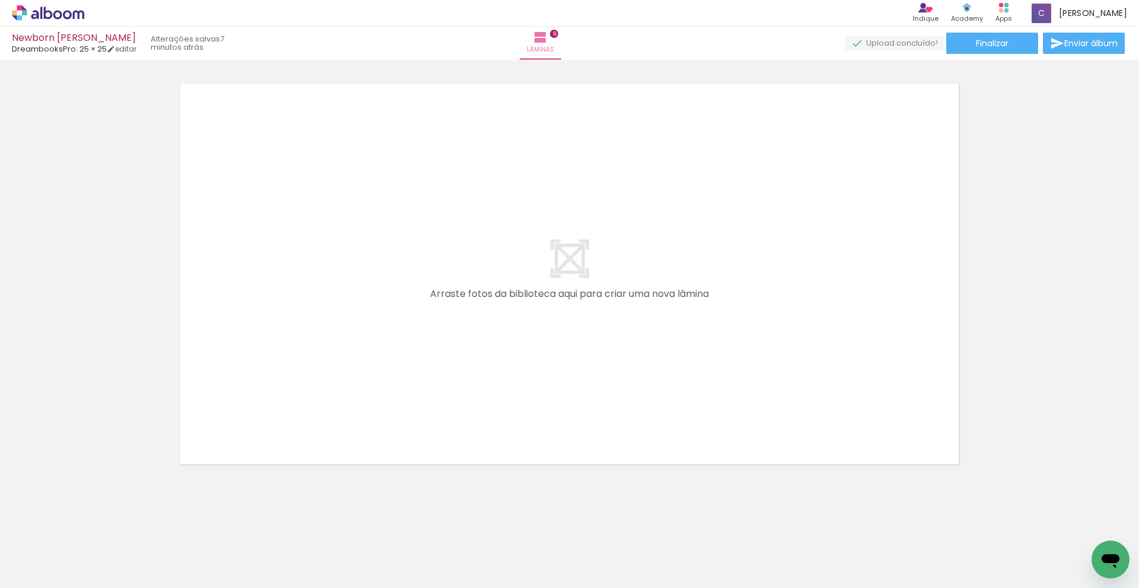
scroll to position [0, 1750]
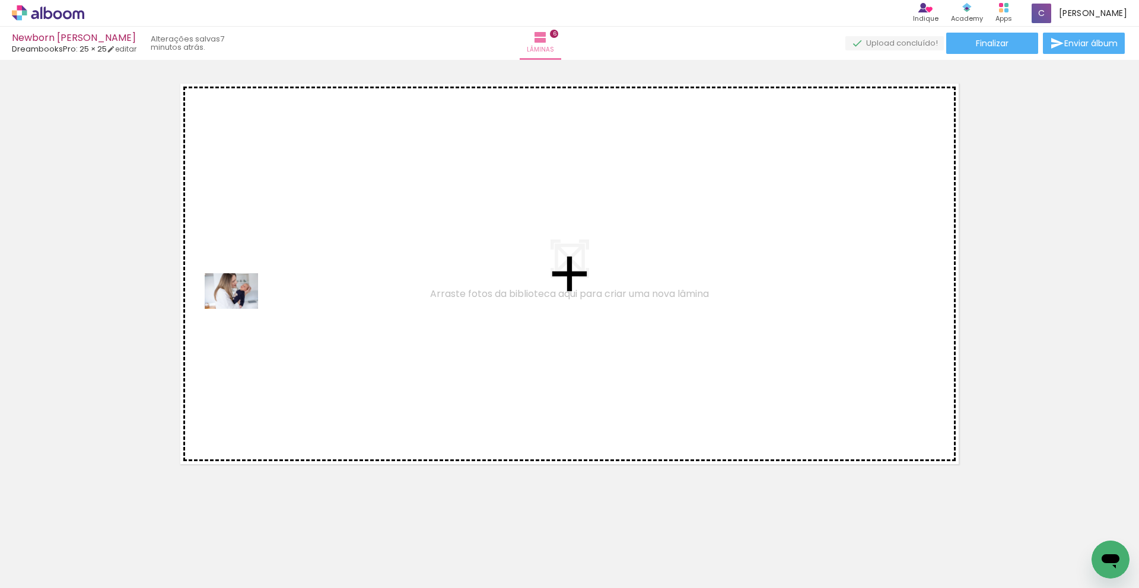
drag, startPoint x: 278, startPoint y: 551, endPoint x: 240, endPoint y: 309, distance: 244.9
click at [240, 309] on quentale-workspace at bounding box center [569, 294] width 1139 height 588
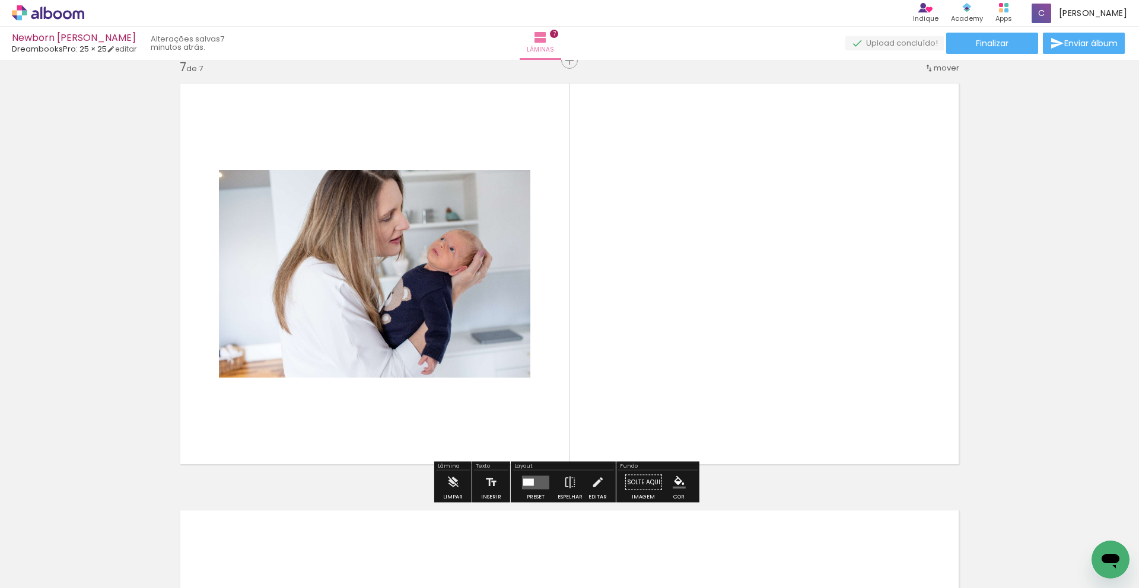
scroll to position [2568, 0]
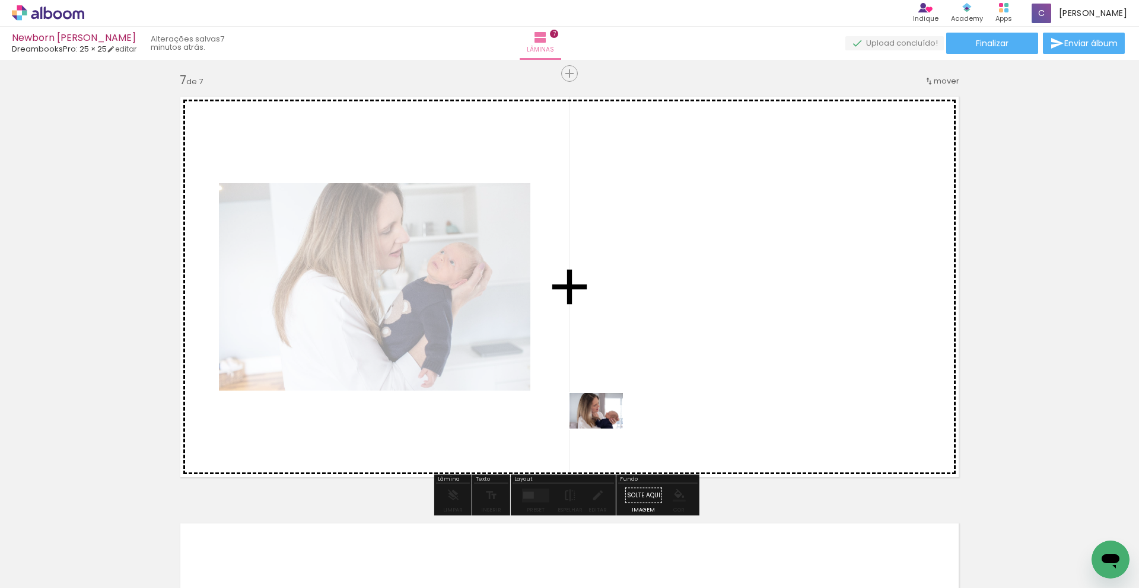
drag, startPoint x: 445, startPoint y: 565, endPoint x: 605, endPoint y: 429, distance: 210.0
click at [605, 429] on quentale-workspace at bounding box center [569, 294] width 1139 height 588
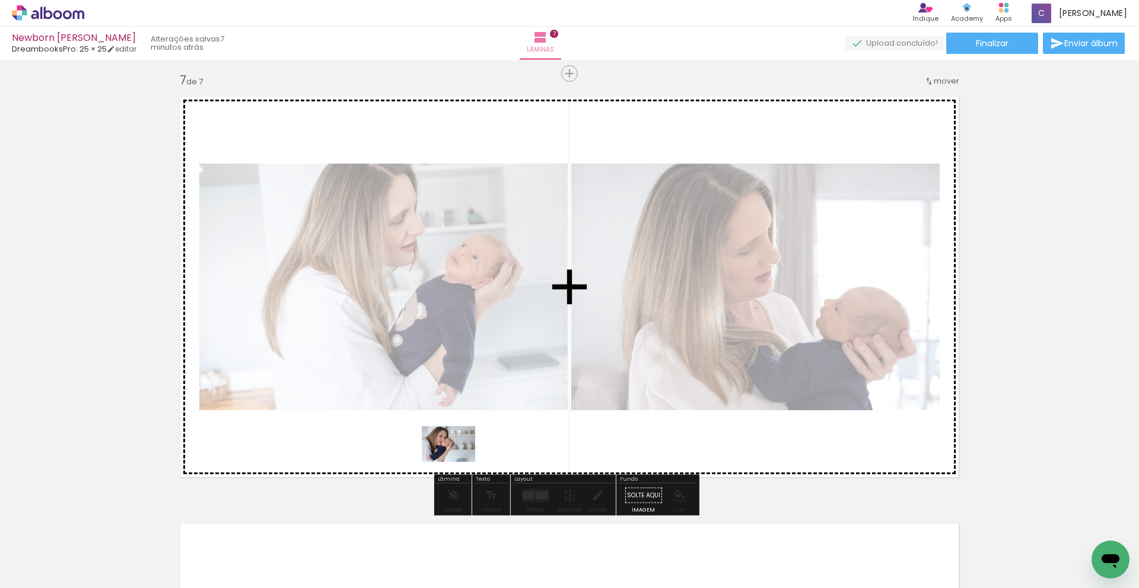
drag, startPoint x: 374, startPoint y: 543, endPoint x: 457, endPoint y: 462, distance: 116.2
click at [457, 462] on quentale-workspace at bounding box center [569, 294] width 1139 height 588
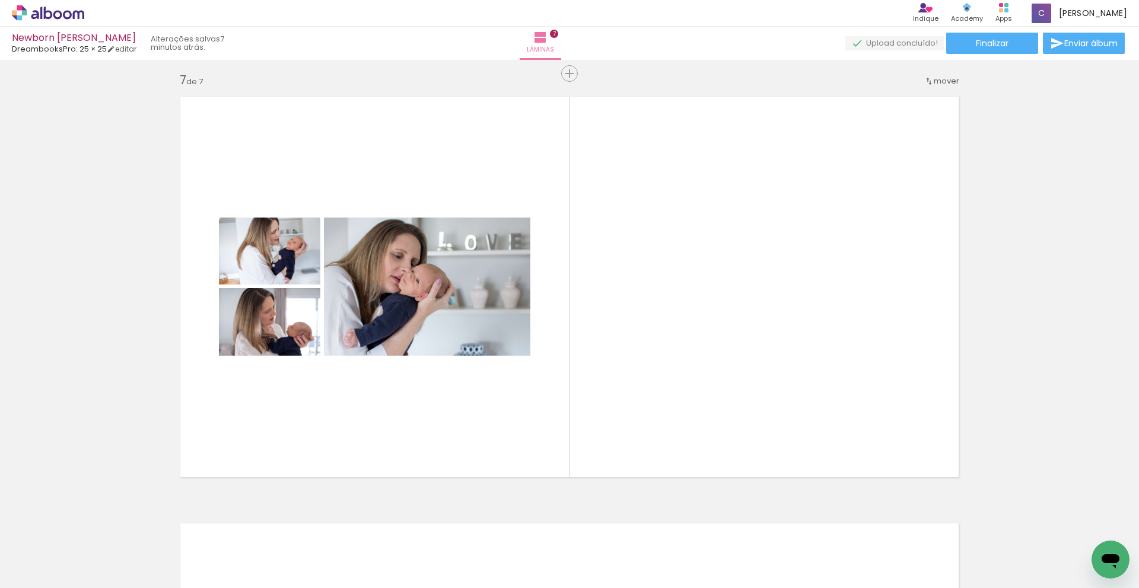
scroll to position [0, 0]
drag, startPoint x: 464, startPoint y: 588, endPoint x: 0, endPoint y: 588, distance: 463.9
click at [0, 588] on div "Biblioteca 75 fotos Todas as fotos Não utilizadas Adicionar Fotos" at bounding box center [0, 551] width 0 height 74
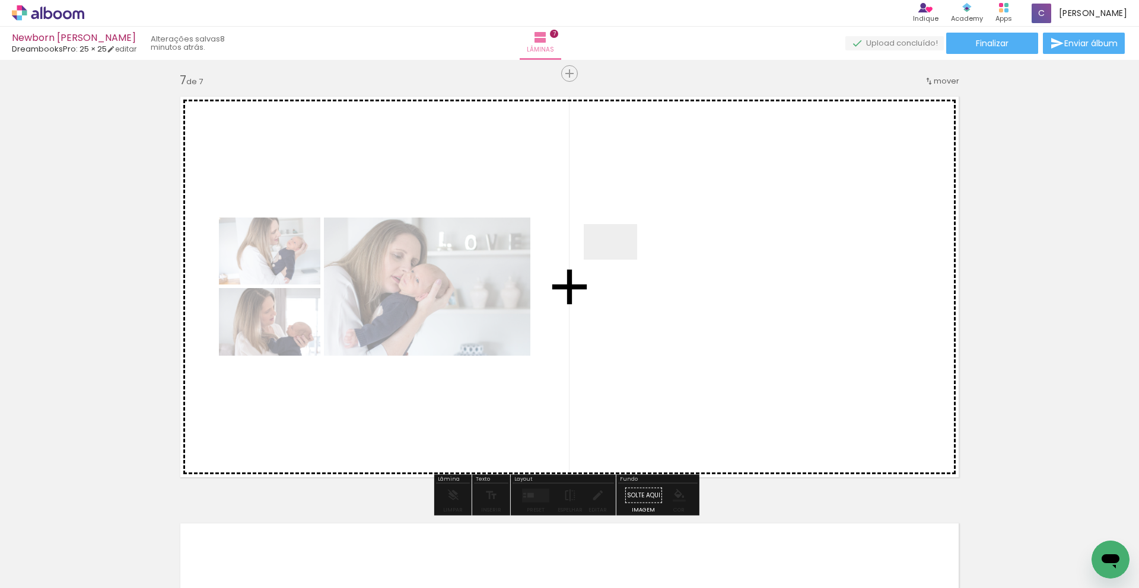
drag, startPoint x: 348, startPoint y: 537, endPoint x: 619, endPoint y: 260, distance: 388.0
click at [619, 260] on quentale-workspace at bounding box center [569, 294] width 1139 height 588
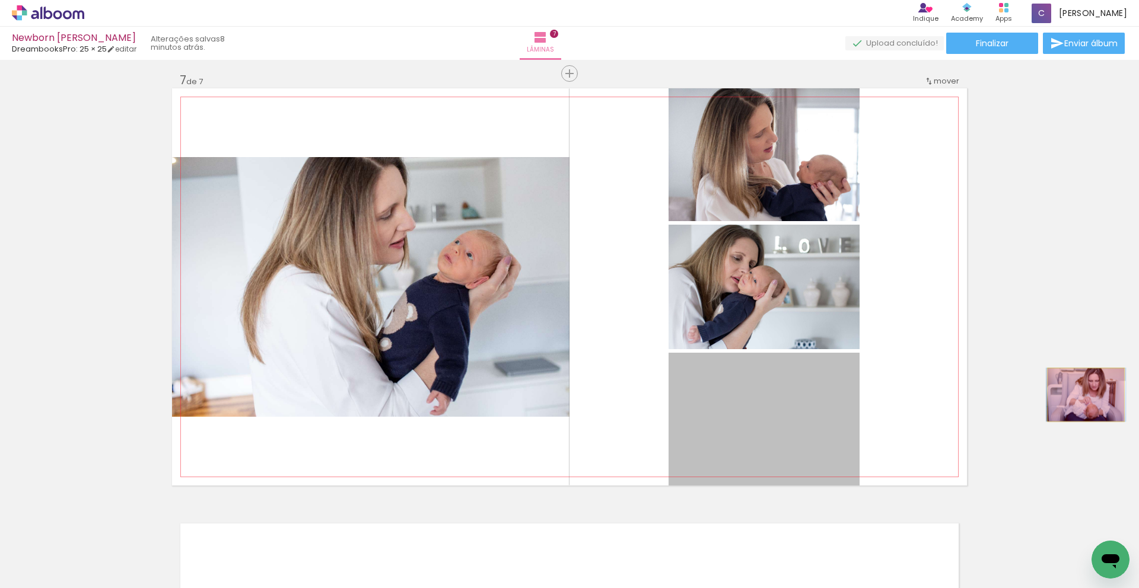
drag, startPoint x: 722, startPoint y: 409, endPoint x: 1081, endPoint y: 395, distance: 359.2
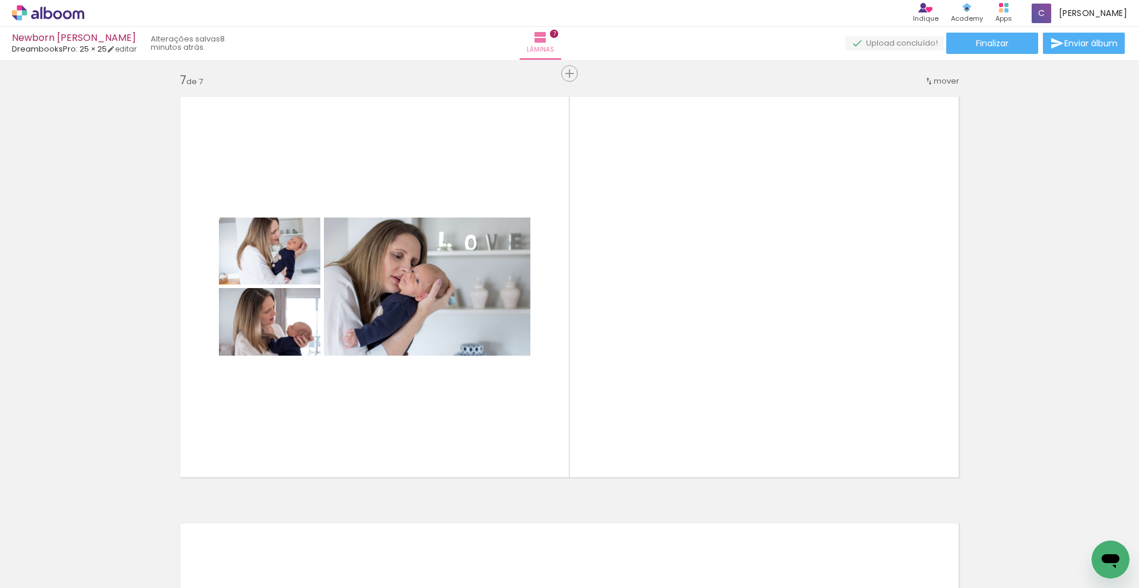
scroll to position [0, 0]
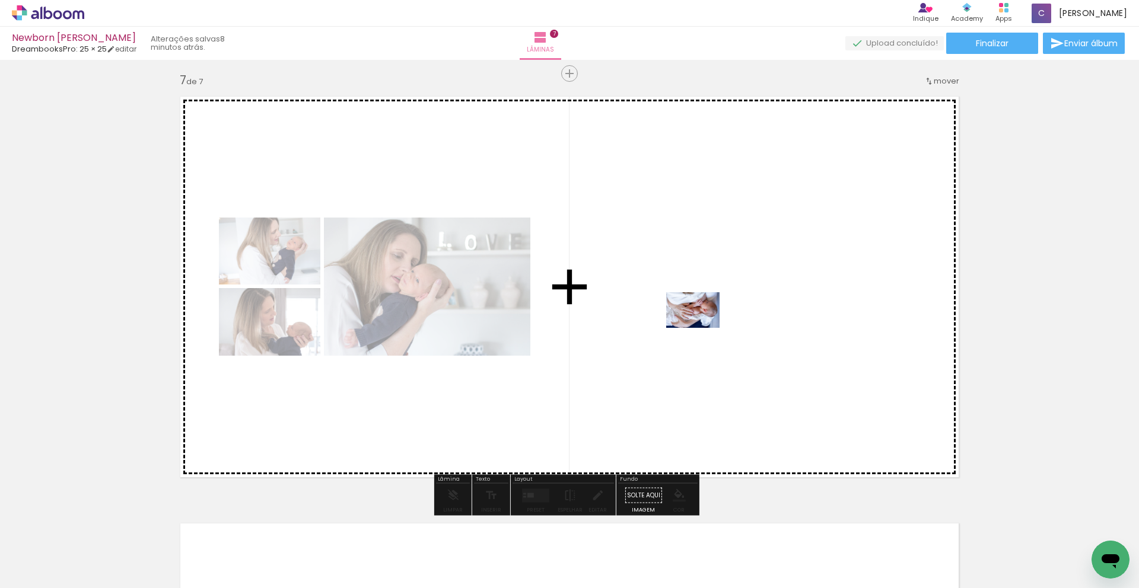
drag, startPoint x: 177, startPoint y: 546, endPoint x: 702, endPoint y: 328, distance: 568.3
click at [702, 328] on quentale-workspace at bounding box center [569, 294] width 1139 height 588
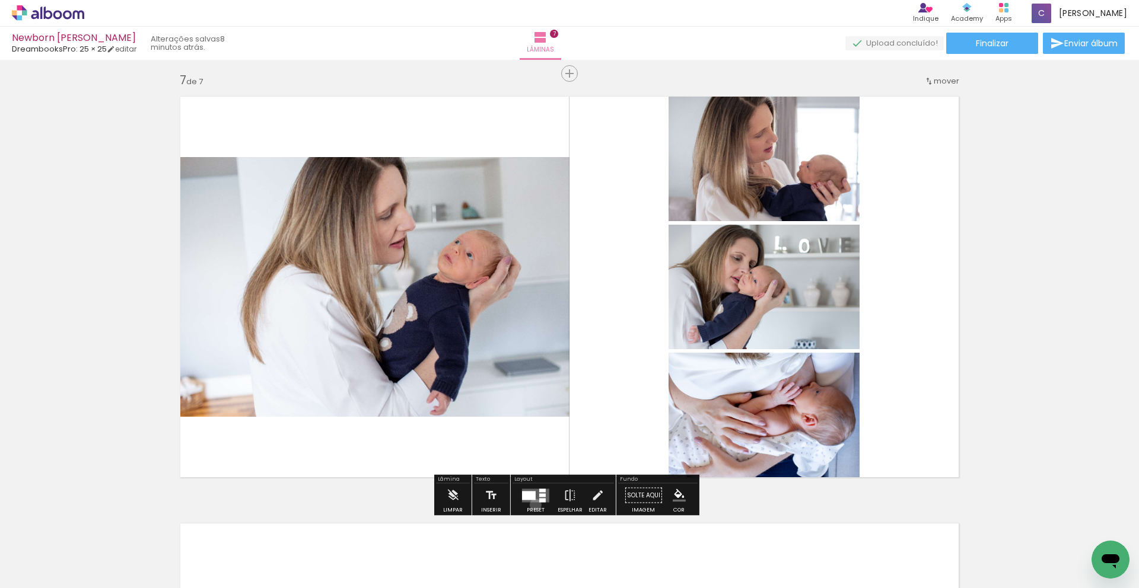
click at [533, 505] on div at bounding box center [536, 496] width 32 height 24
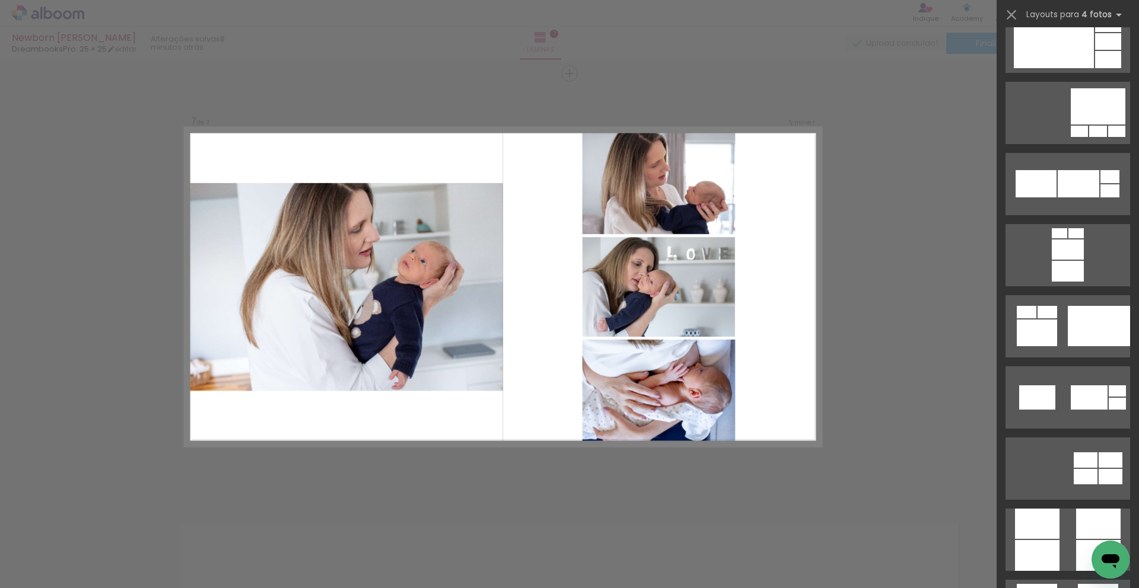
scroll to position [3013, 0]
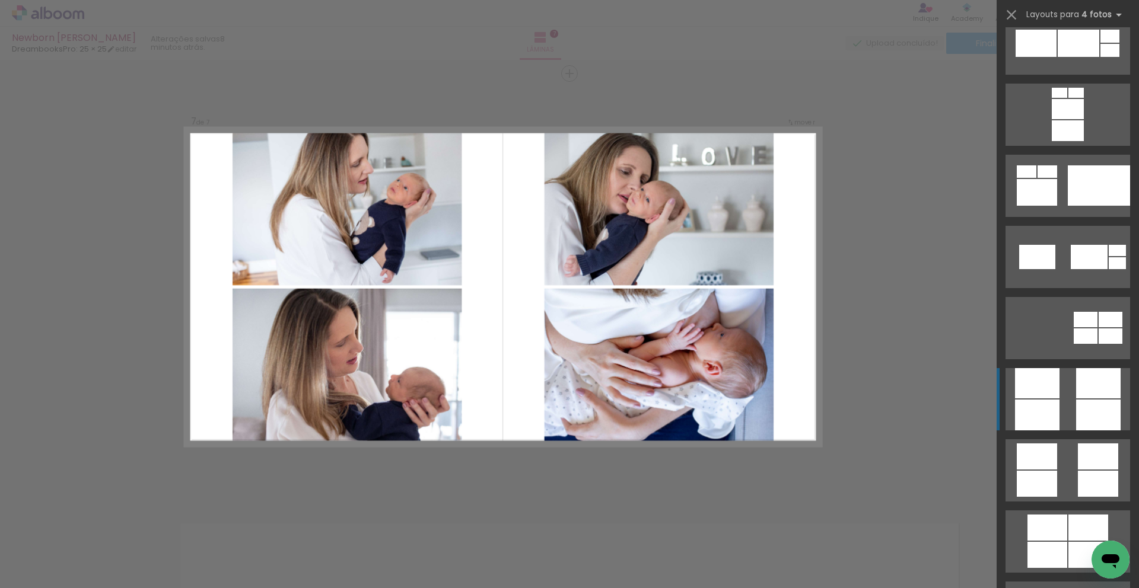
click at [1061, 391] on quentale-layouter at bounding box center [1067, 399] width 125 height 62
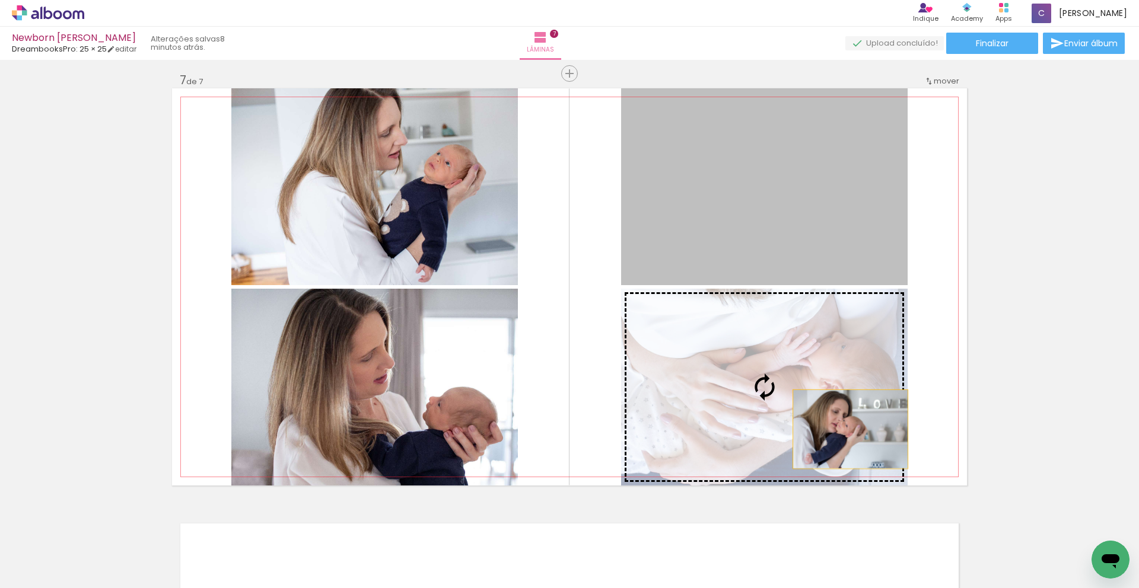
drag, startPoint x: 788, startPoint y: 230, endPoint x: 846, endPoint y: 429, distance: 207.6
click at [0, 0] on slot at bounding box center [0, 0] width 0 height 0
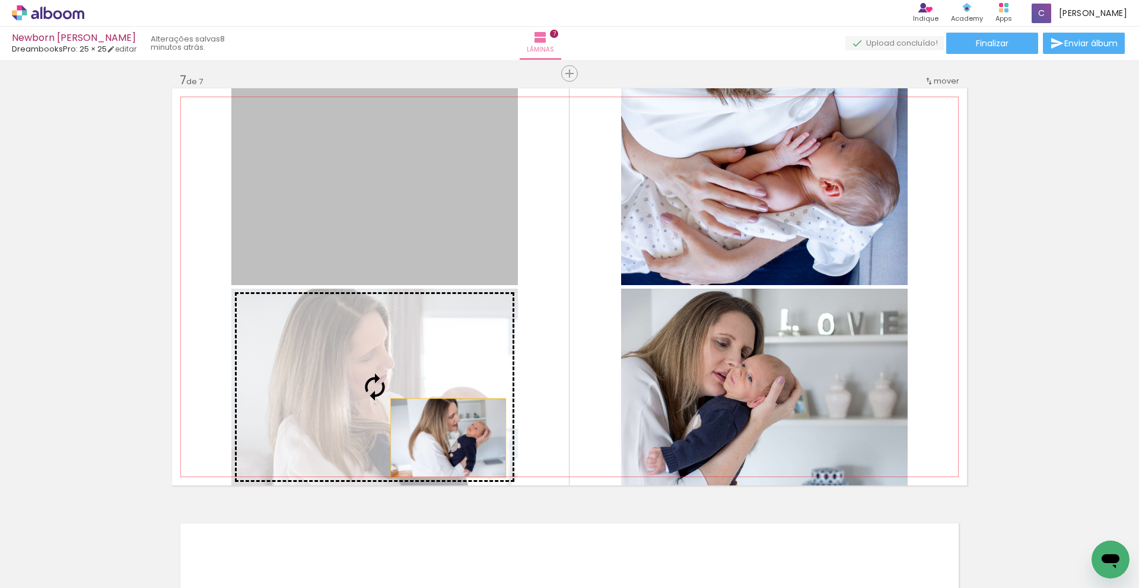
drag, startPoint x: 450, startPoint y: 312, endPoint x: 444, endPoint y: 438, distance: 126.5
click at [0, 0] on slot at bounding box center [0, 0] width 0 height 0
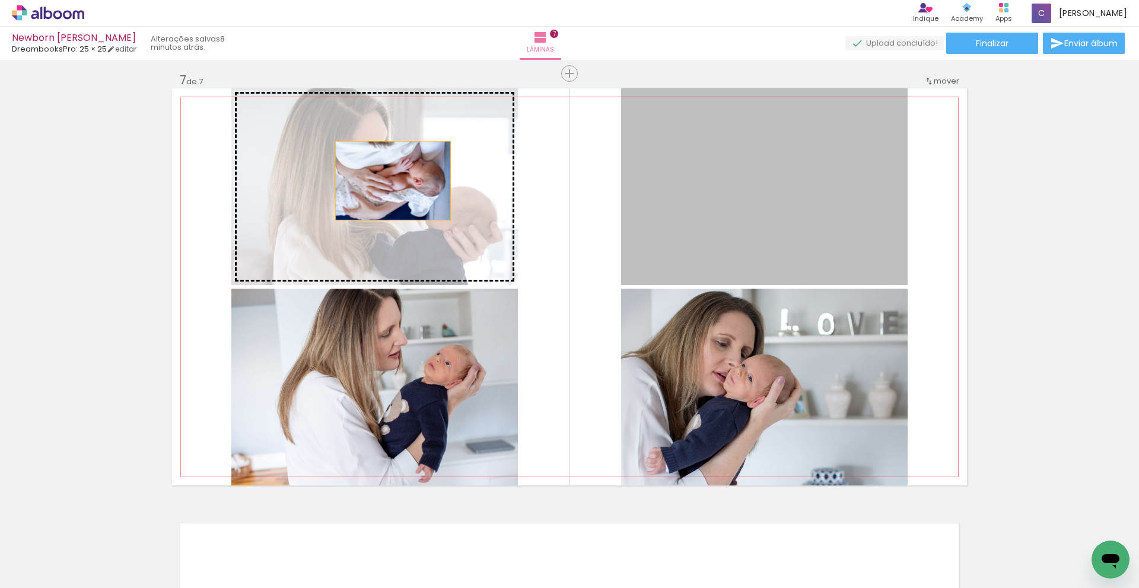
drag, startPoint x: 720, startPoint y: 165, endPoint x: 389, endPoint y: 181, distance: 331.4
click at [0, 0] on slot at bounding box center [0, 0] width 0 height 0
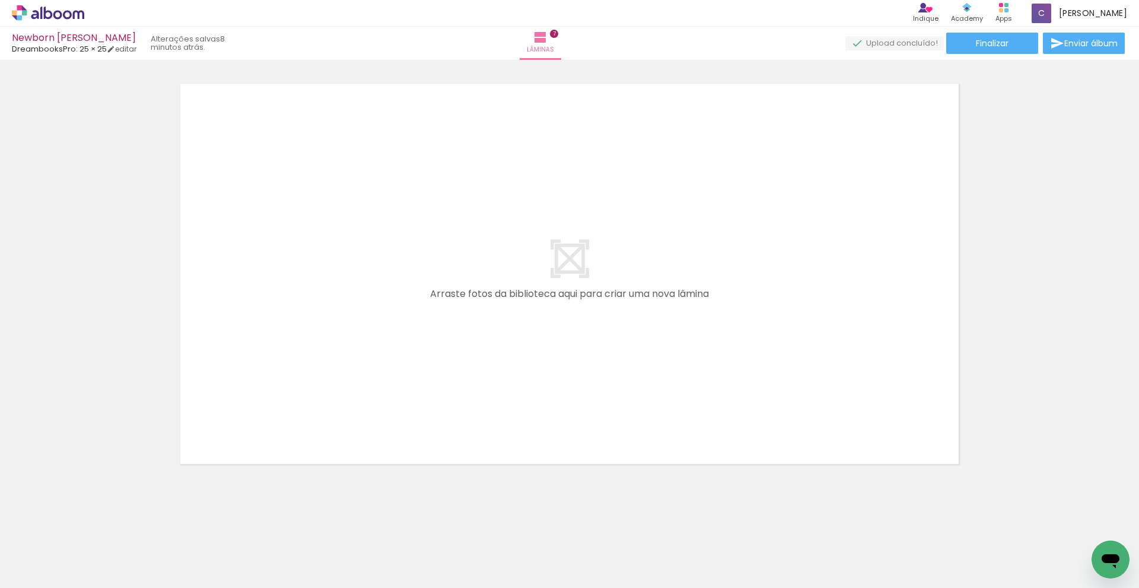
scroll to position [0, 1773]
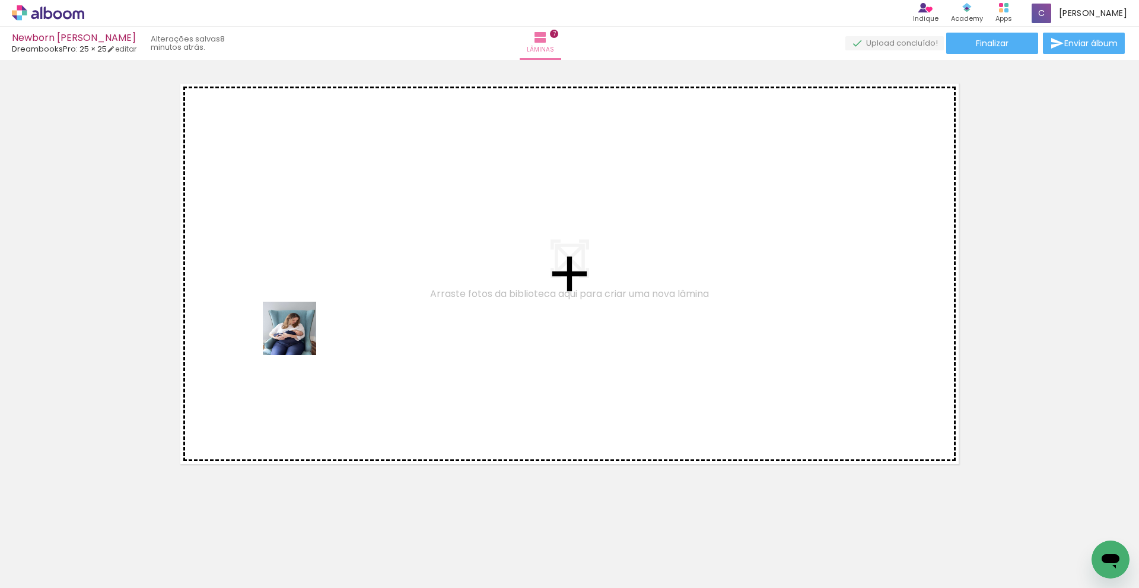
drag, startPoint x: 549, startPoint y: 549, endPoint x: 296, endPoint y: 336, distance: 330.9
click at [296, 336] on quentale-workspace at bounding box center [569, 294] width 1139 height 588
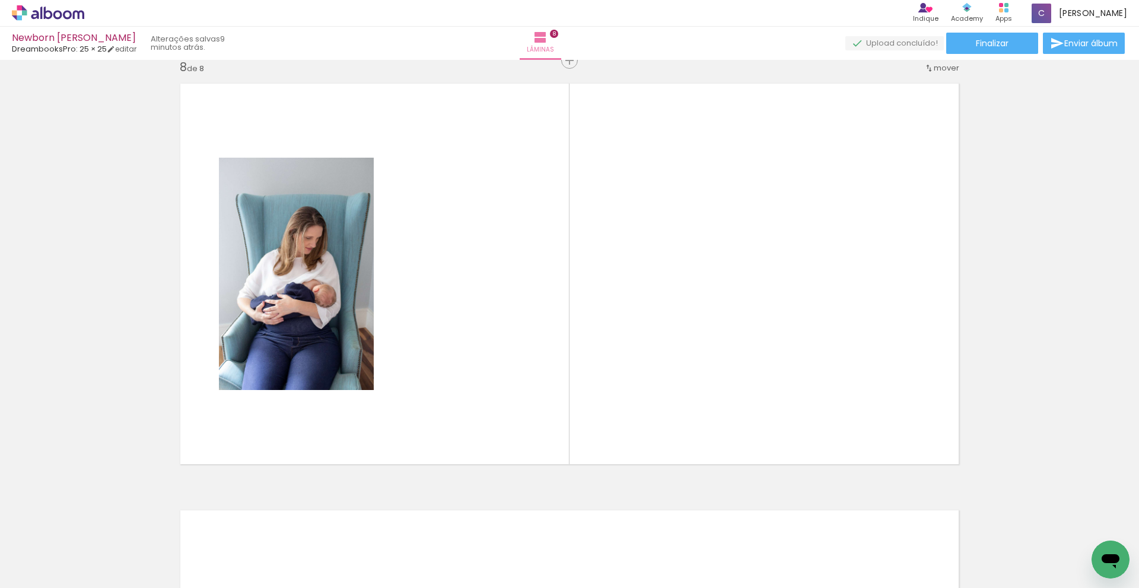
scroll to position [2996, 0]
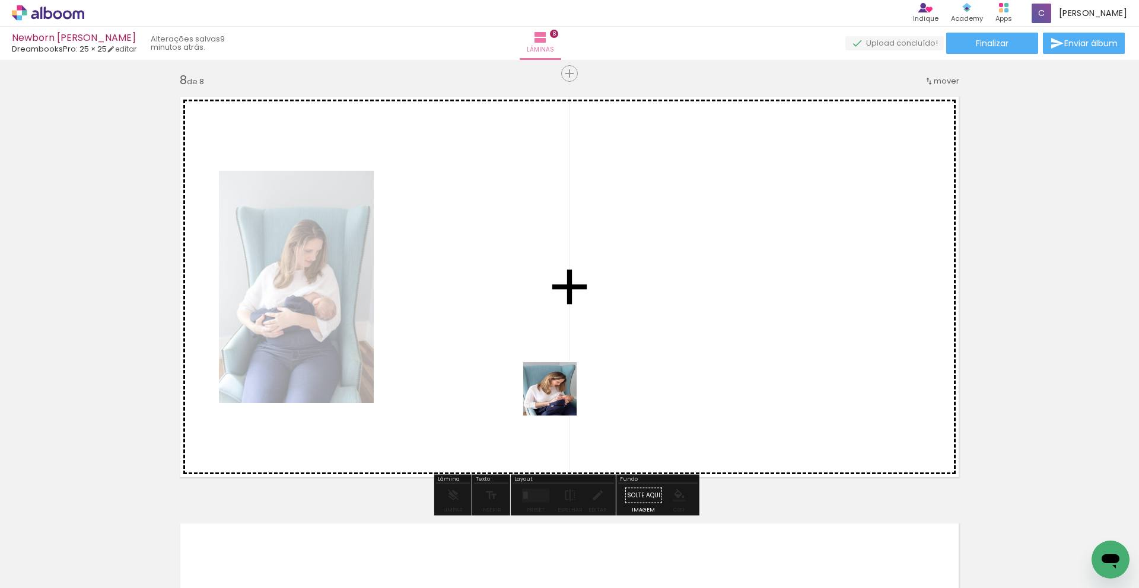
drag, startPoint x: 681, startPoint y: 547, endPoint x: 559, endPoint y: 395, distance: 194.9
click at [559, 395] on quentale-workspace at bounding box center [569, 294] width 1139 height 588
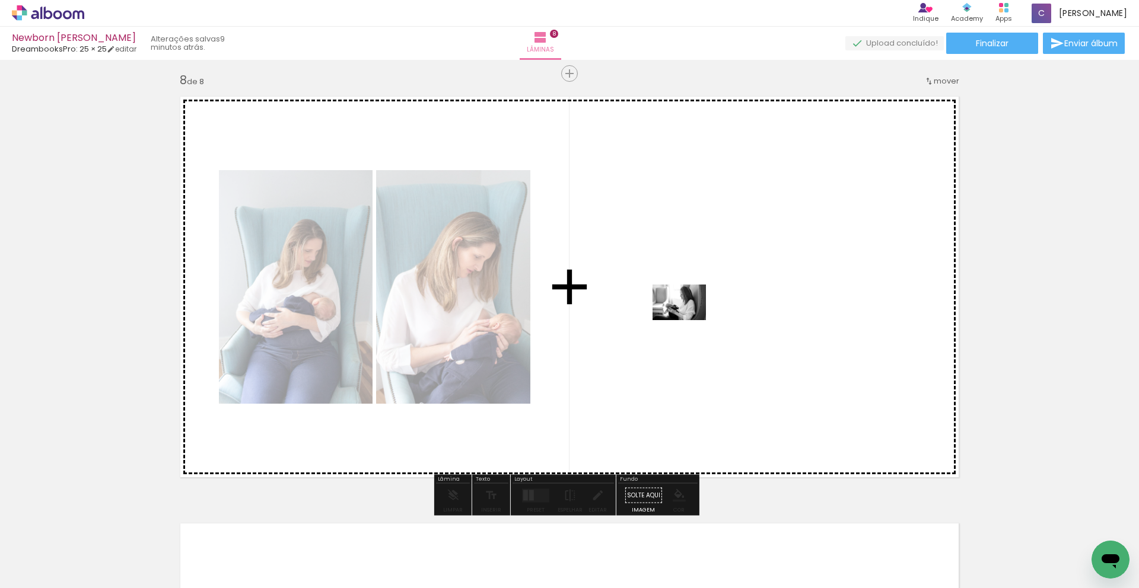
drag, startPoint x: 734, startPoint y: 544, endPoint x: 688, endPoint y: 320, distance: 228.4
click at [688, 320] on quentale-workspace at bounding box center [569, 294] width 1139 height 588
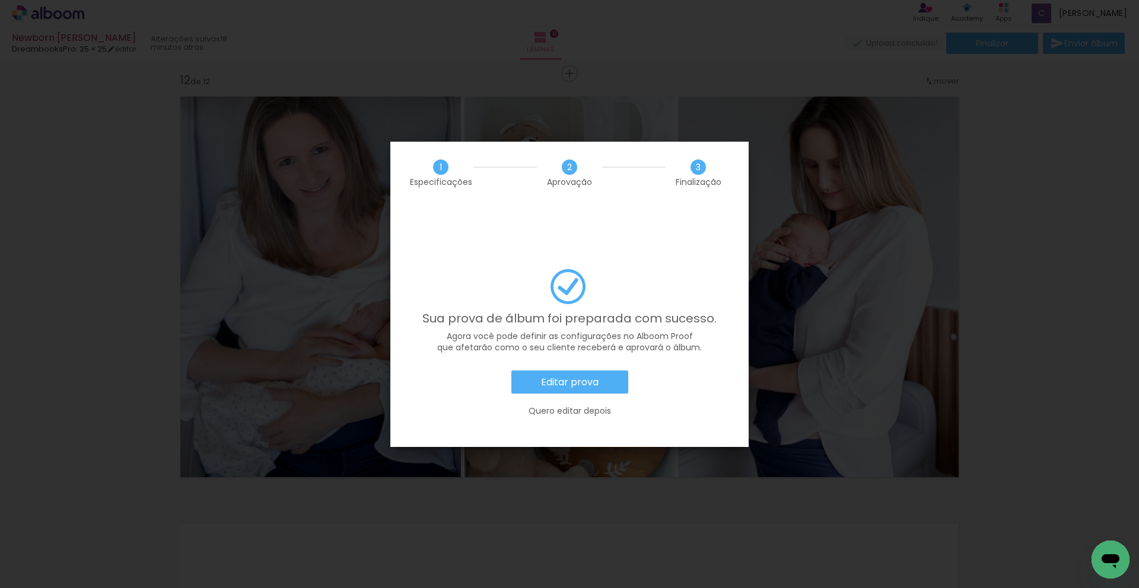
scroll to position [0, 2963]
